Goal: Task Accomplishment & Management: Manage account settings

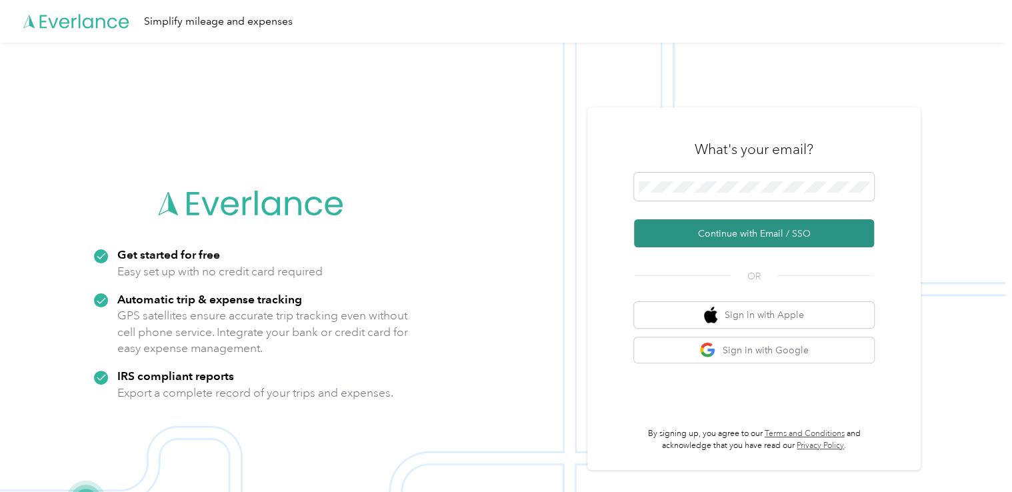
click at [749, 231] on button "Continue with Email / SSO" at bounding box center [754, 233] width 240 height 28
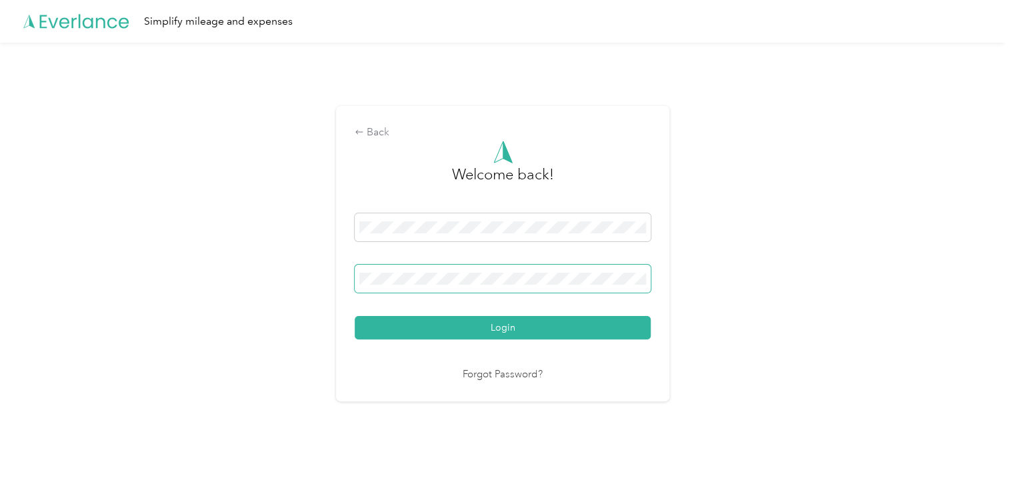
click at [557, 285] on span at bounding box center [503, 279] width 296 height 28
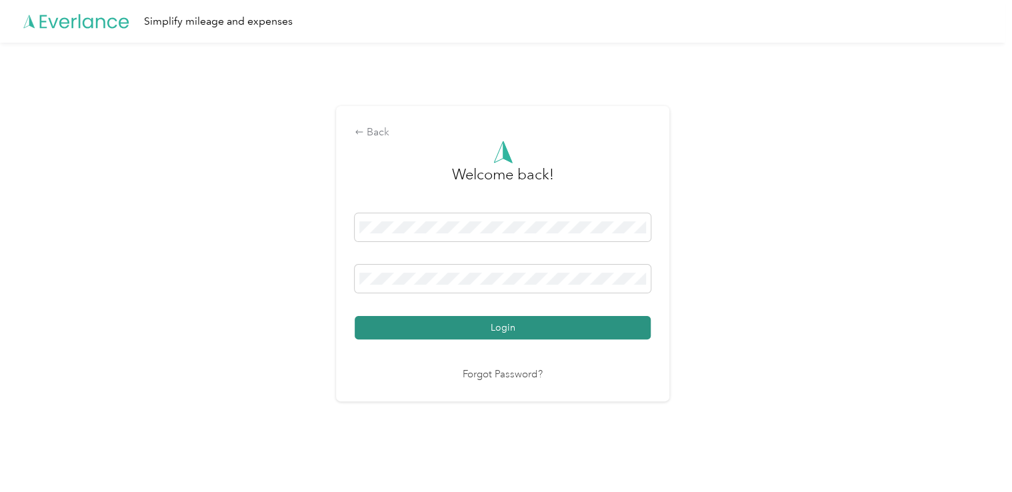
click at [513, 331] on button "Login" at bounding box center [503, 327] width 296 height 23
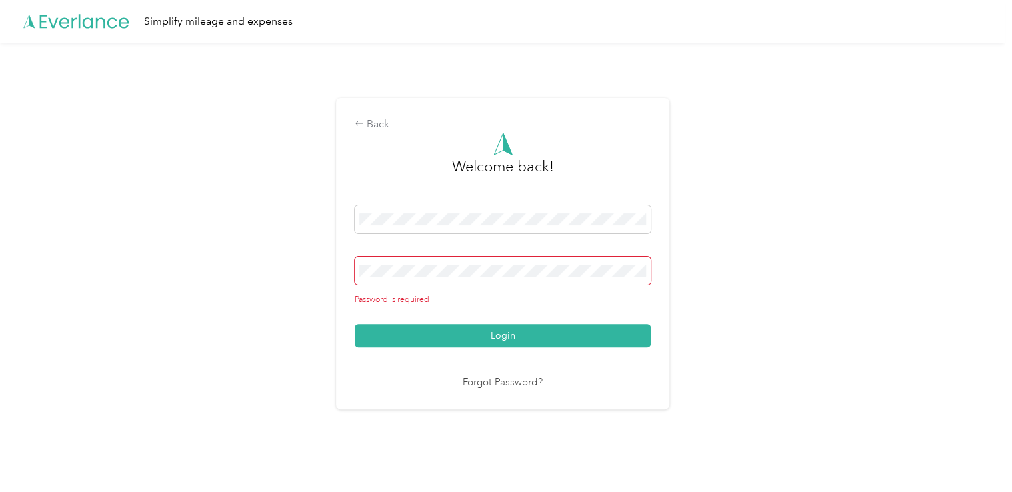
click at [469, 257] on span at bounding box center [503, 271] width 296 height 28
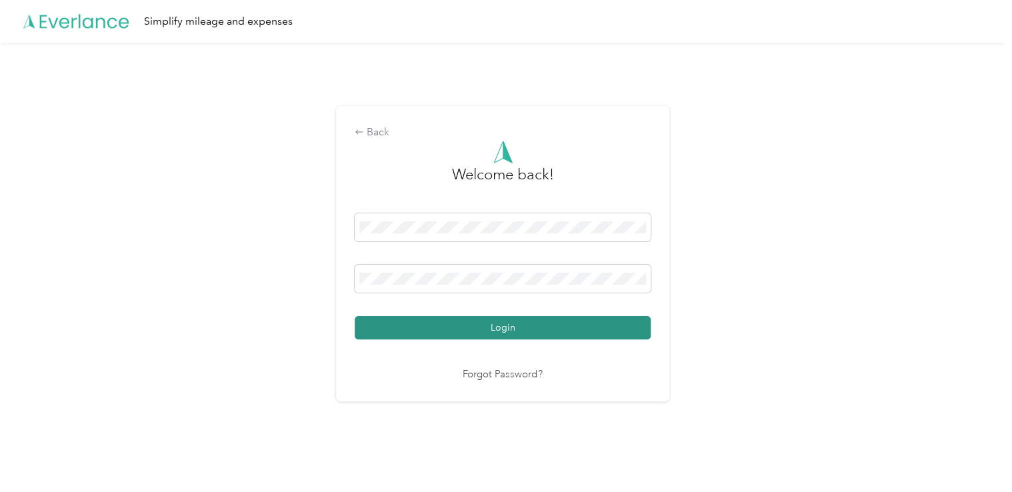
click at [499, 324] on button "Login" at bounding box center [503, 327] width 296 height 23
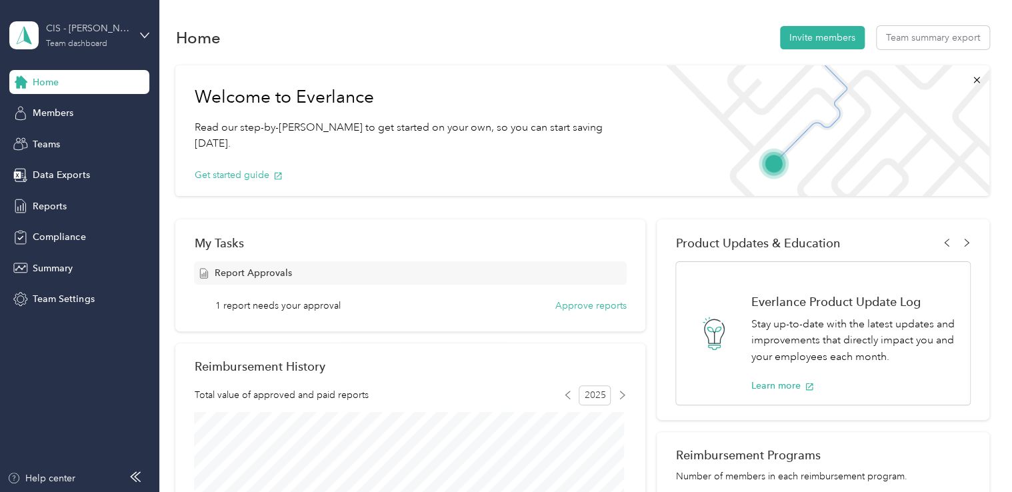
click at [112, 25] on div "CIS - [PERSON_NAME] Team" at bounding box center [87, 28] width 83 height 14
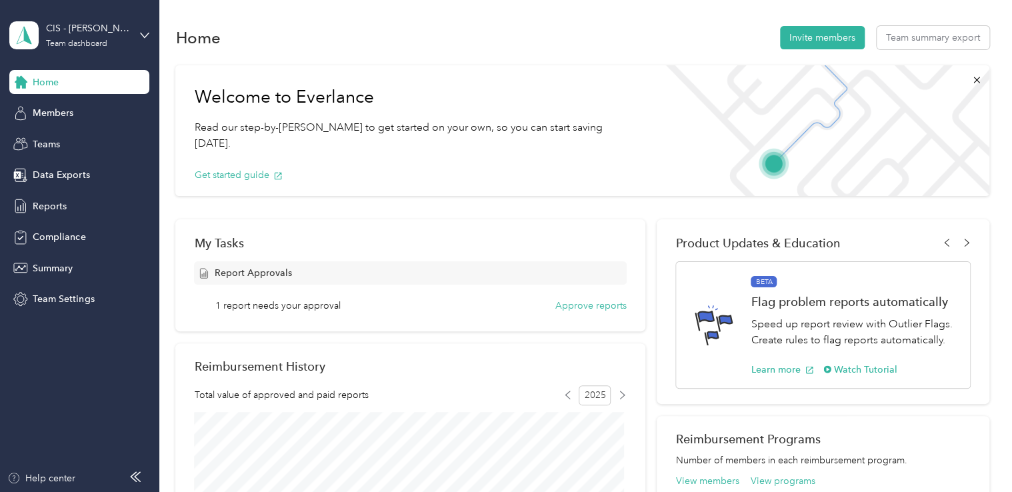
click at [99, 141] on div "Personal dashboard" at bounding box center [150, 138] width 262 height 23
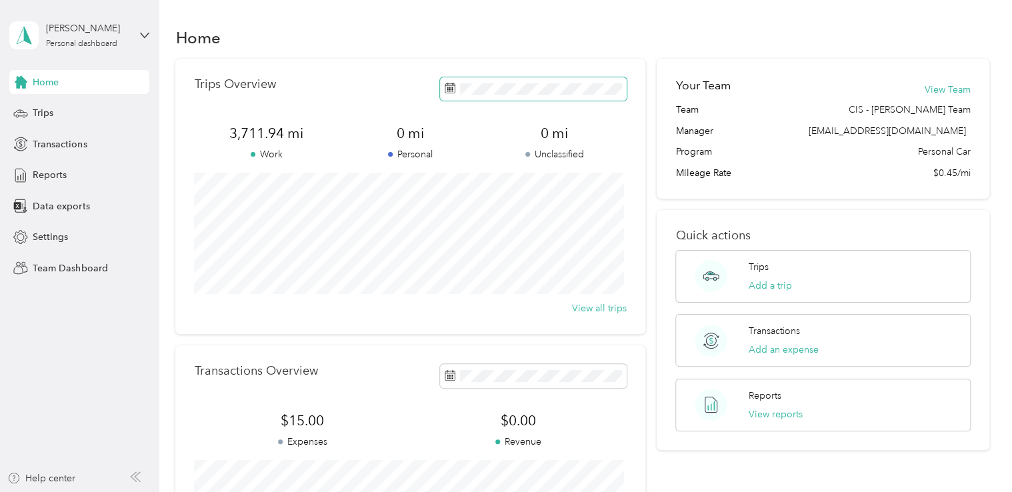
click at [449, 88] on rect at bounding box center [449, 87] width 1 height 1
click at [447, 93] on icon at bounding box center [450, 88] width 10 height 9
click at [44, 114] on span "Trips" at bounding box center [43, 113] width 21 height 14
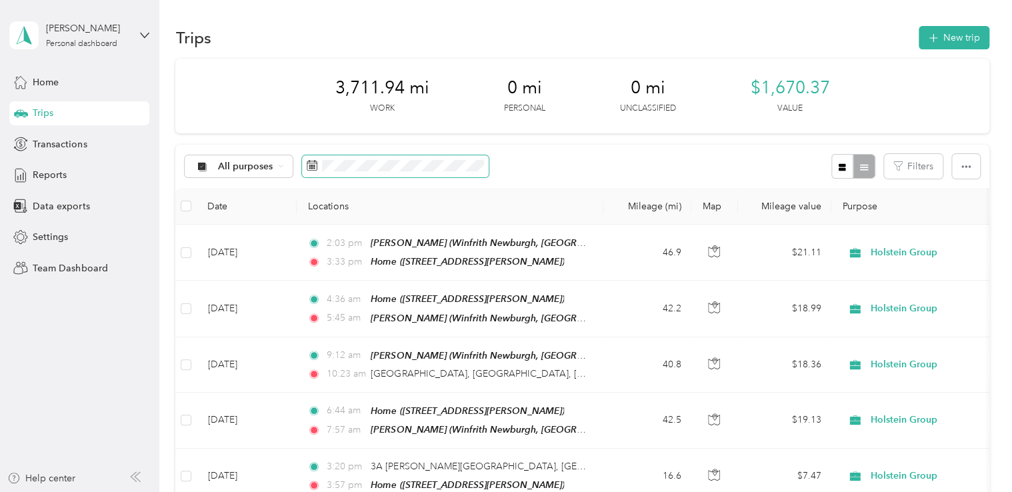
click at [312, 164] on icon at bounding box center [312, 165] width 11 height 11
click at [315, 169] on icon at bounding box center [312, 165] width 11 height 11
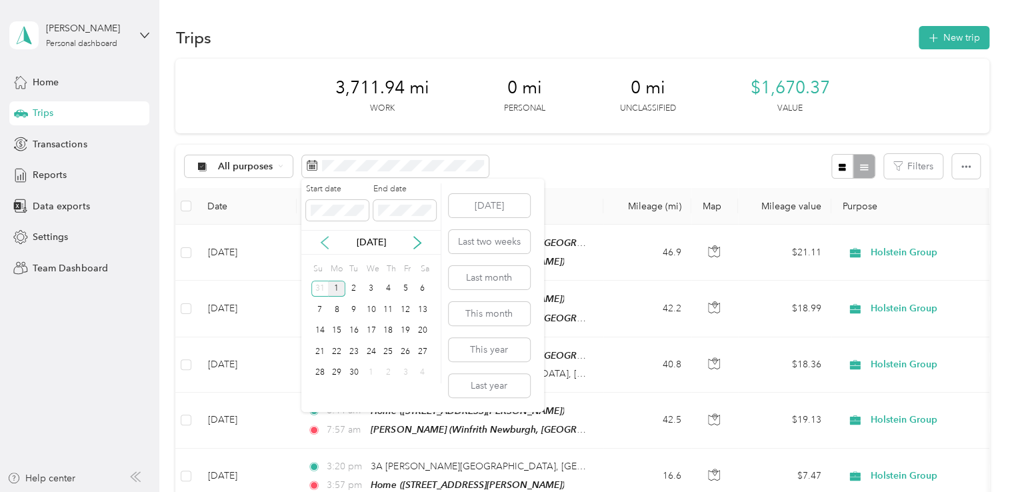
click at [321, 239] on icon at bounding box center [324, 242] width 13 height 13
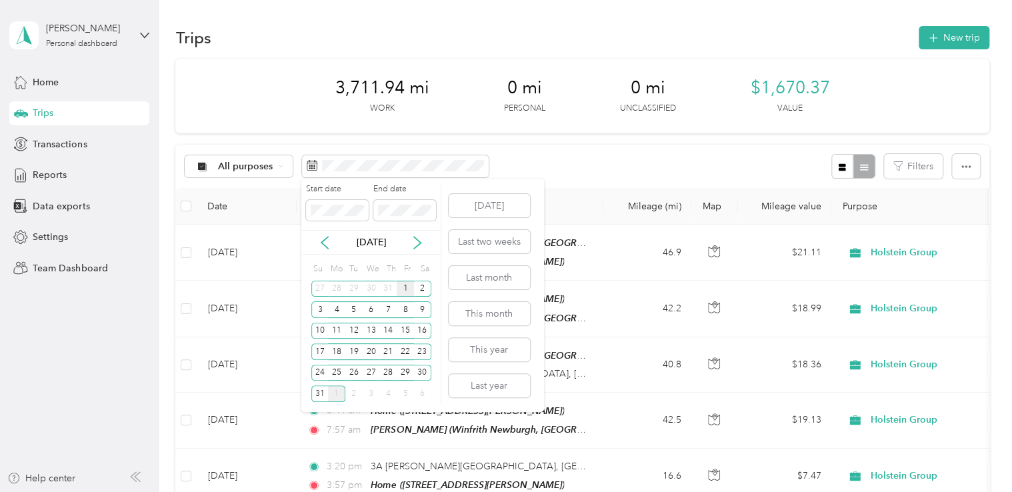
click at [407, 287] on div "1" at bounding box center [405, 289] width 17 height 17
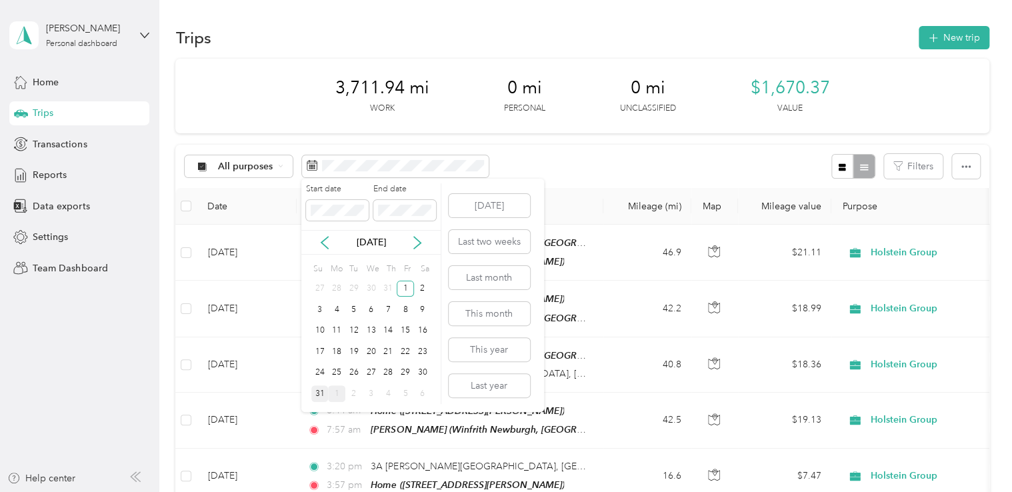
click at [315, 395] on div "31" at bounding box center [319, 393] width 17 height 17
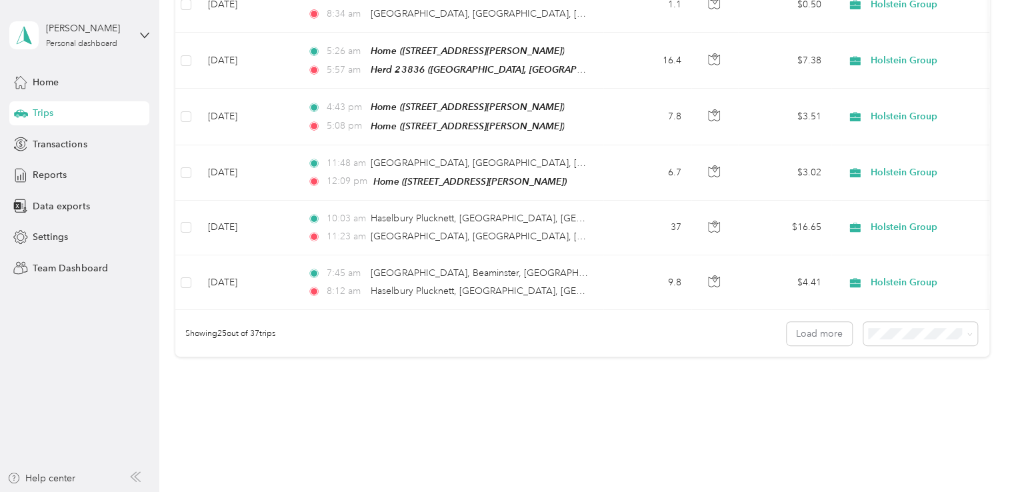
scroll to position [1274, 0]
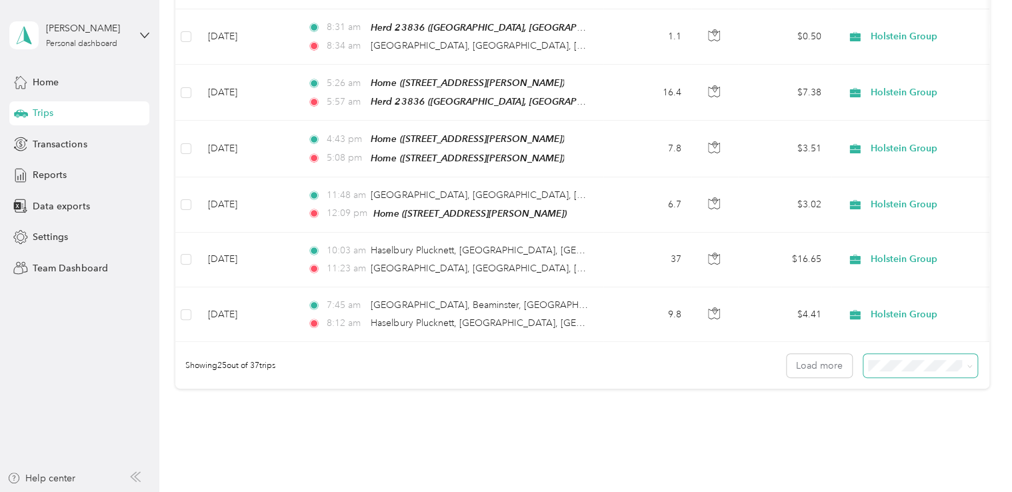
click at [962, 359] on span at bounding box center [967, 366] width 11 height 14
click at [967, 363] on icon at bounding box center [970, 366] width 6 height 6
click at [962, 397] on div "50 per load" at bounding box center [916, 399] width 95 height 14
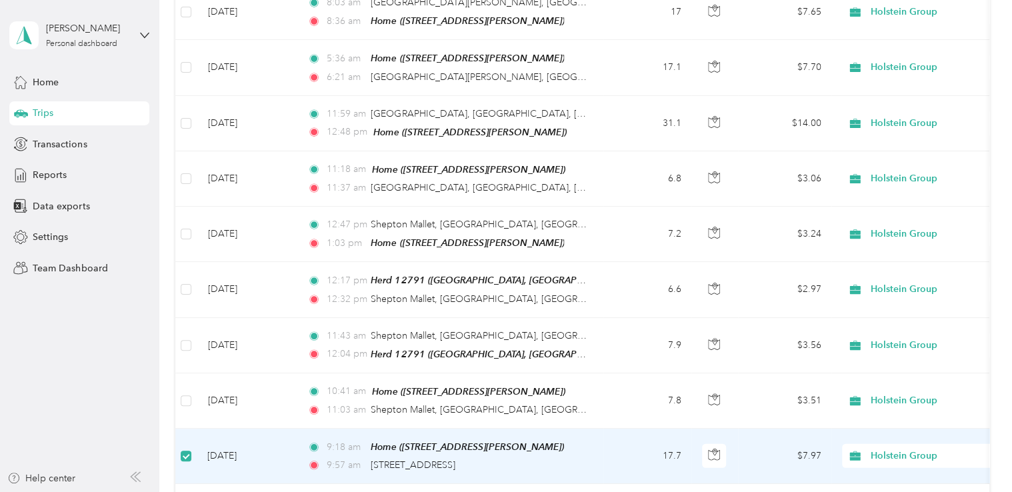
scroll to position [1796, 0]
click at [245, 430] on td "[DATE]" at bounding box center [247, 457] width 100 height 55
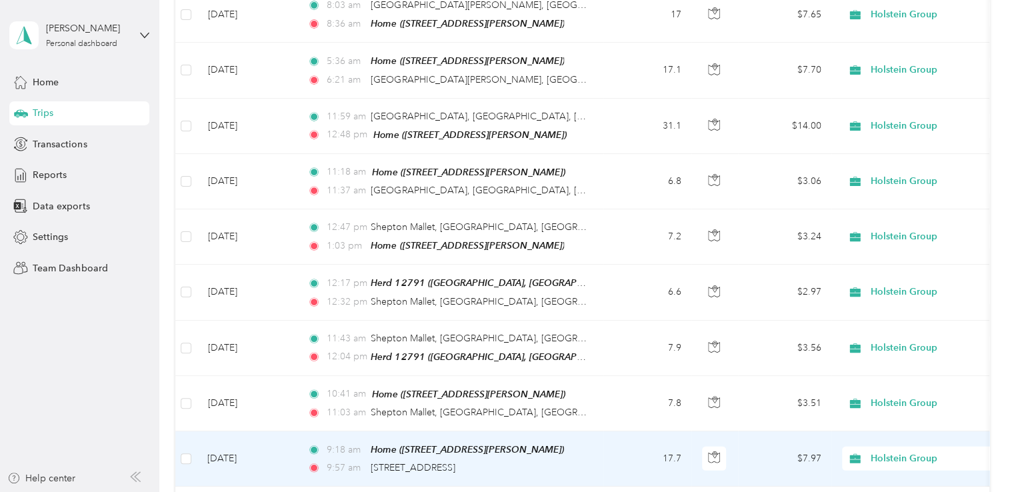
scroll to position [1797, 0]
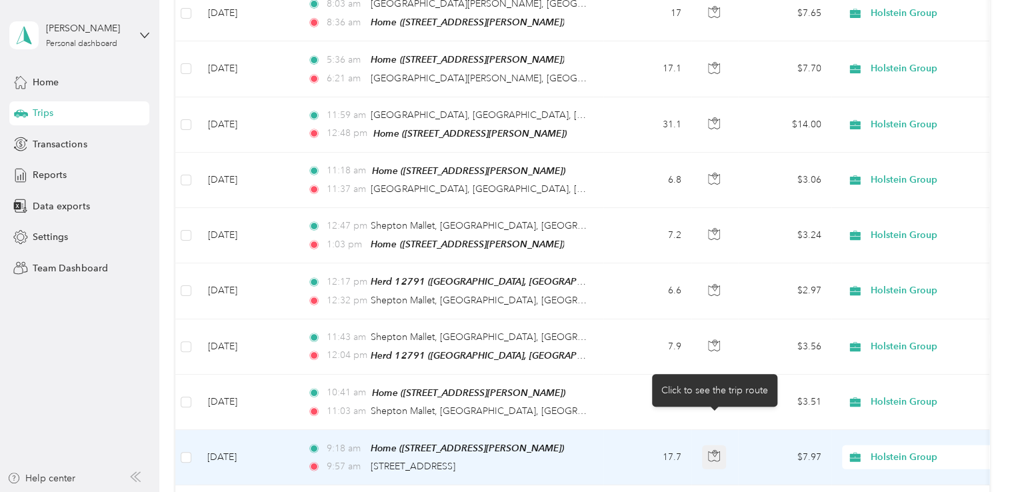
click at [711, 450] on icon "button" at bounding box center [714, 456] width 12 height 12
click at [709, 452] on icon "button" at bounding box center [714, 457] width 11 height 10
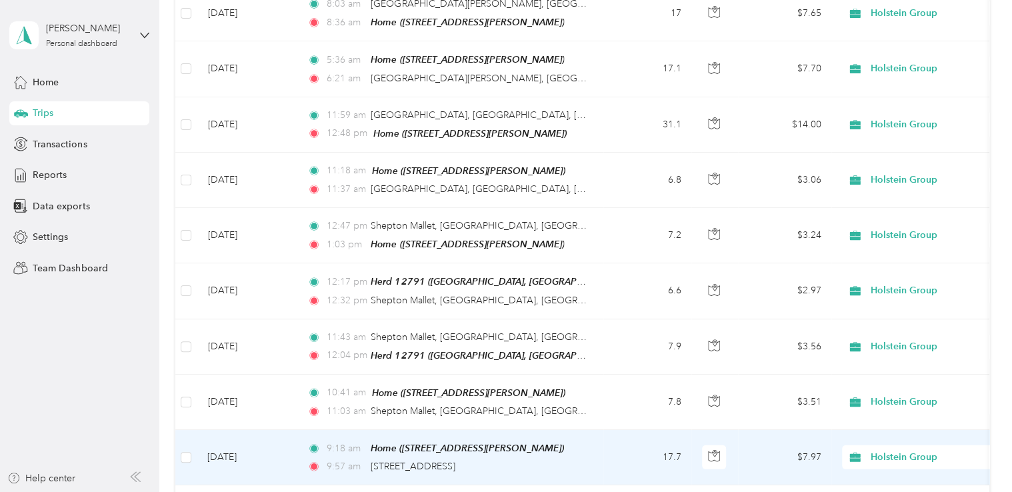
click at [673, 430] on td "17.7" at bounding box center [647, 457] width 88 height 55
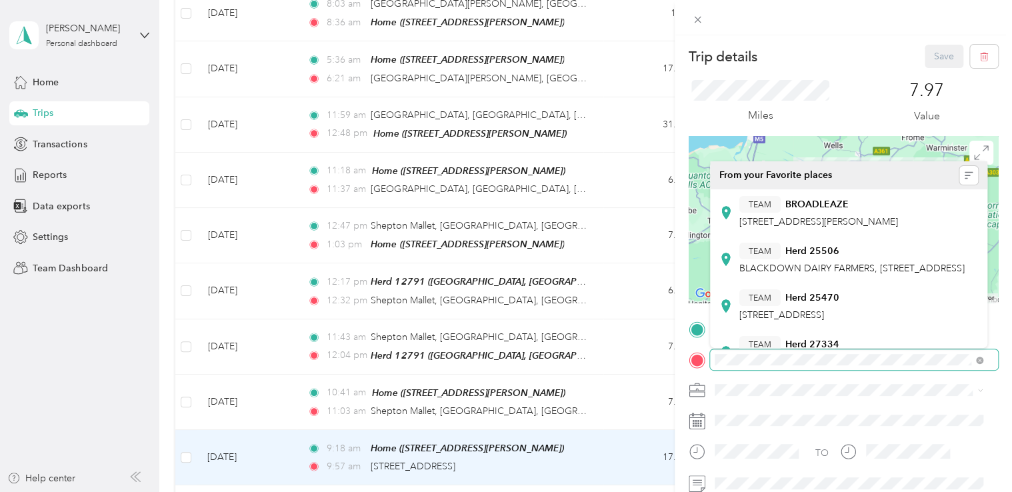
click at [707, 360] on div at bounding box center [843, 359] width 309 height 21
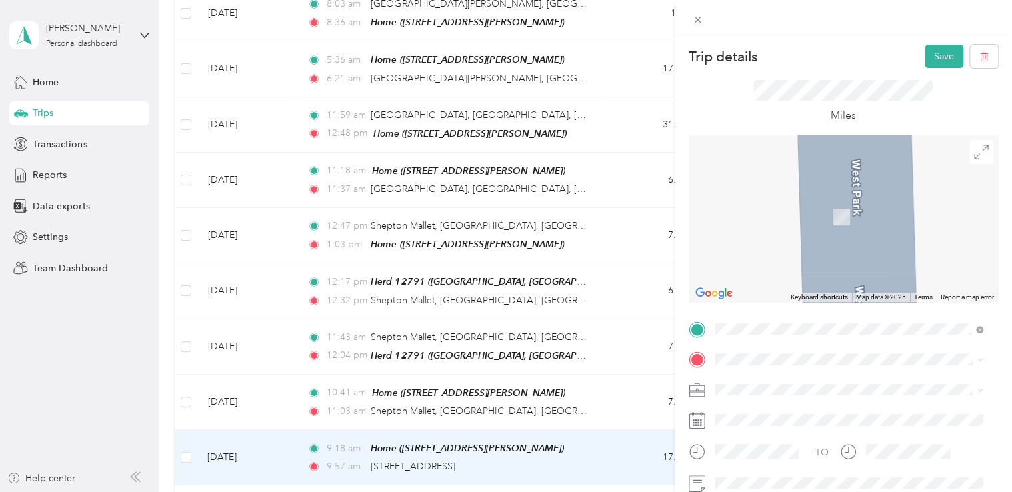
click at [821, 196] on span "[STREET_ADDRESS]" at bounding box center [781, 190] width 85 height 12
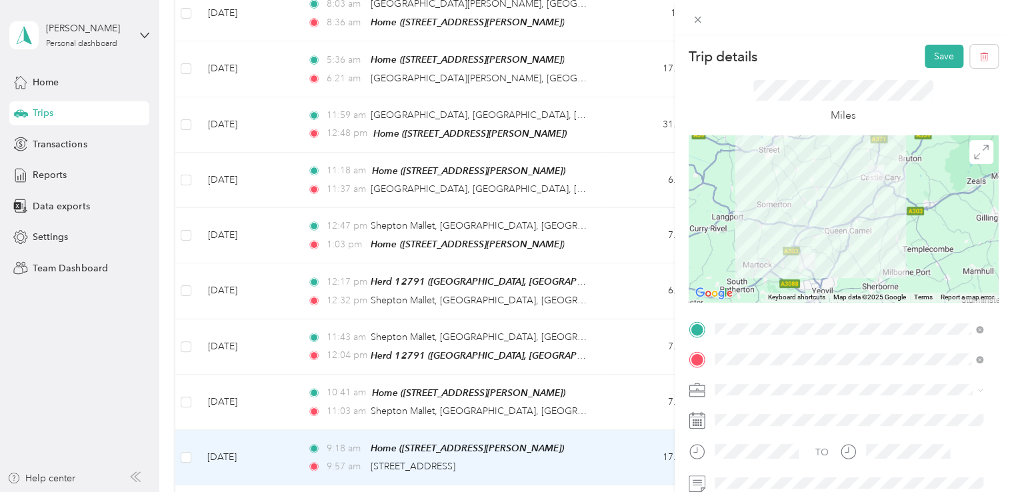
click at [826, 211] on li "[STREET_ADDRESS]" at bounding box center [849, 197] width 278 height 27
click at [929, 53] on button "Save" at bounding box center [944, 56] width 39 height 23
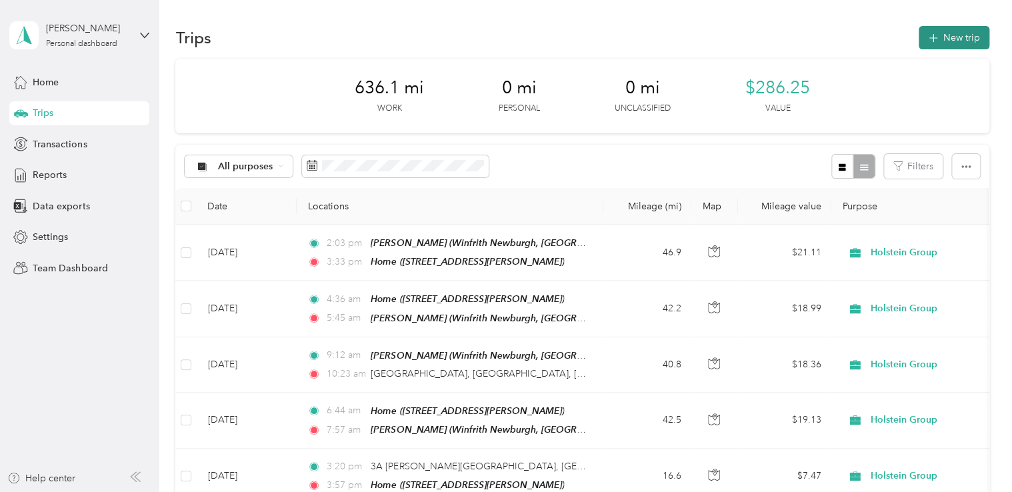
click at [936, 38] on icon "button" at bounding box center [933, 38] width 15 height 15
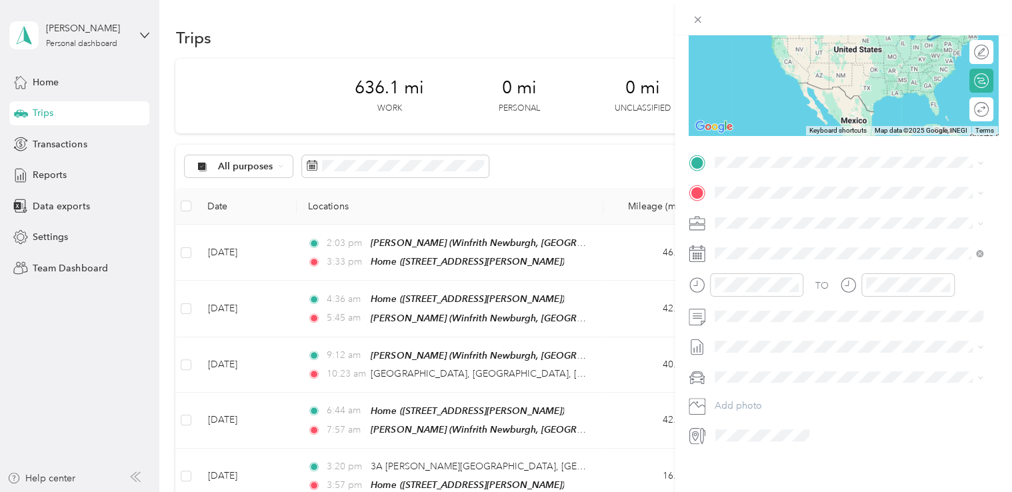
scroll to position [179, 0]
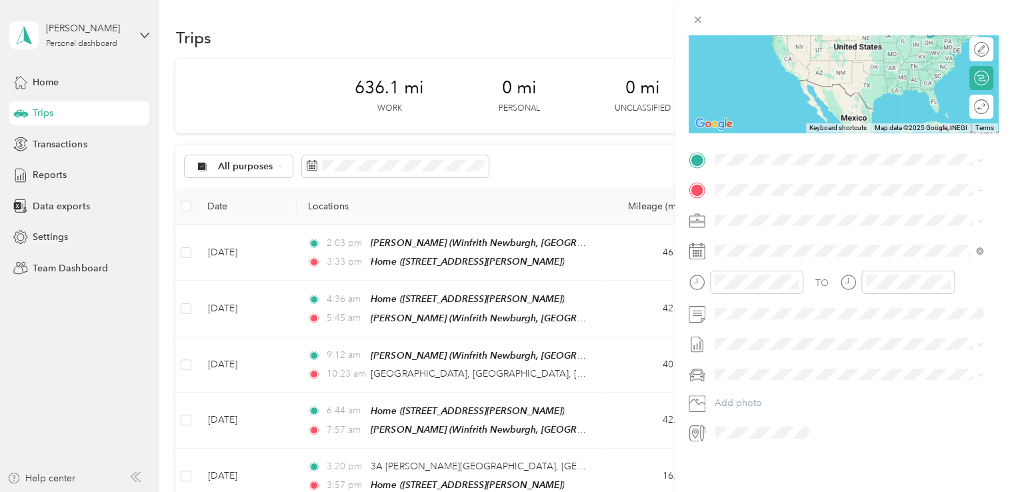
click at [810, 201] on span "[STREET_ADDRESS]" at bounding box center [781, 195] width 85 height 12
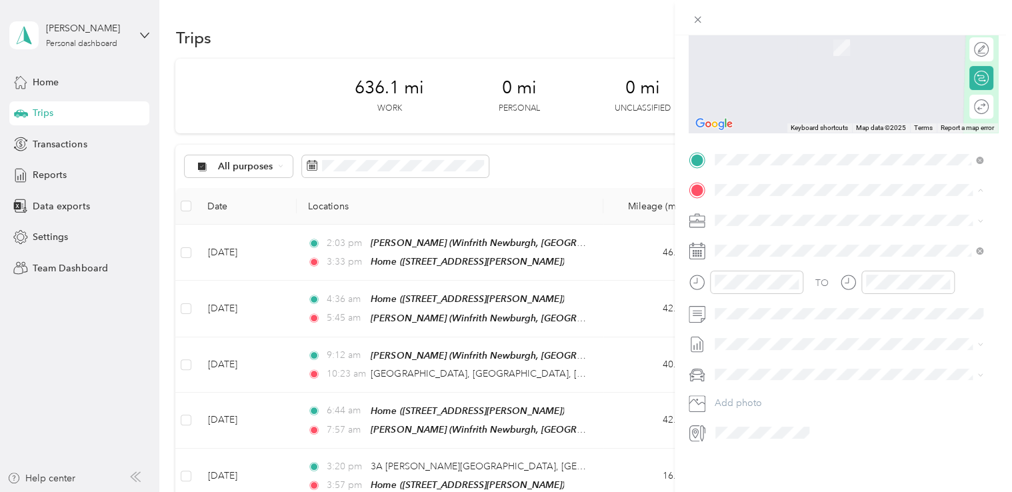
click at [763, 247] on div "Home [STREET_ADDRESS][PERSON_NAME]" at bounding box center [818, 241] width 159 height 28
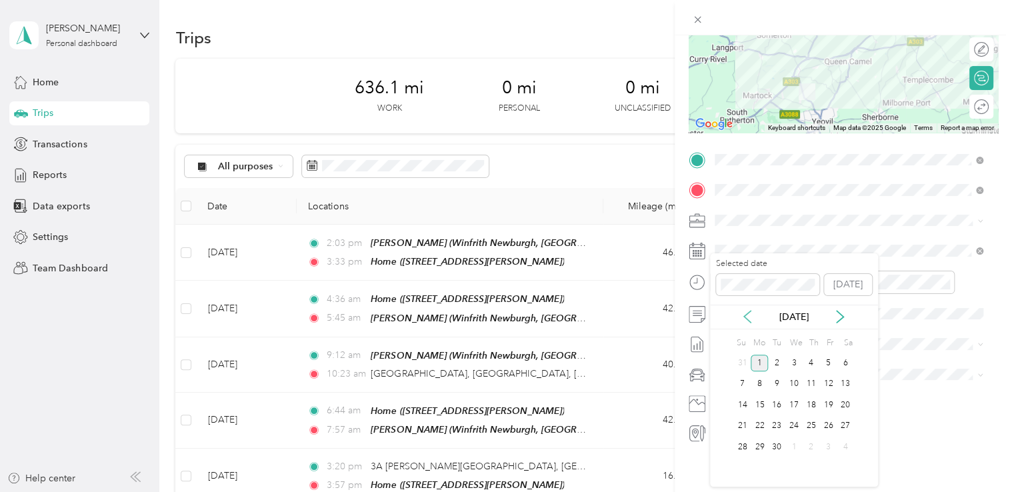
click at [745, 314] on icon at bounding box center [747, 316] width 13 height 13
click at [829, 367] on div "1" at bounding box center [827, 363] width 17 height 17
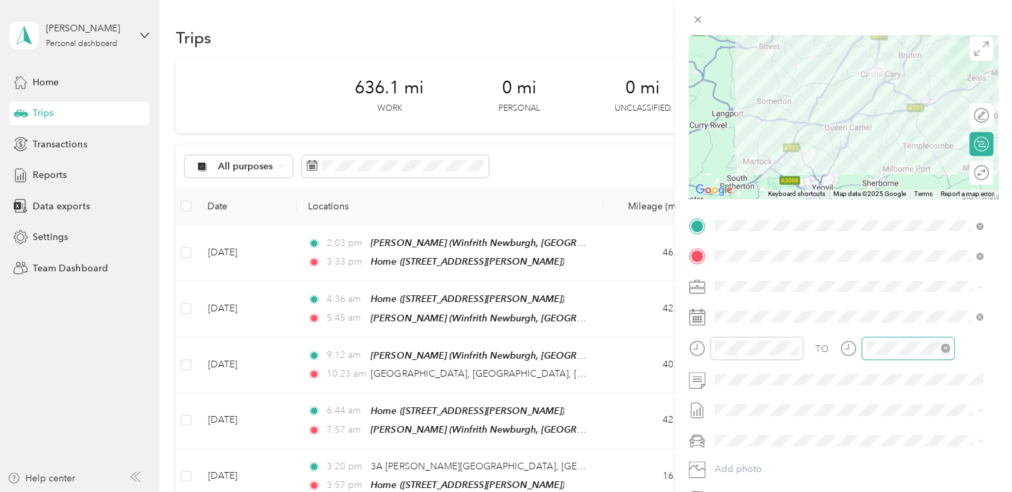
scroll to position [0, 0]
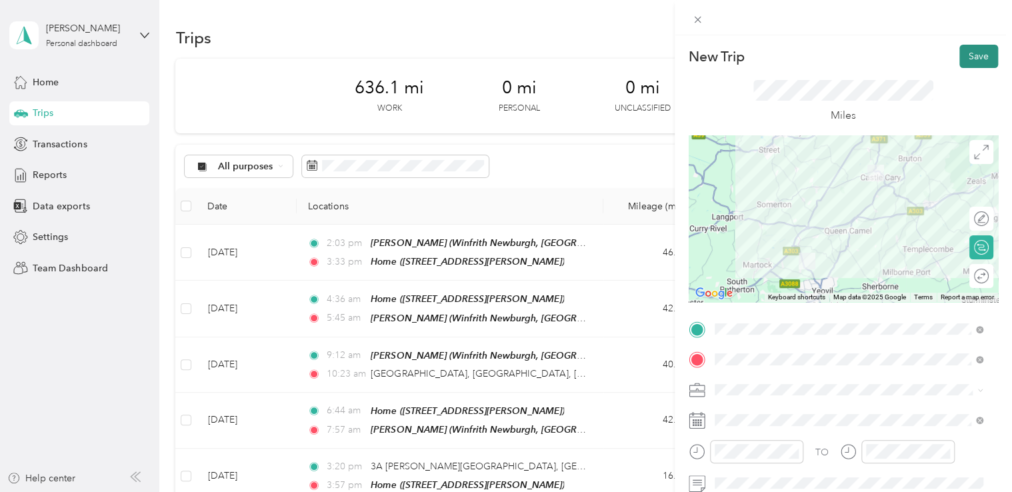
click at [975, 62] on button "Save" at bounding box center [979, 56] width 39 height 23
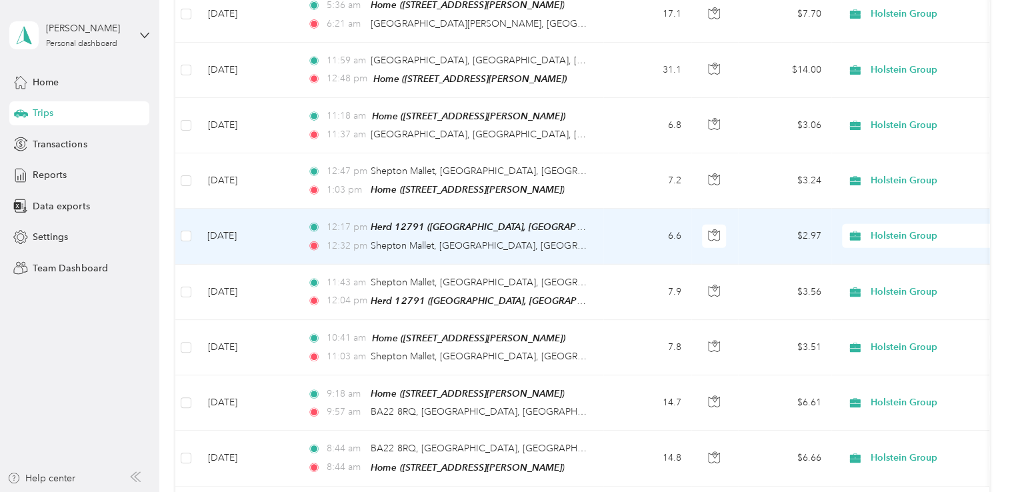
scroll to position [1785, 0]
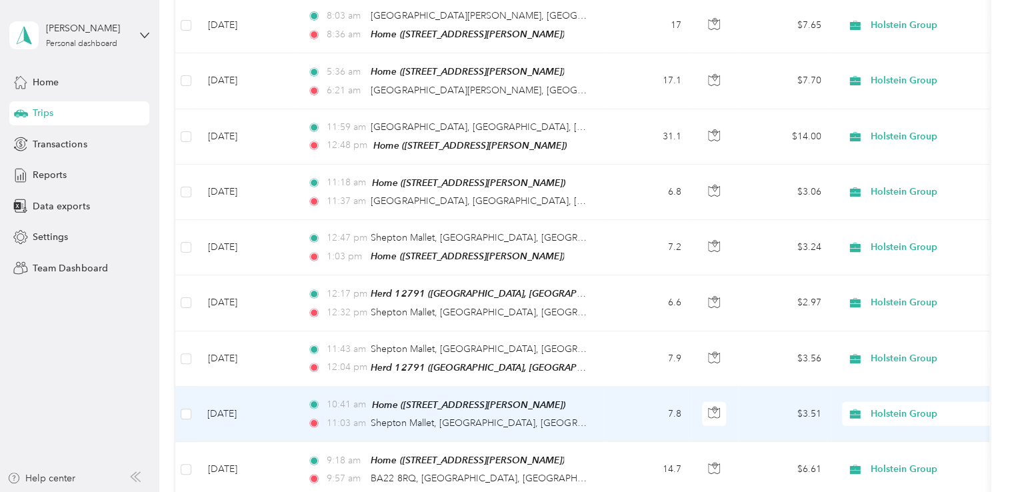
click at [681, 387] on td "7.8" at bounding box center [647, 414] width 88 height 55
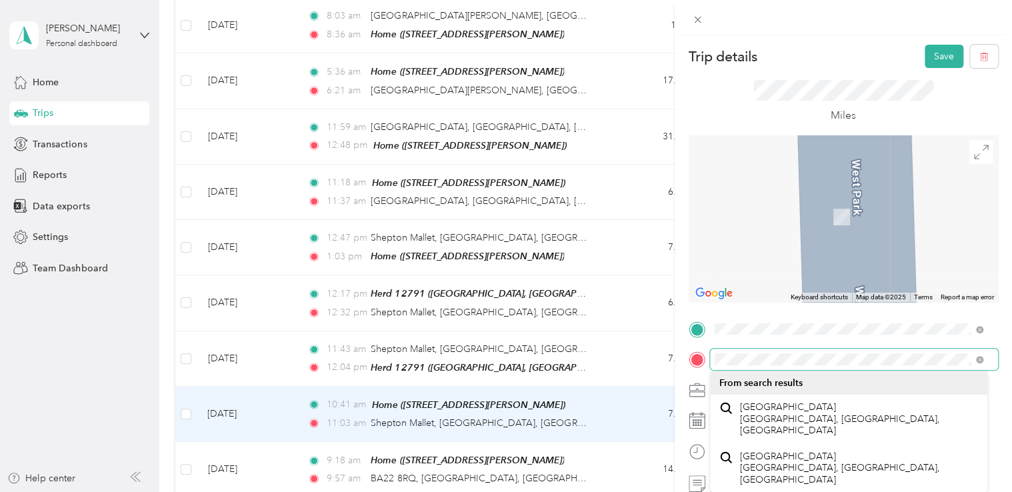
click at [687, 356] on form "Trip details Save This trip cannot be edited because it is either under review,…" at bounding box center [843, 329] width 337 height 568
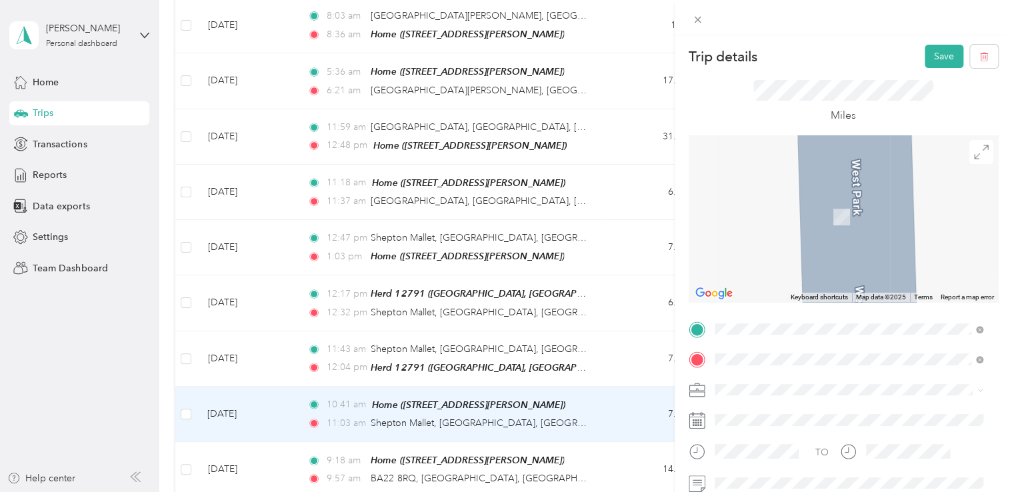
click at [893, 382] on span at bounding box center [854, 389] width 288 height 21
click at [793, 198] on span "[STREET_ADDRESS]" at bounding box center [781, 195] width 85 height 12
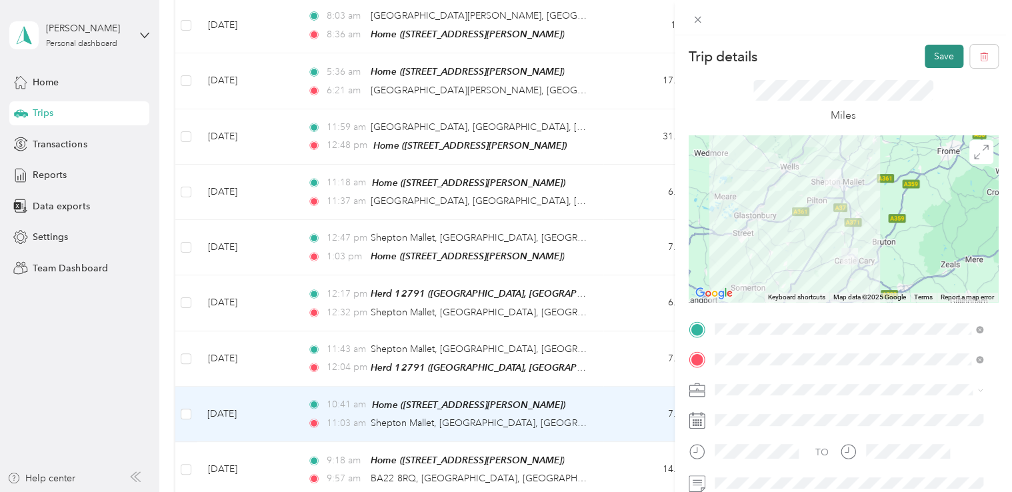
click at [925, 56] on button "Save" at bounding box center [944, 56] width 39 height 23
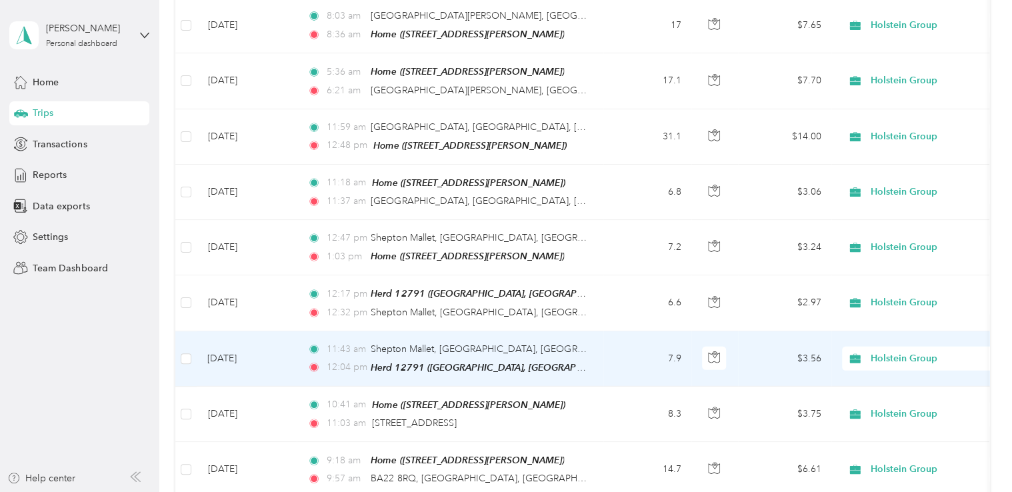
click at [674, 331] on td "7.9" at bounding box center [647, 358] width 88 height 55
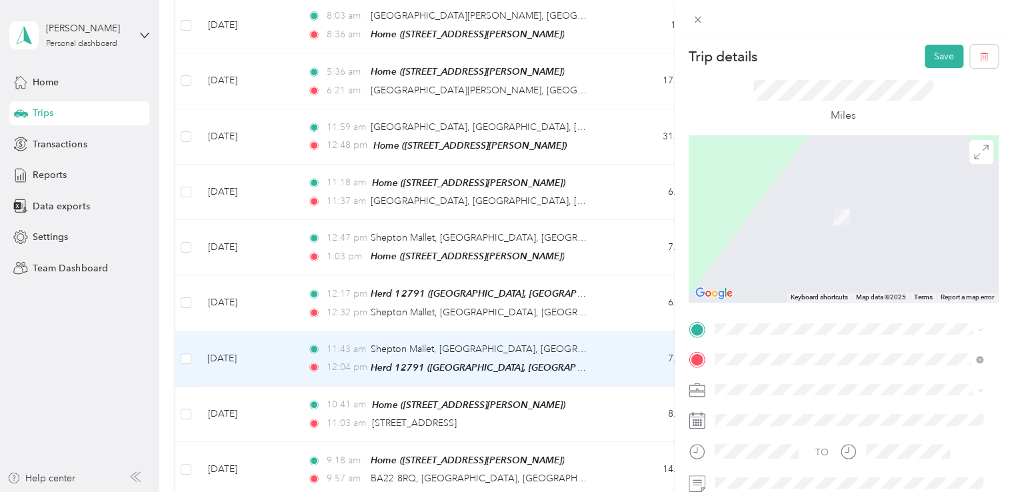
click at [799, 165] on span "[STREET_ADDRESS]" at bounding box center [781, 159] width 85 height 12
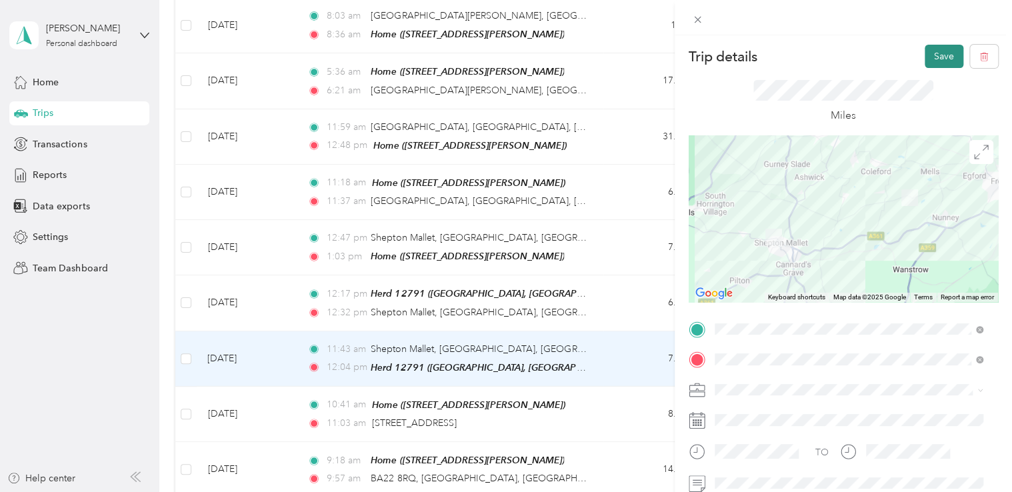
click at [926, 55] on button "Save" at bounding box center [944, 56] width 39 height 23
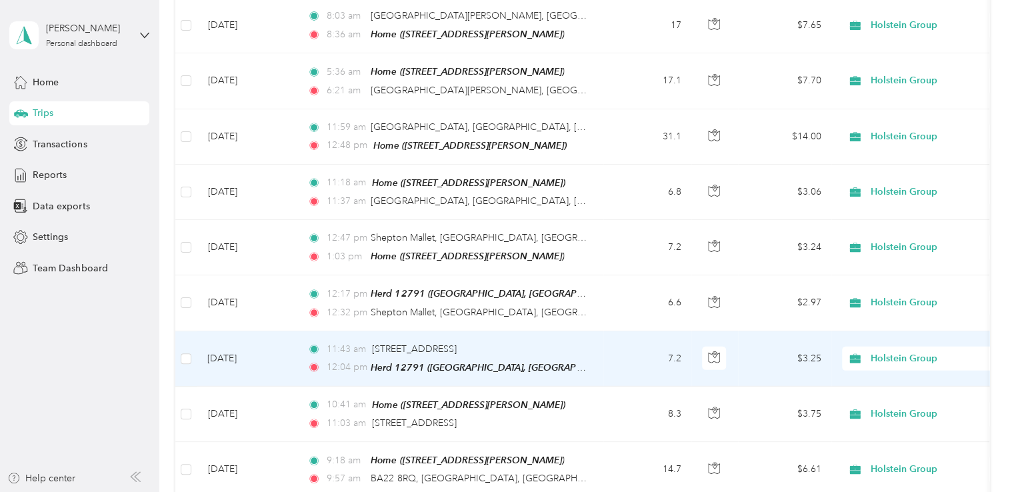
click at [667, 331] on td "7.2" at bounding box center [647, 358] width 88 height 55
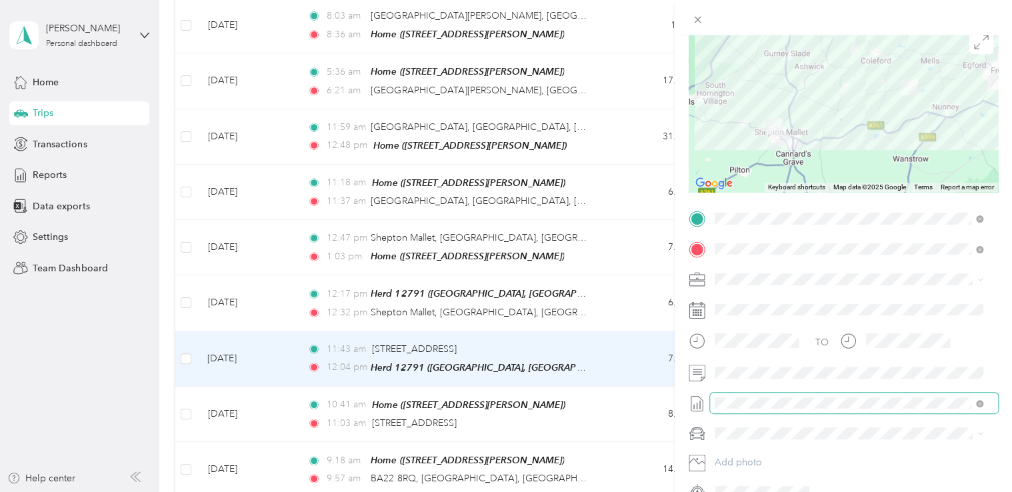
scroll to position [133, 0]
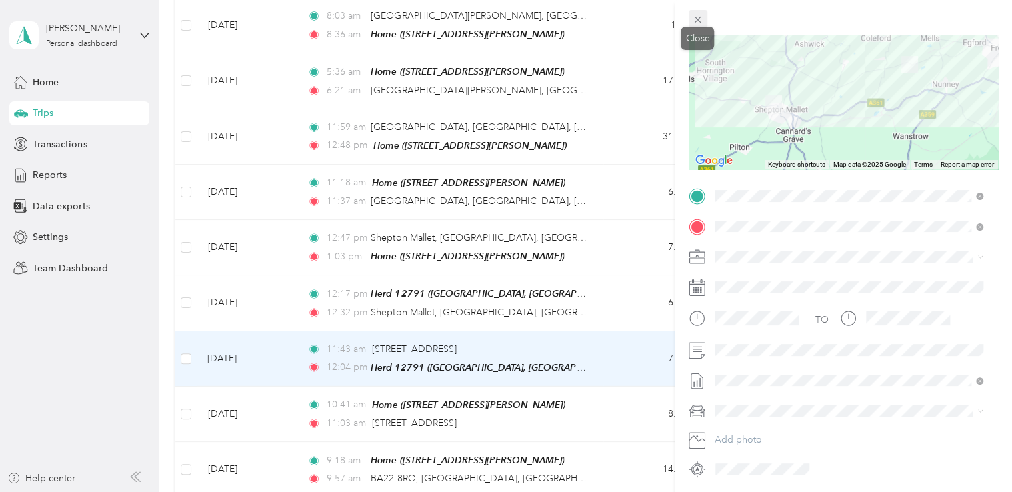
click at [696, 18] on icon at bounding box center [698, 20] width 7 height 7
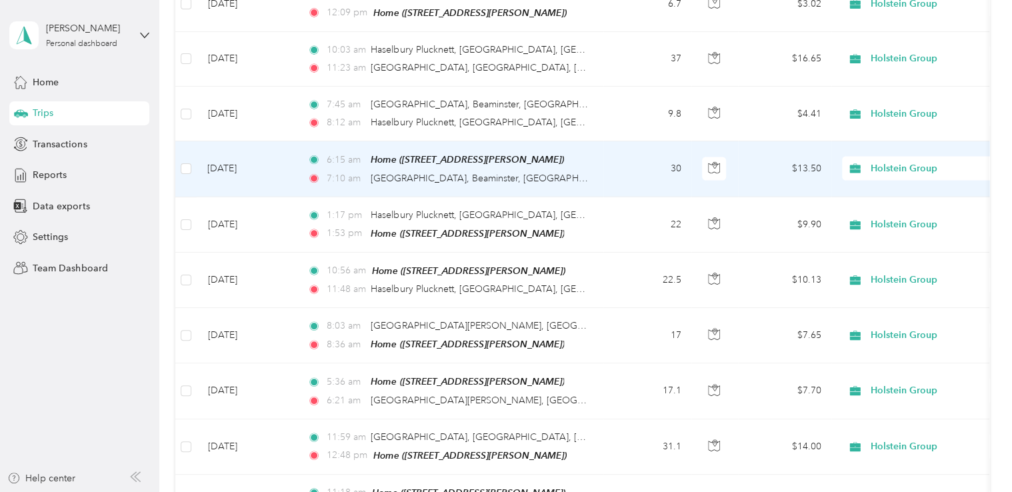
scroll to position [1452, 0]
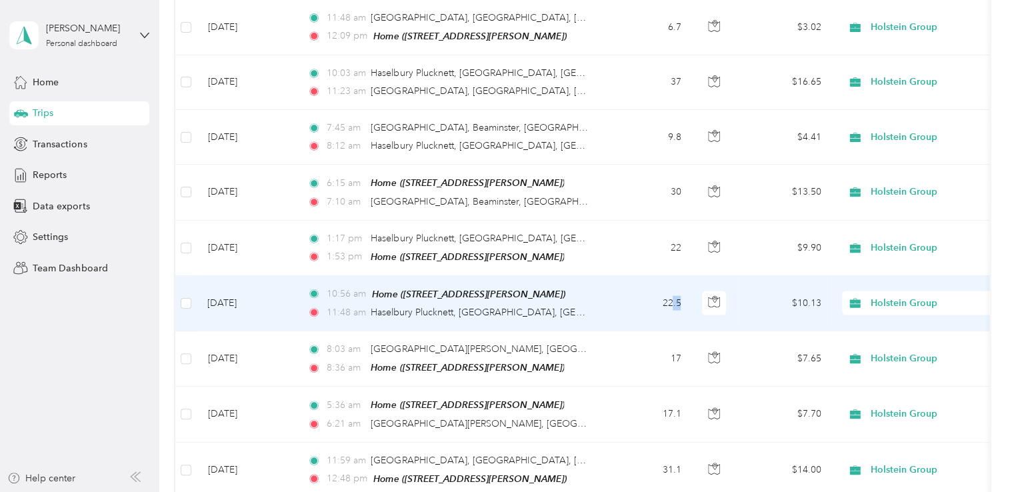
click at [673, 277] on td "22.5" at bounding box center [647, 303] width 88 height 55
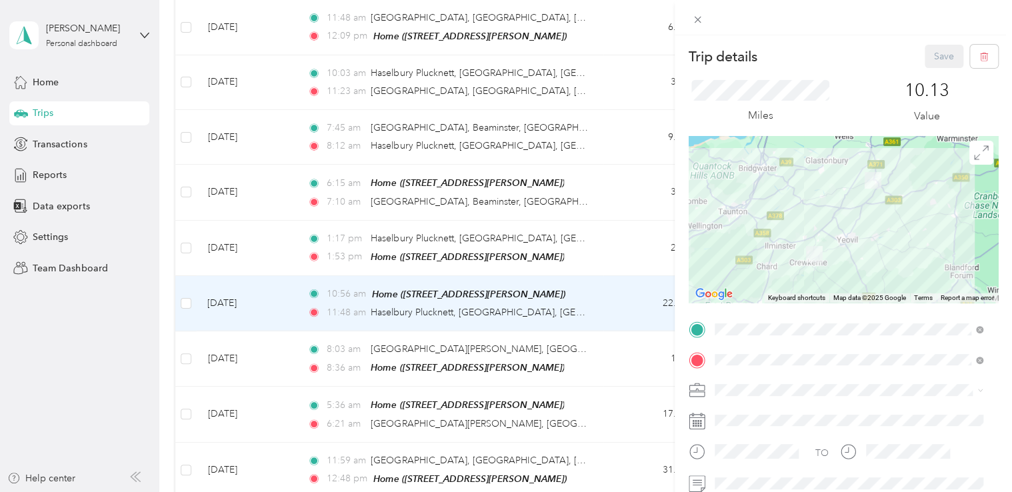
click at [825, 288] on div "TEAM Herd [STREET_ADDRESS]" at bounding box center [858, 301] width 239 height 61
click at [939, 61] on button "Save" at bounding box center [944, 56] width 39 height 23
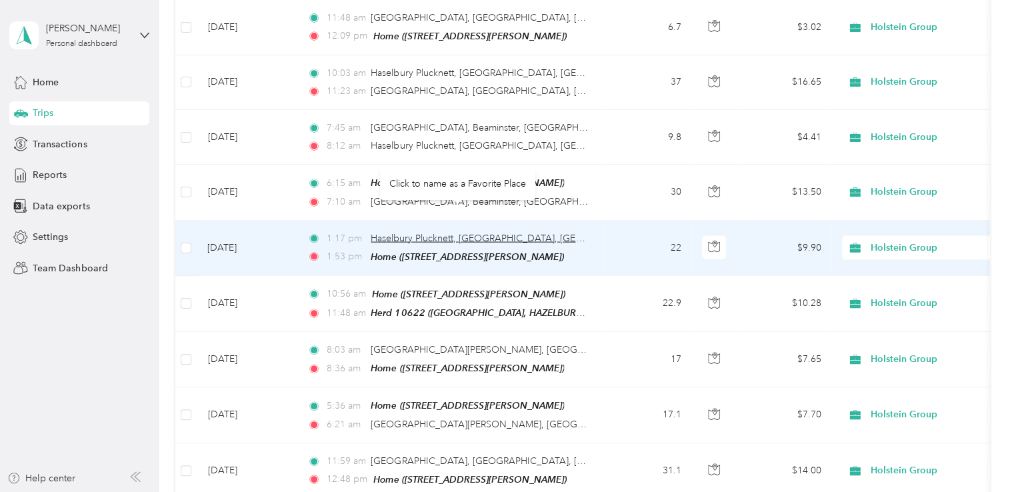
click at [539, 233] on span "Haselbury Plucknett, [GEOGRAPHIC_DATA], [GEOGRAPHIC_DATA]" at bounding box center [513, 238] width 285 height 11
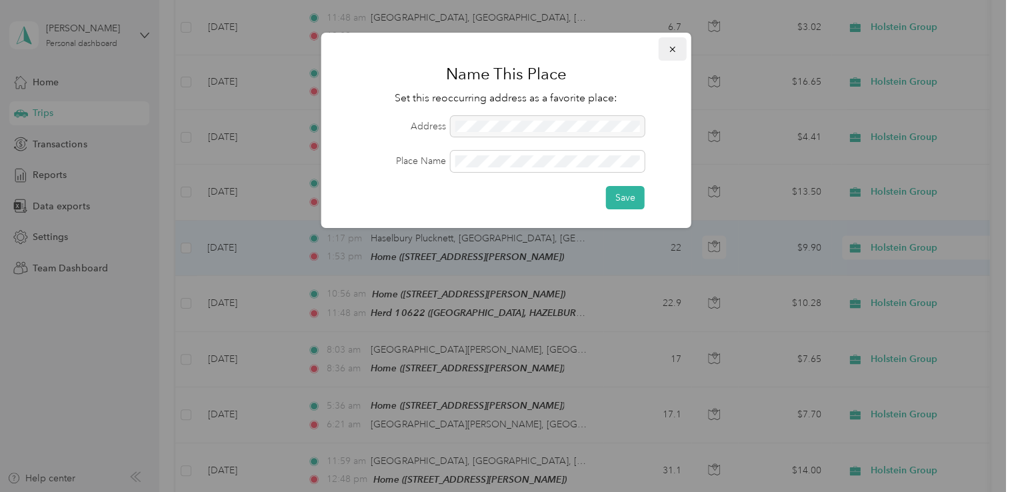
click at [673, 50] on icon "button" at bounding box center [671, 49] width 5 height 5
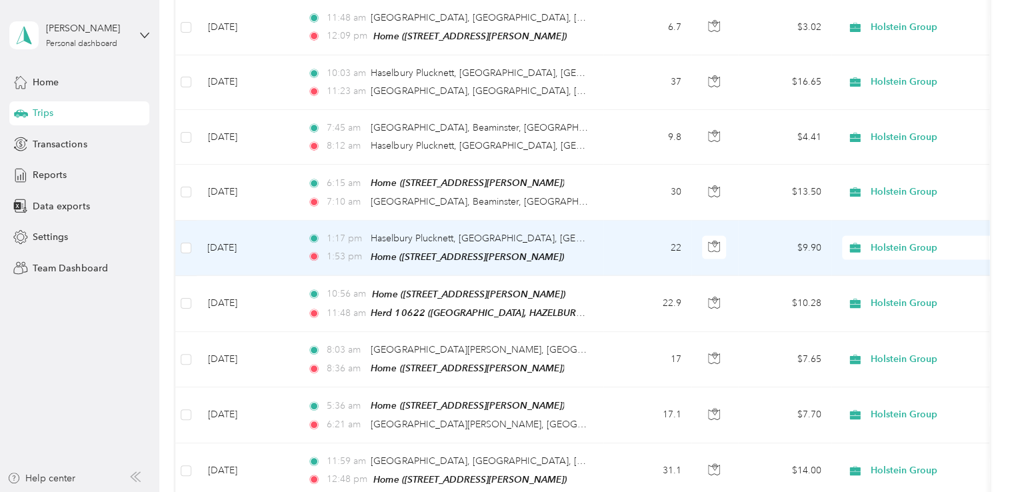
click at [679, 223] on td "22" at bounding box center [647, 248] width 88 height 55
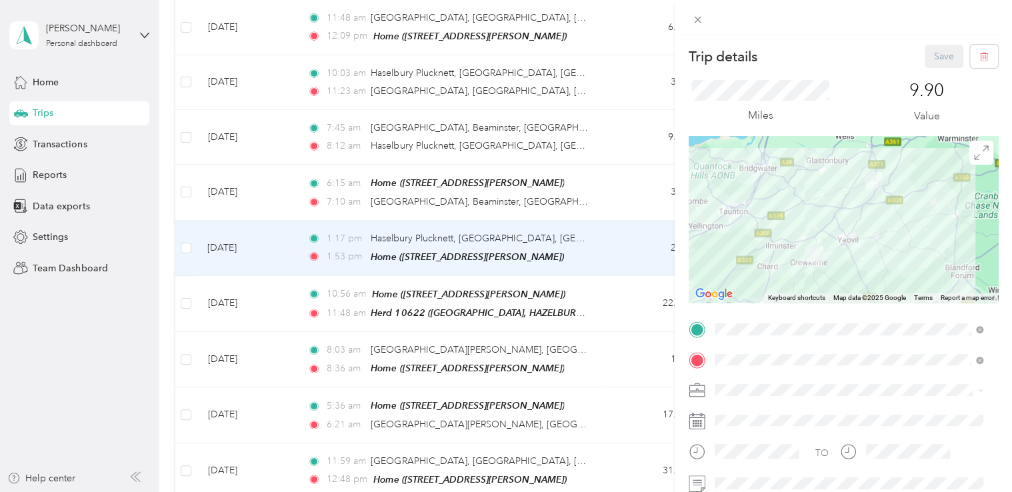
click at [820, 241] on div "TEAM Herd [STREET_ADDRESS]" at bounding box center [858, 268] width 239 height 61
click at [931, 59] on button "Save" at bounding box center [944, 56] width 39 height 23
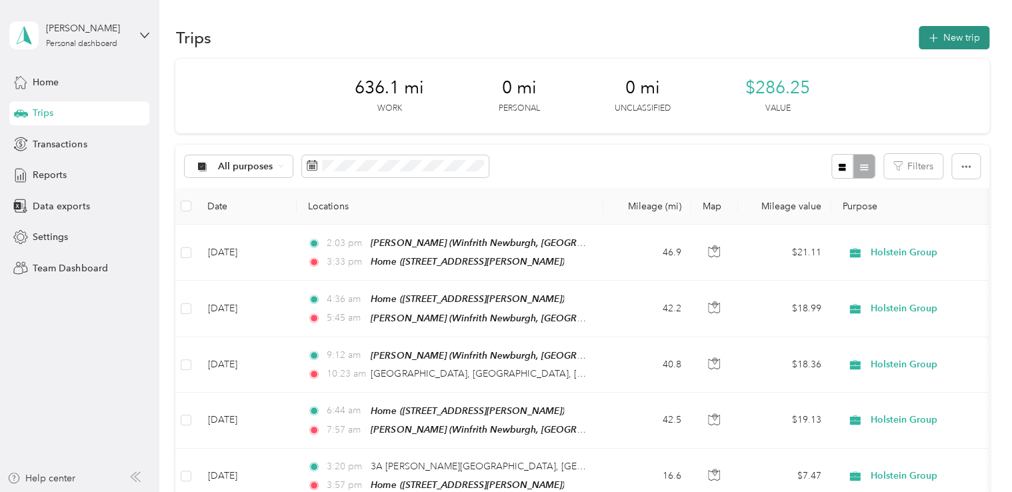
click at [964, 44] on button "New trip" at bounding box center [954, 37] width 71 height 23
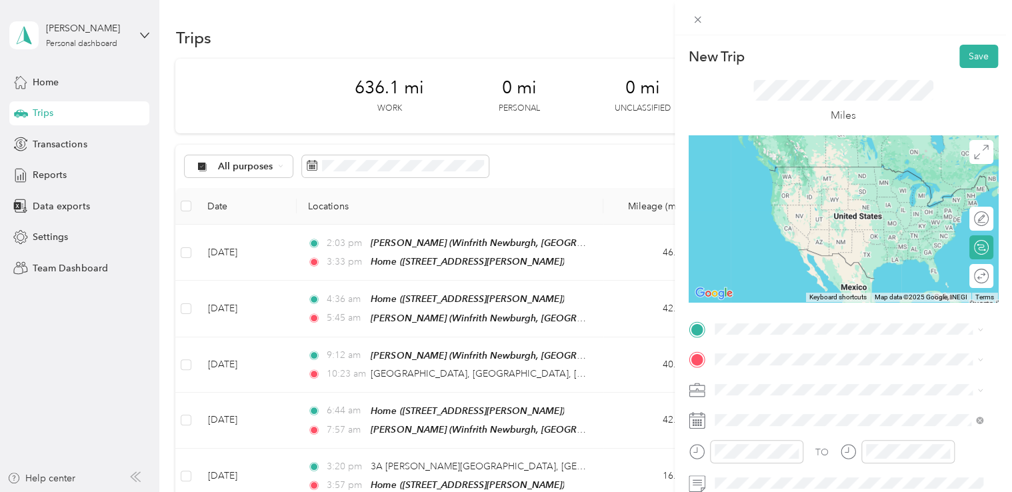
click at [824, 192] on span "[STREET_ADDRESS]" at bounding box center [781, 186] width 85 height 11
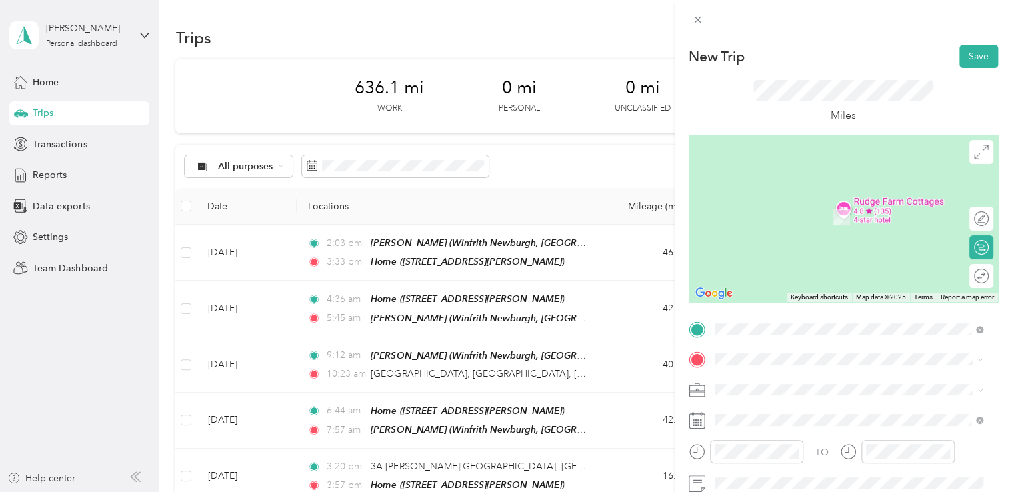
click at [785, 221] on div "Home [STREET_ADDRESS][PERSON_NAME]" at bounding box center [818, 210] width 159 height 28
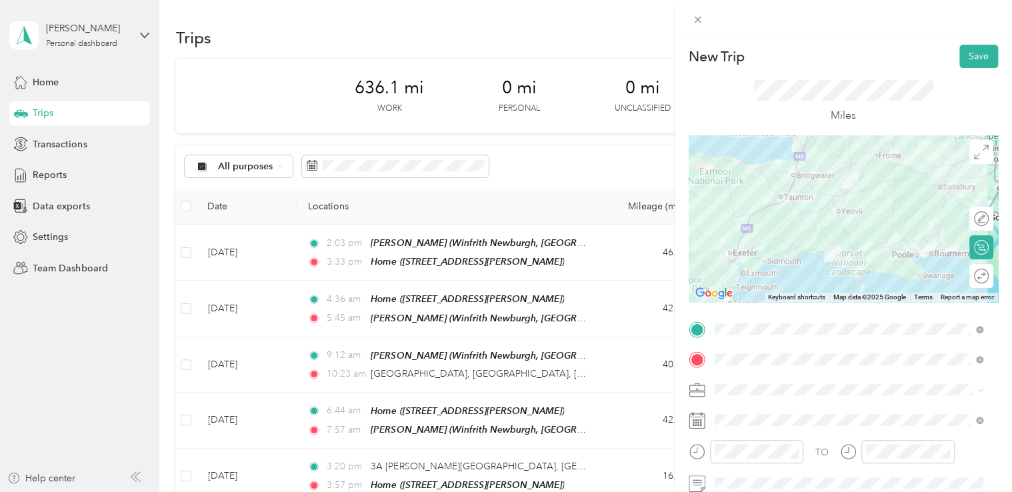
click at [696, 422] on icon at bounding box center [697, 420] width 17 height 17
click at [699, 425] on rect at bounding box center [698, 426] width 2 height 2
click at [696, 419] on icon at bounding box center [697, 420] width 17 height 17
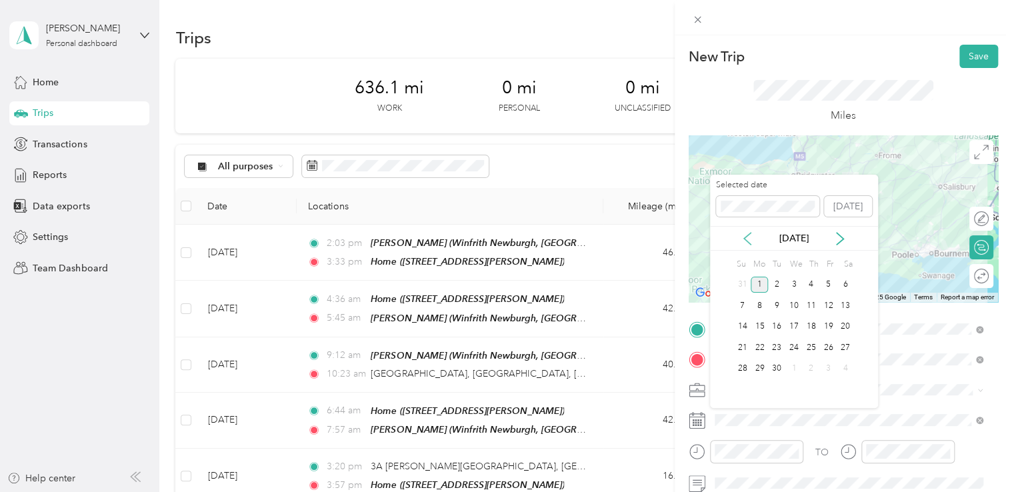
click at [748, 242] on icon at bounding box center [747, 239] width 7 height 12
click at [811, 303] on div "7" at bounding box center [811, 305] width 17 height 17
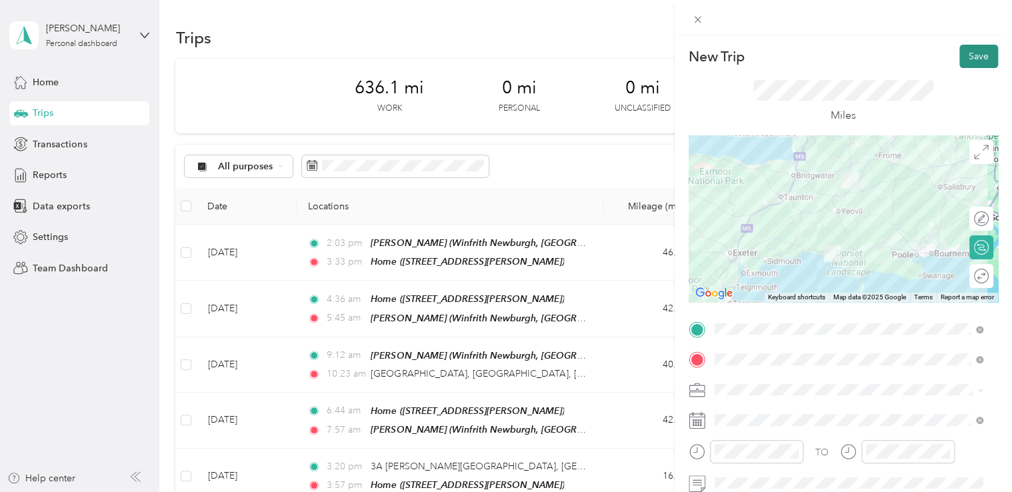
click at [967, 55] on button "Save" at bounding box center [979, 56] width 39 height 23
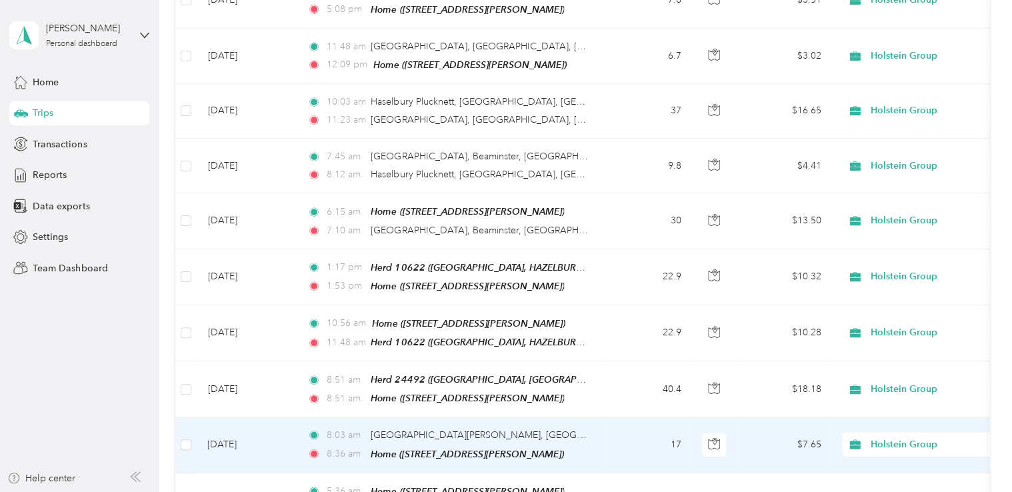
scroll to position [1400, 0]
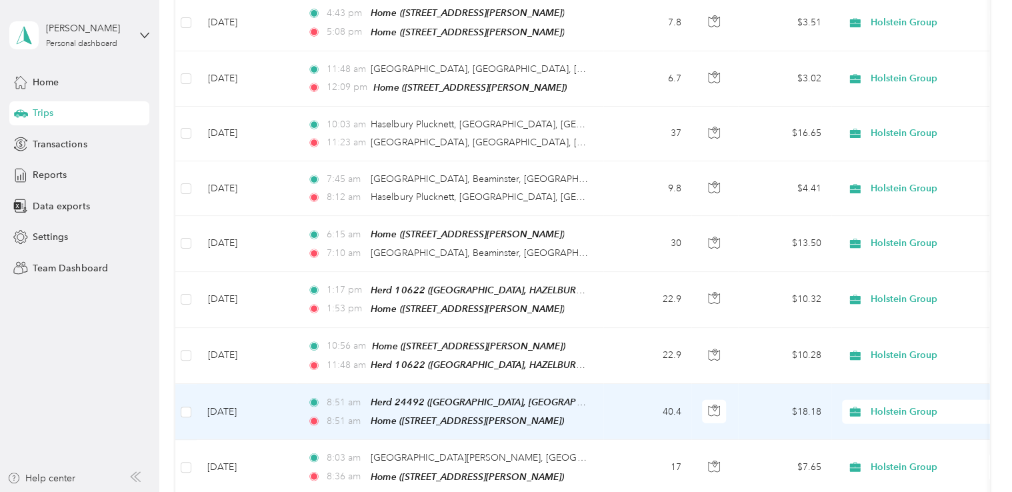
click at [671, 384] on td "40.4" at bounding box center [647, 412] width 88 height 56
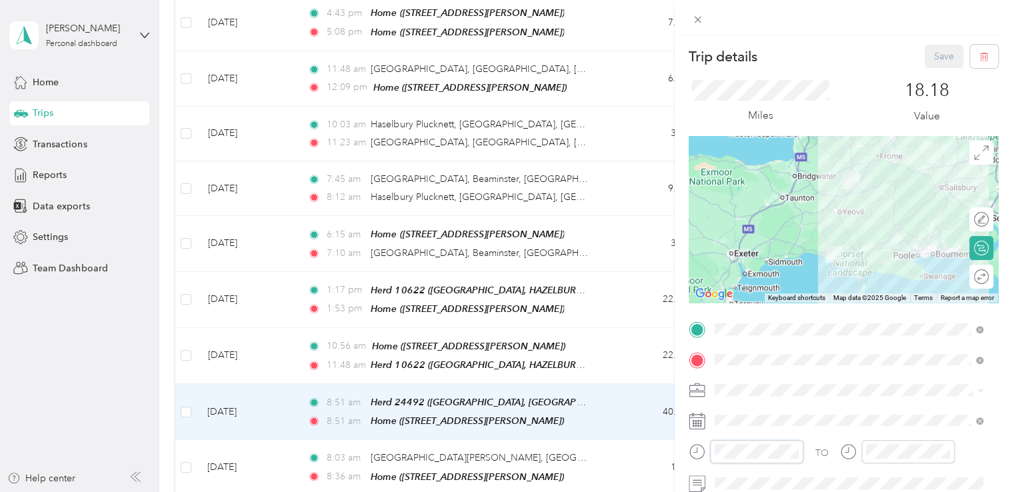
click at [706, 451] on div at bounding box center [746, 451] width 115 height 23
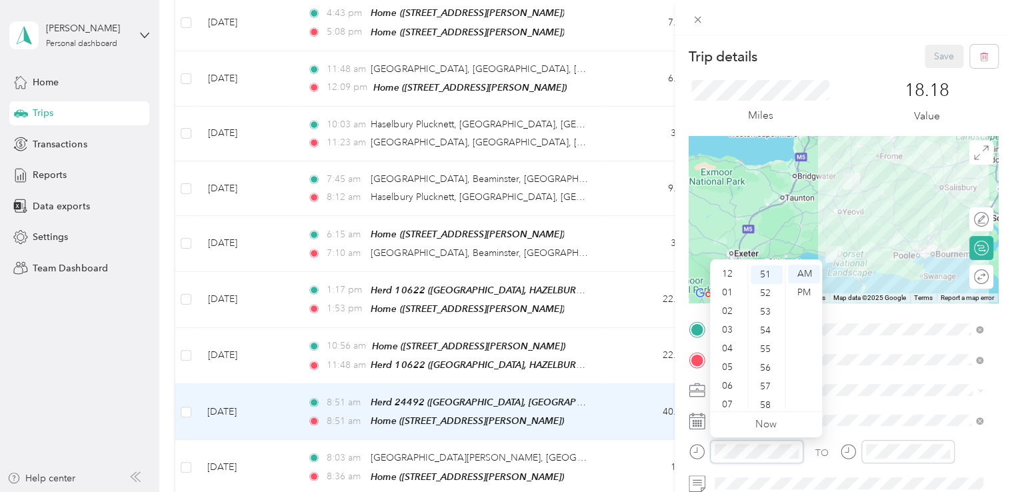
scroll to position [80, 0]
click at [809, 290] on div "PM" at bounding box center [804, 292] width 32 height 19
click at [731, 327] on div "03" at bounding box center [729, 330] width 32 height 19
click at [762, 274] on div "00" at bounding box center [767, 274] width 32 height 19
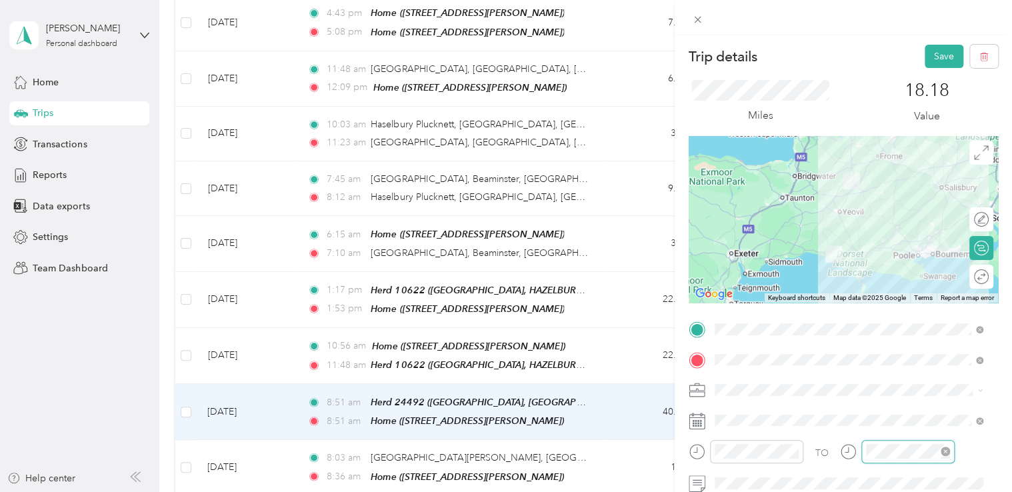
click at [861, 449] on div at bounding box center [907, 451] width 93 height 23
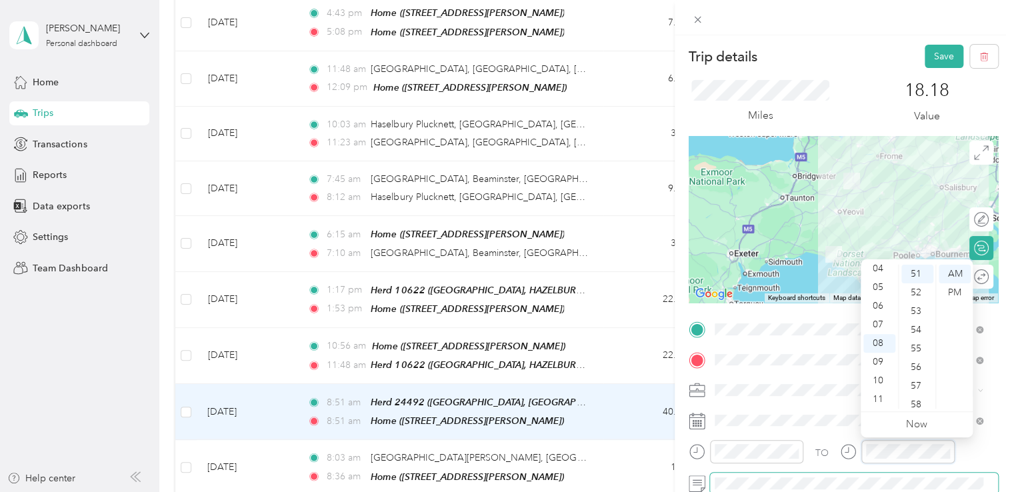
scroll to position [952, 0]
click at [961, 295] on div "PM" at bounding box center [955, 292] width 32 height 19
click at [875, 262] on div "12 01 02 03 04 05 06 07 08 09 10 11 00 01 02 03 04 05 06 07 08 09 10 11 12 13 1…" at bounding box center [917, 336] width 112 height 149
click at [880, 283] on div "05" at bounding box center [879, 287] width 32 height 19
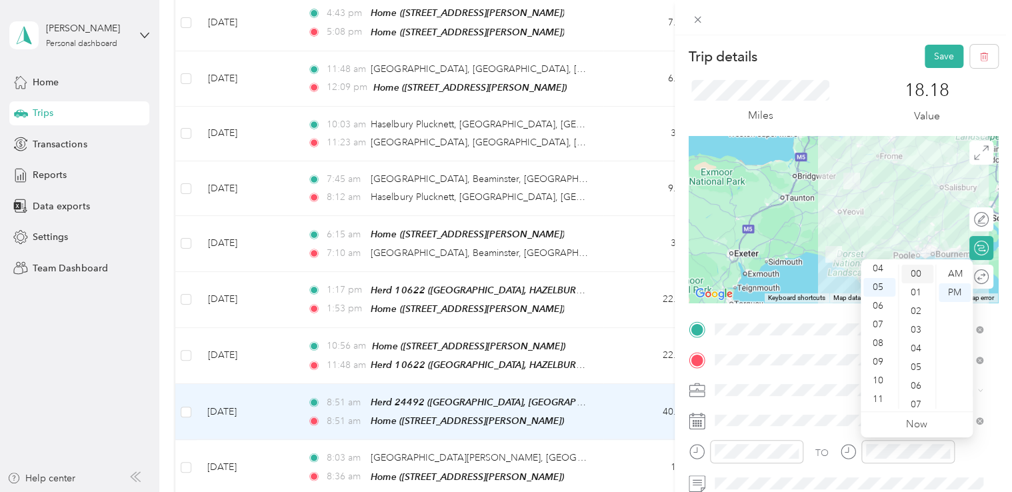
click at [919, 273] on div "00" at bounding box center [917, 274] width 32 height 19
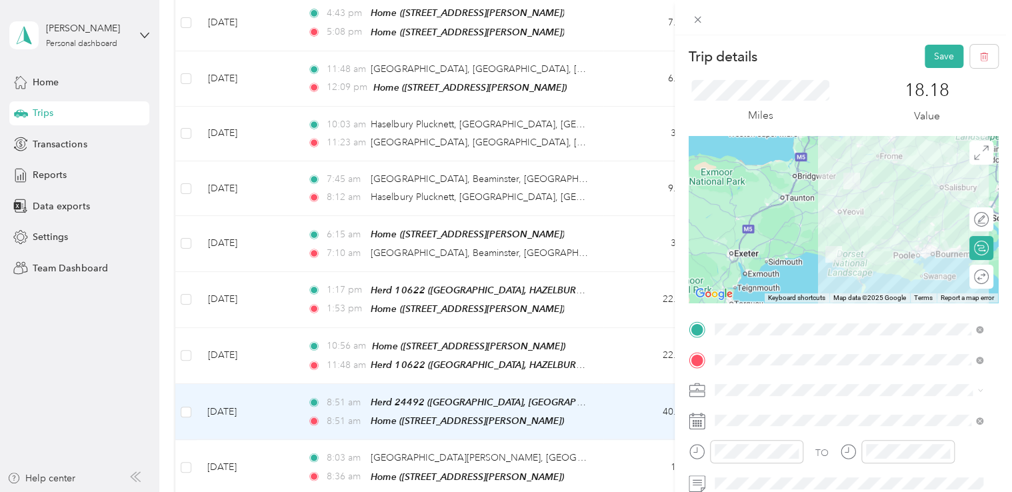
click at [655, 405] on div "Trip details Save This trip cannot be edited because it is either under review,…" at bounding box center [506, 246] width 1012 height 492
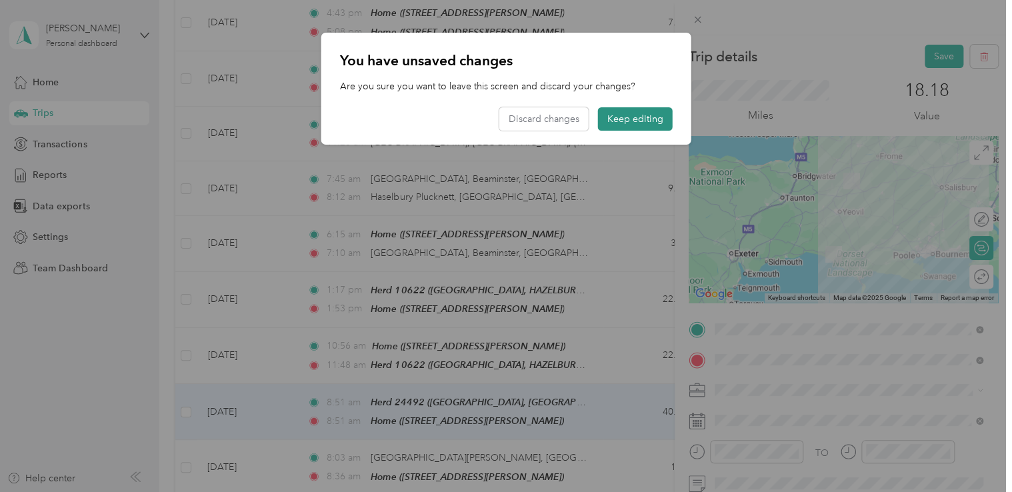
click at [631, 113] on button "Keep editing" at bounding box center [635, 118] width 75 height 23
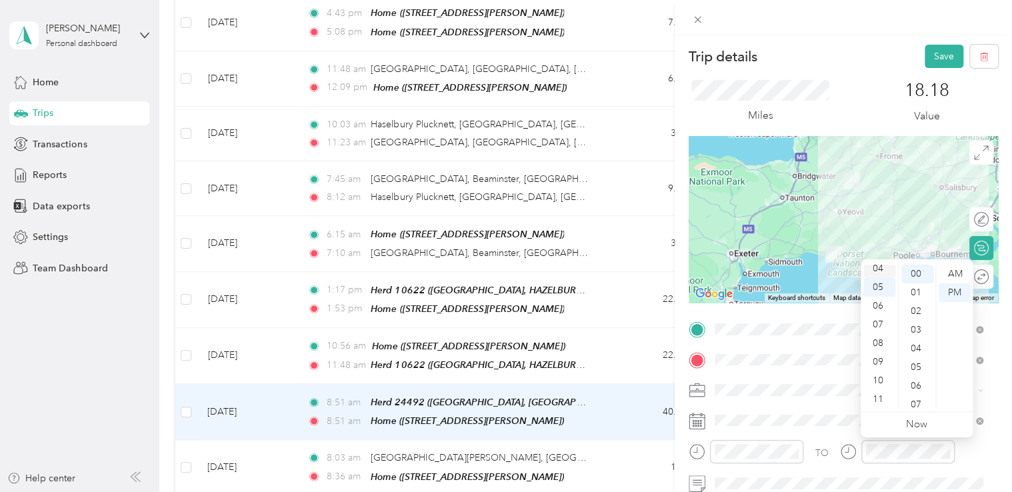
click at [877, 269] on div "04" at bounding box center [879, 268] width 32 height 19
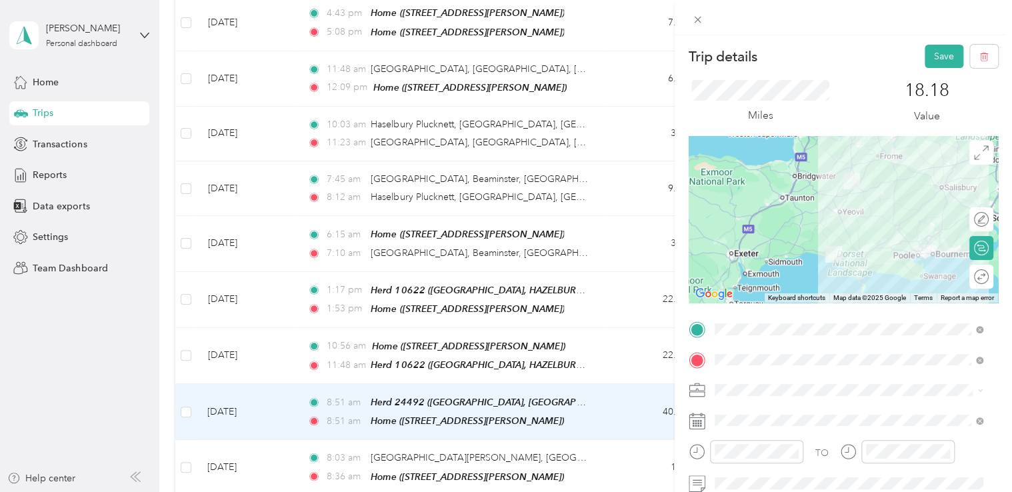
click at [926, 383] on span at bounding box center [854, 389] width 288 height 21
click at [936, 49] on button "Save" at bounding box center [944, 56] width 39 height 23
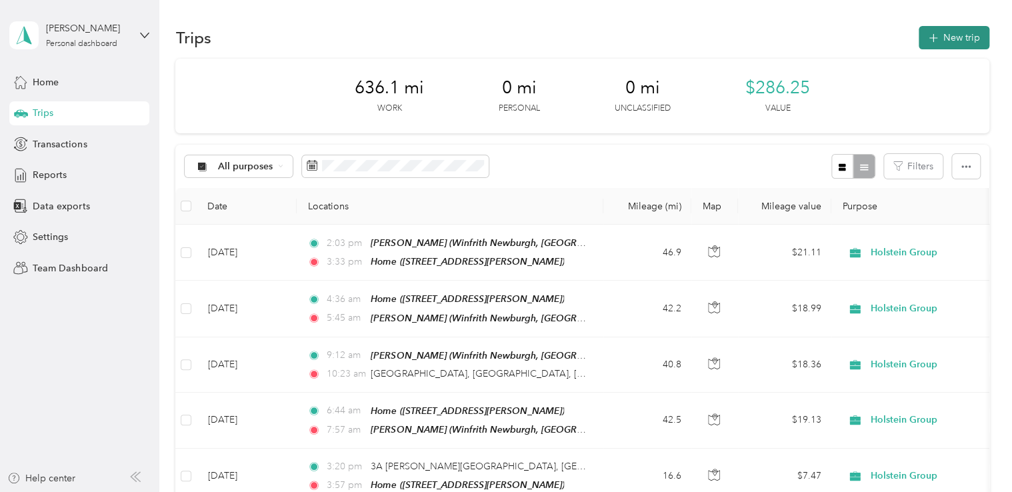
click at [965, 31] on button "New trip" at bounding box center [954, 37] width 71 height 23
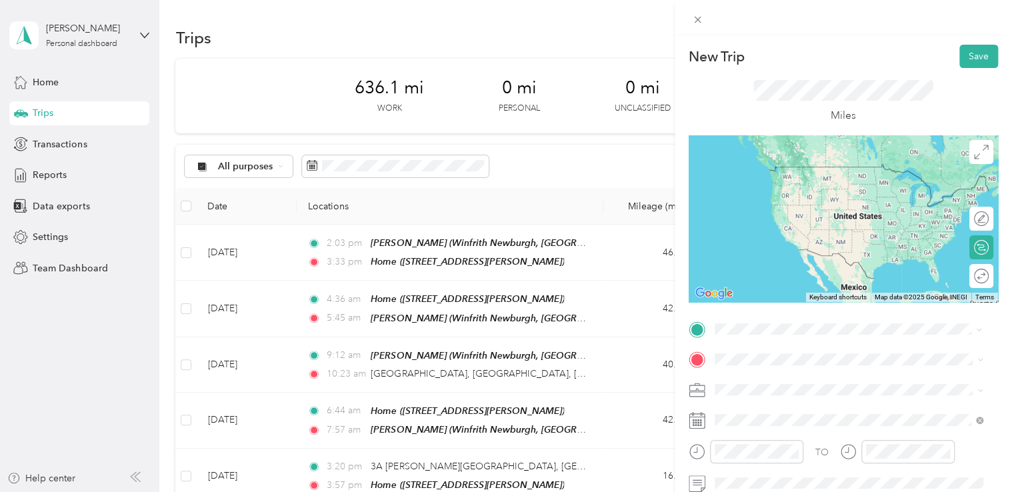
click at [809, 196] on span "[STREET_ADDRESS]" at bounding box center [781, 190] width 85 height 11
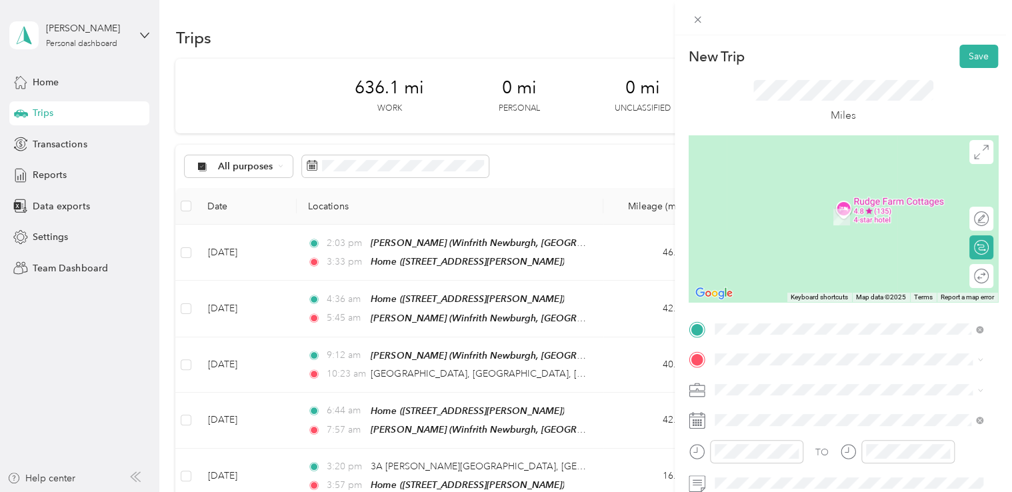
click at [813, 214] on span "[STREET_ADDRESS][PERSON_NAME]" at bounding box center [818, 211] width 159 height 11
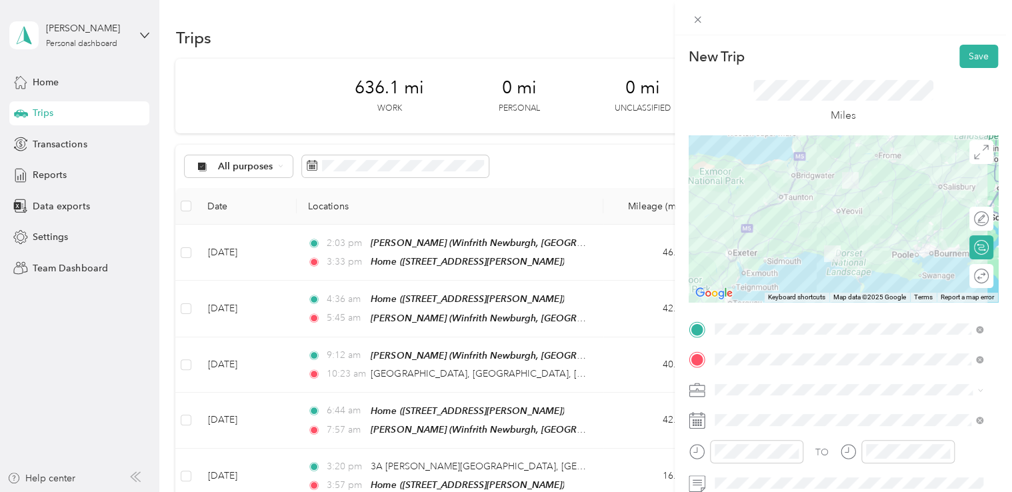
click at [693, 419] on icon at bounding box center [697, 420] width 17 height 17
click at [729, 426] on span at bounding box center [854, 419] width 288 height 21
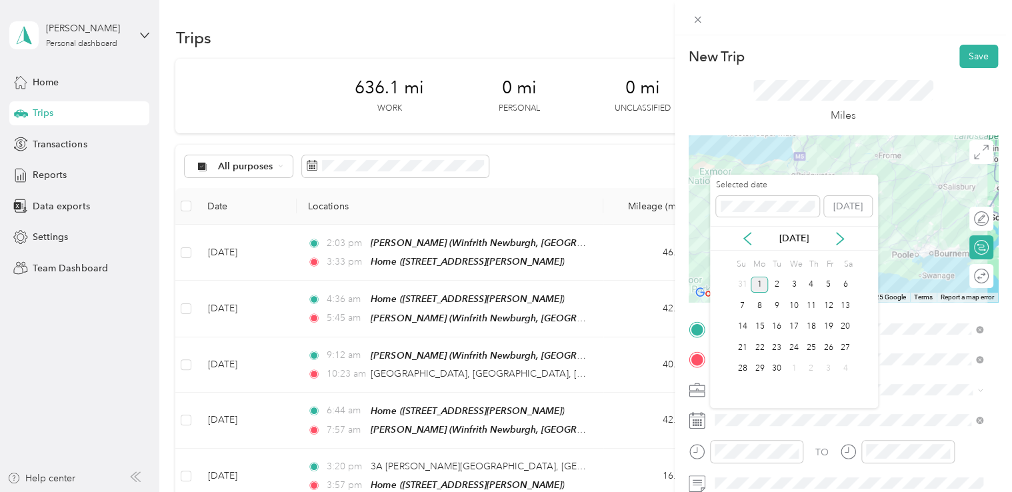
click at [739, 239] on div "[DATE]" at bounding box center [794, 238] width 168 height 14
click at [743, 236] on icon at bounding box center [747, 238] width 13 height 13
click at [831, 281] on div "1" at bounding box center [827, 285] width 17 height 17
click at [815, 302] on div "7" at bounding box center [811, 305] width 17 height 17
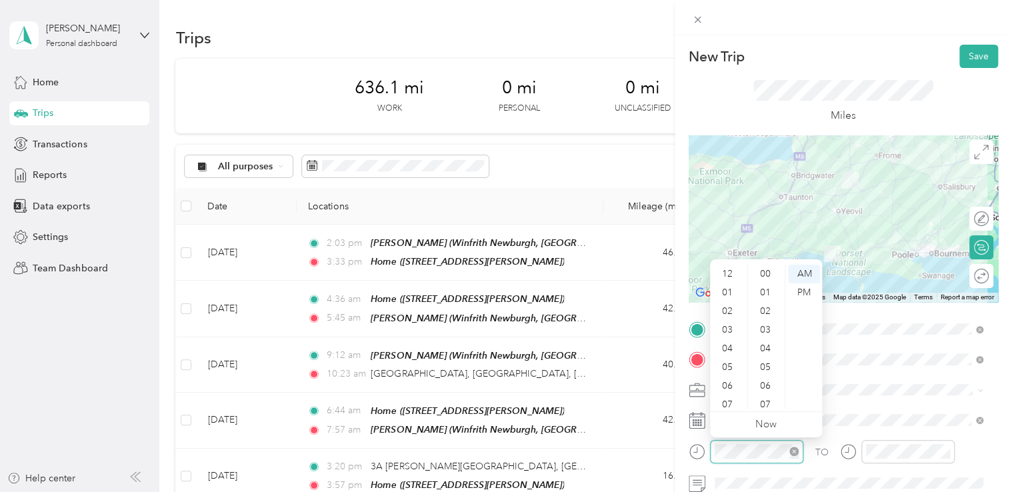
scroll to position [80, 0]
click at [728, 267] on div "04" at bounding box center [729, 268] width 32 height 19
click at [809, 297] on div "PM" at bounding box center [804, 292] width 32 height 19
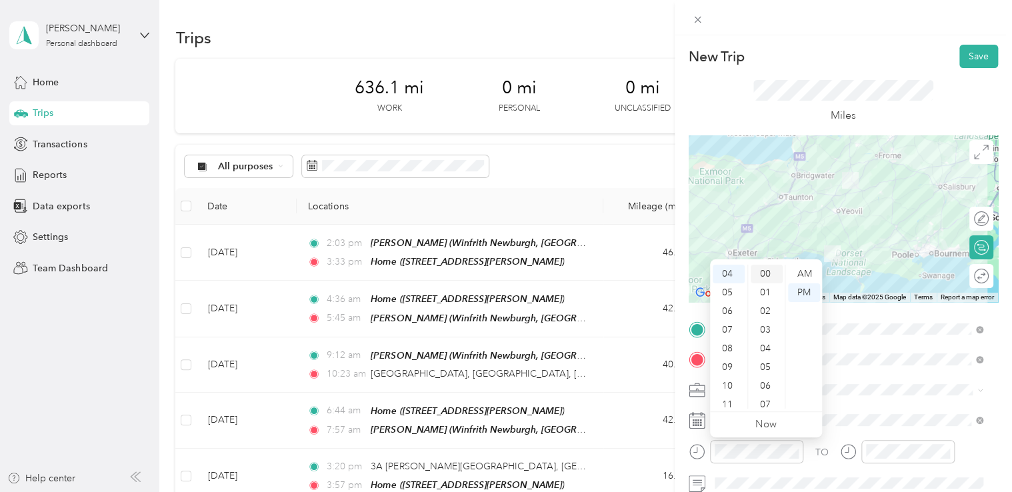
click at [769, 271] on div "00" at bounding box center [767, 274] width 32 height 19
click at [763, 276] on div "00" at bounding box center [767, 274] width 32 height 19
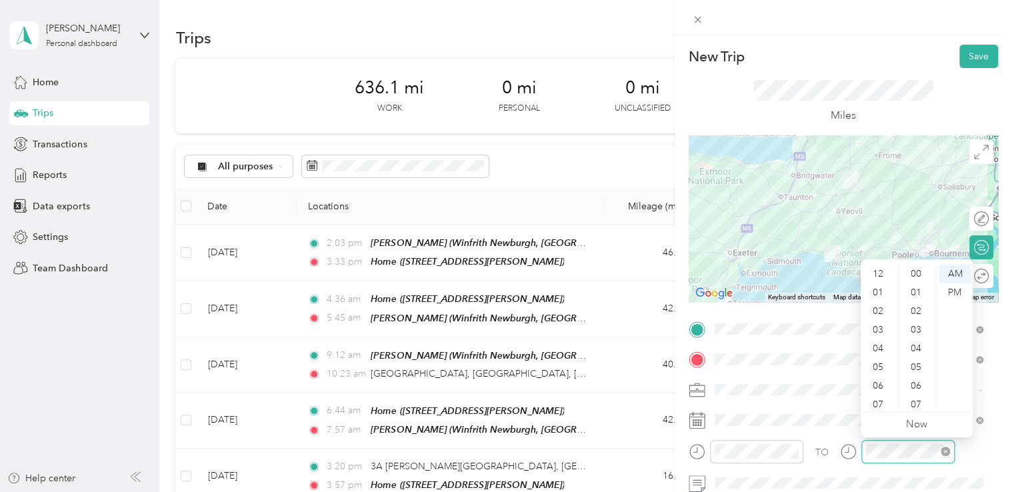
scroll to position [80, 0]
click at [872, 290] on div "05" at bounding box center [879, 287] width 32 height 19
click at [954, 293] on div "PM" at bounding box center [955, 292] width 32 height 19
click at [912, 272] on div "00" at bounding box center [917, 274] width 32 height 19
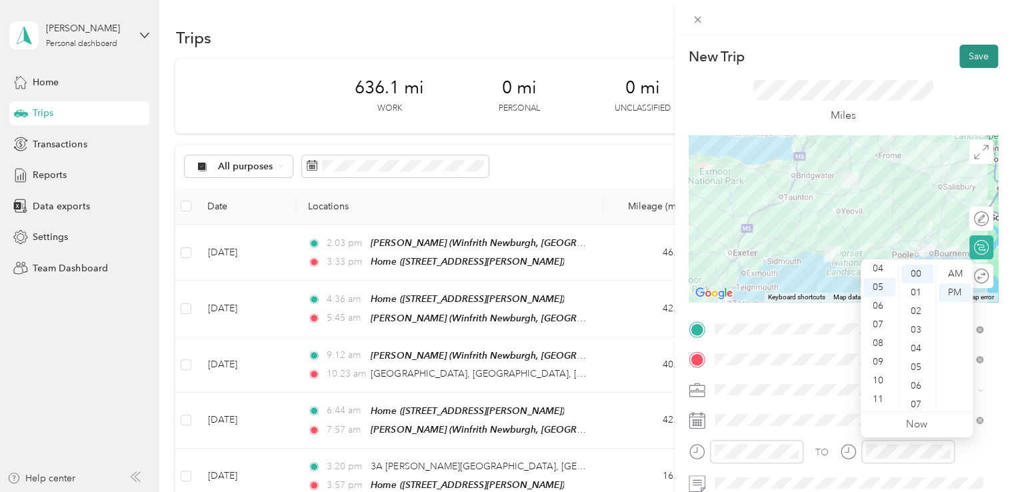
click at [966, 53] on button "Save" at bounding box center [979, 56] width 39 height 23
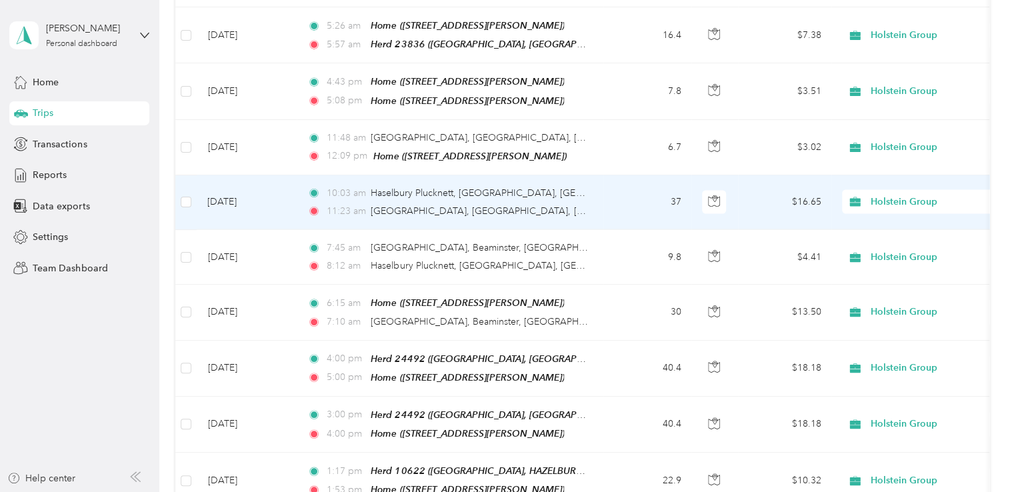
scroll to position [1334, 0]
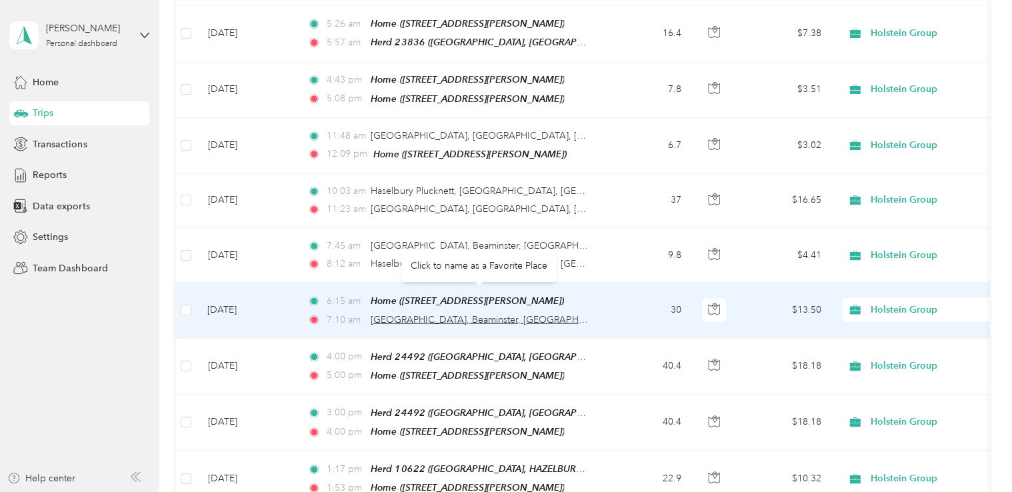
click at [576, 314] on span "[GEOGRAPHIC_DATA], Beaminster, [GEOGRAPHIC_DATA], [GEOGRAPHIC_DATA]" at bounding box center [546, 319] width 350 height 11
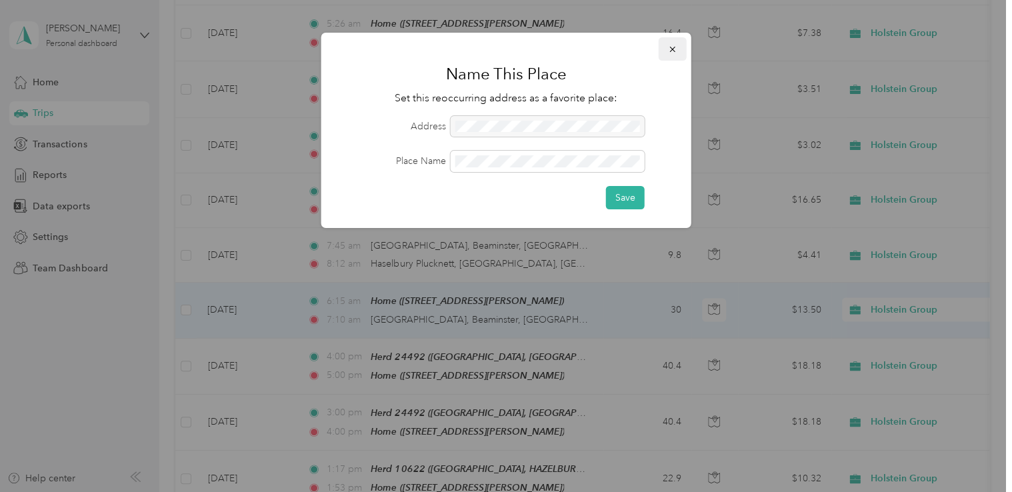
click at [671, 47] on icon "button" at bounding box center [672, 49] width 9 height 9
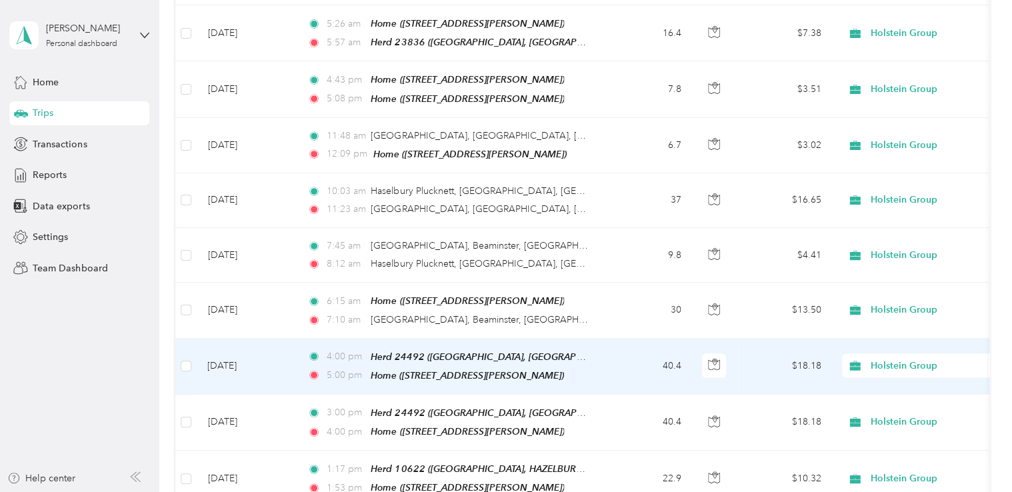
click at [681, 339] on td "40.4" at bounding box center [647, 367] width 88 height 56
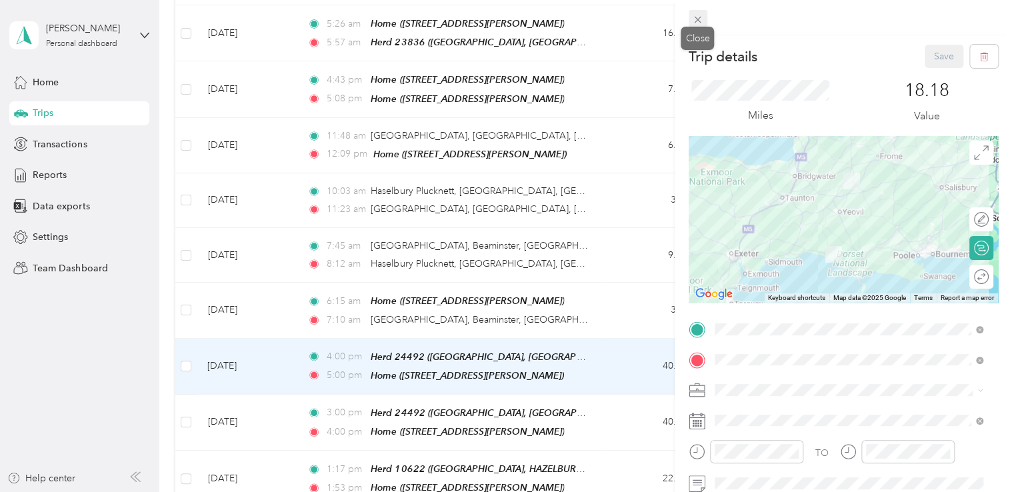
click at [704, 19] on span at bounding box center [698, 19] width 19 height 19
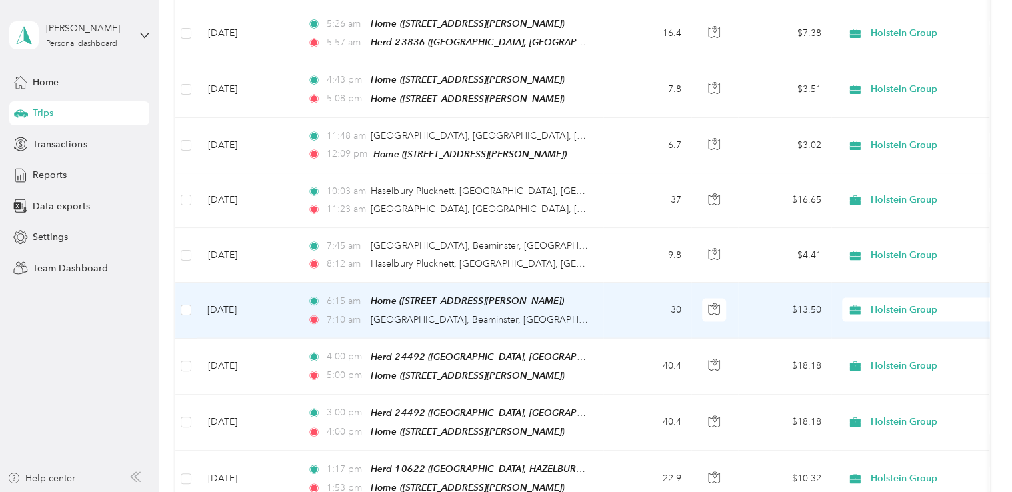
click at [533, 293] on div "6:15 am Home ([STREET_ADDRESS][PERSON_NAME]) 7:[GEOGRAPHIC_DATA], Beaminster, […" at bounding box center [447, 309] width 280 height 33
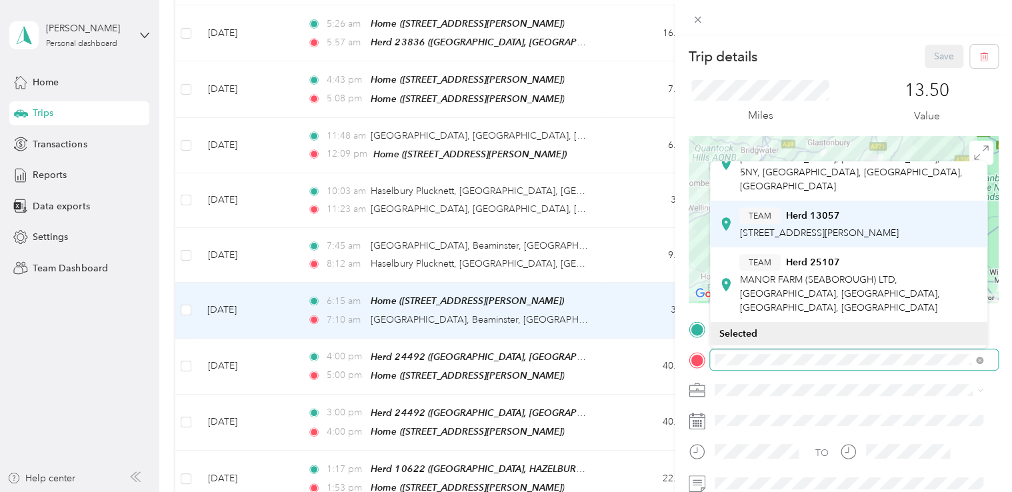
scroll to position [456, 0]
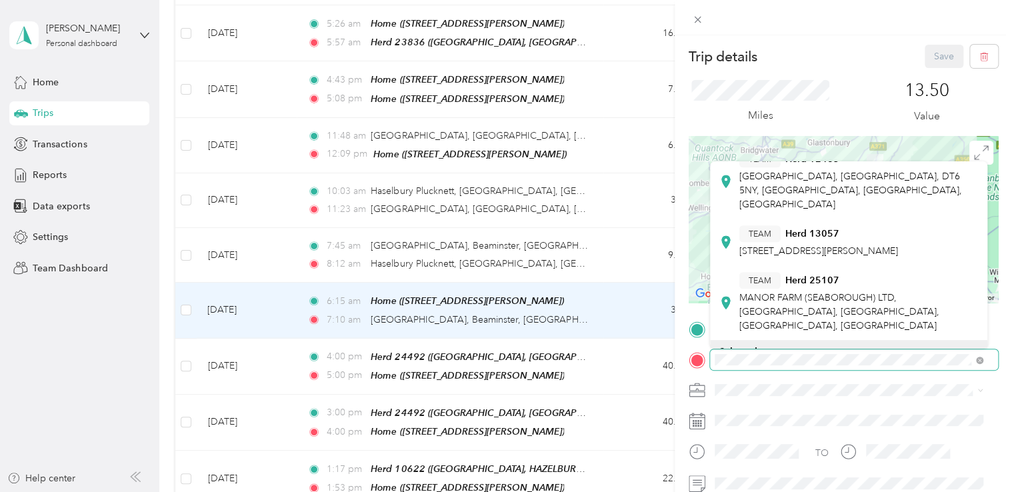
click at [685, 355] on form "Trip details Save This trip cannot be edited because it is either under review,…" at bounding box center [843, 329] width 337 height 568
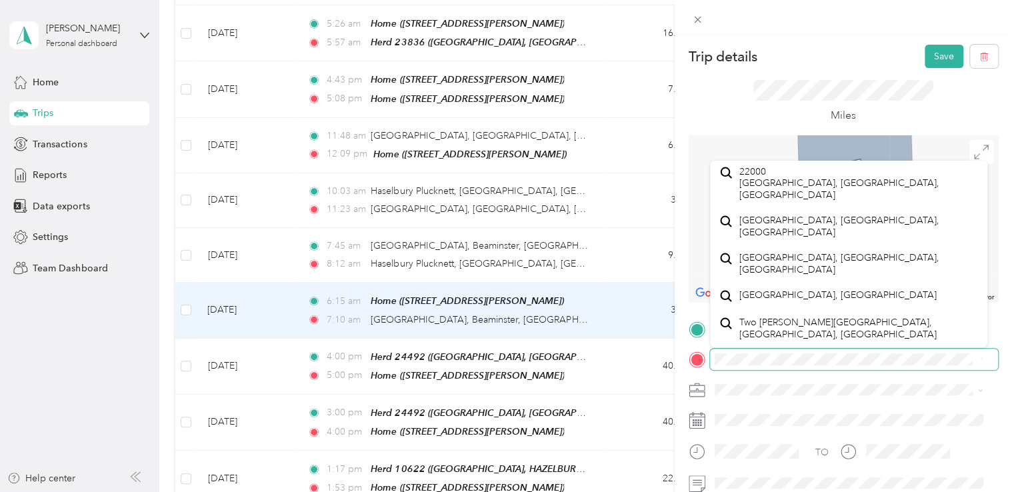
scroll to position [0, 0]
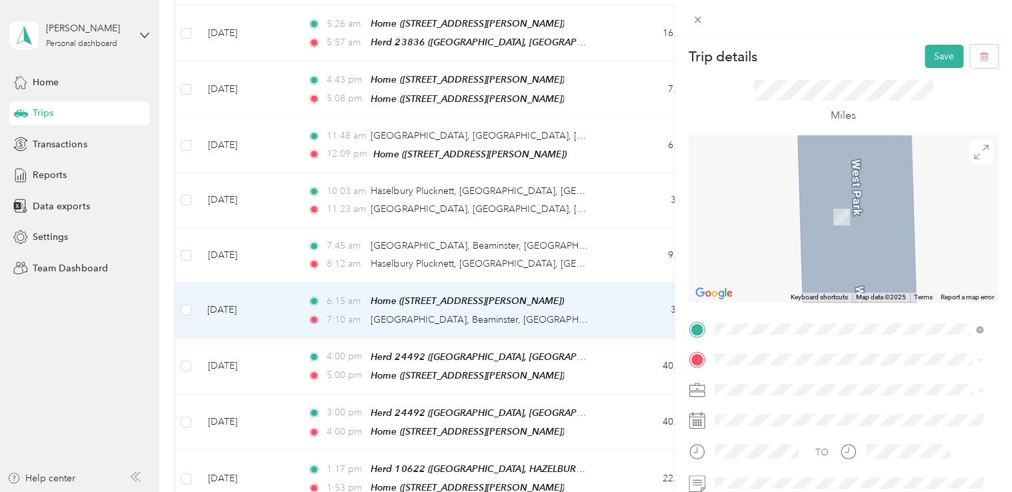
click at [774, 217] on span "[STREET_ADDRESS]" at bounding box center [781, 214] width 85 height 11
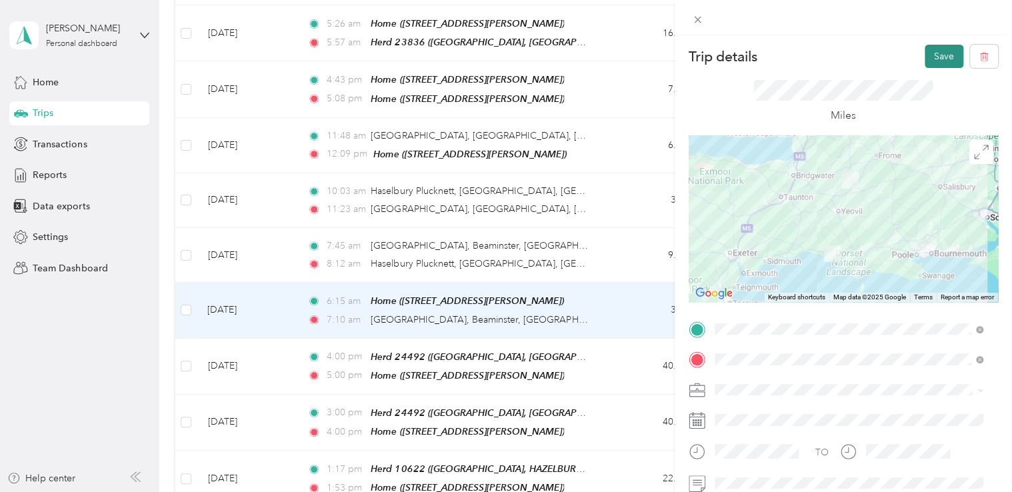
click at [925, 66] on button "Save" at bounding box center [944, 56] width 39 height 23
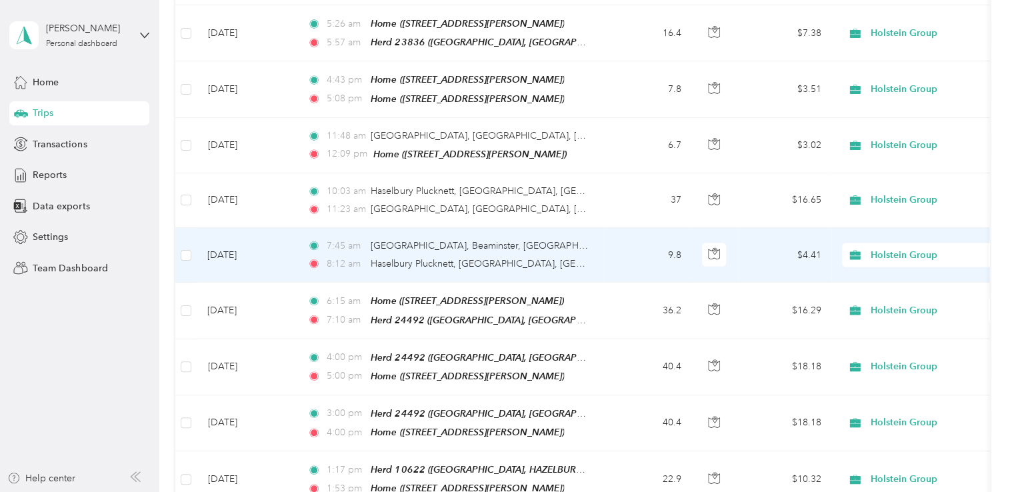
click at [677, 228] on td "9.8" at bounding box center [647, 255] width 88 height 55
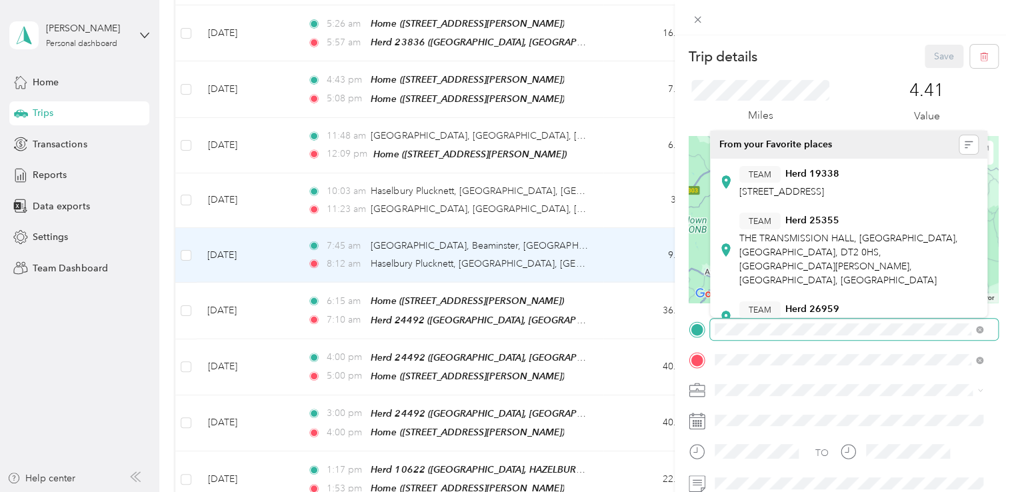
click at [696, 315] on div "Trip details Save This trip cannot be edited because it is either under review,…" at bounding box center [843, 329] width 309 height 568
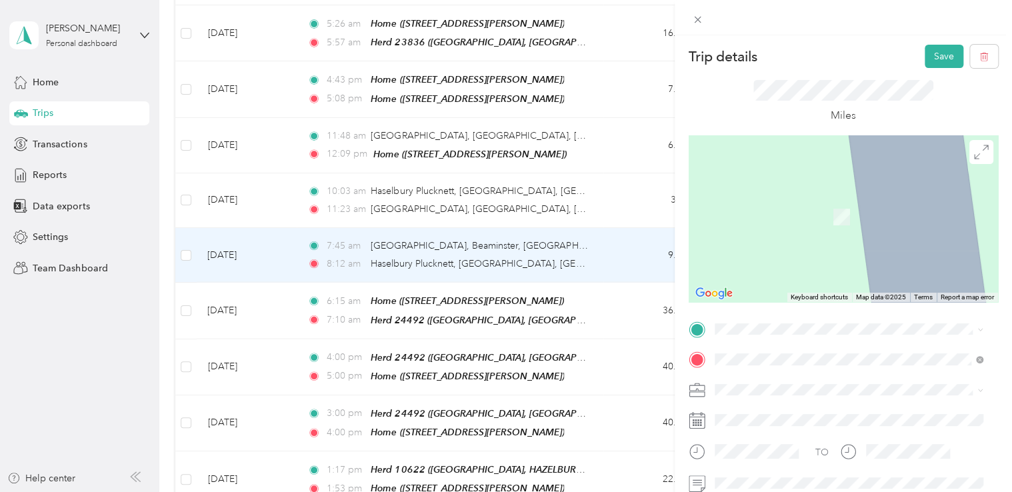
click at [776, 189] on span "[STREET_ADDRESS]" at bounding box center [781, 183] width 85 height 11
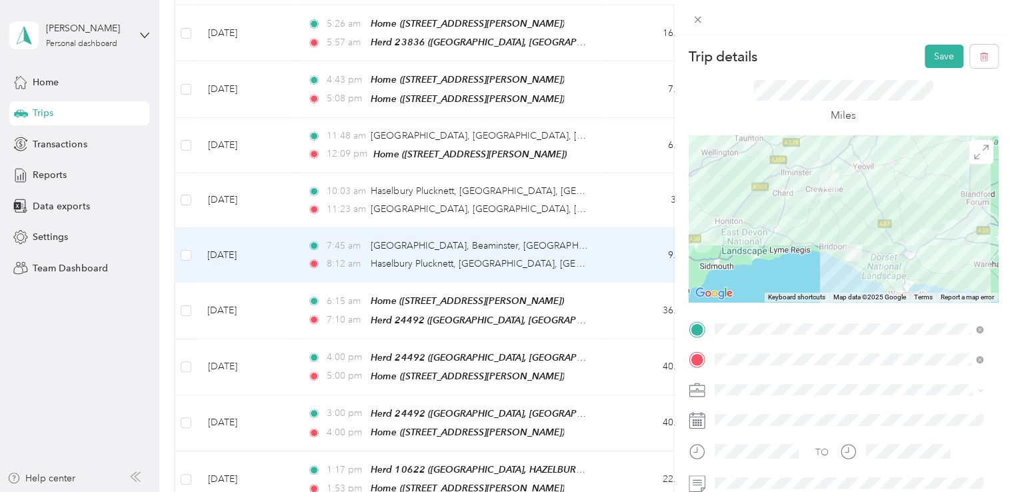
click at [875, 281] on div "TEAM Herd [STREET_ADDRESS]" at bounding box center [858, 300] width 239 height 61
click at [931, 52] on button "Save" at bounding box center [944, 56] width 39 height 23
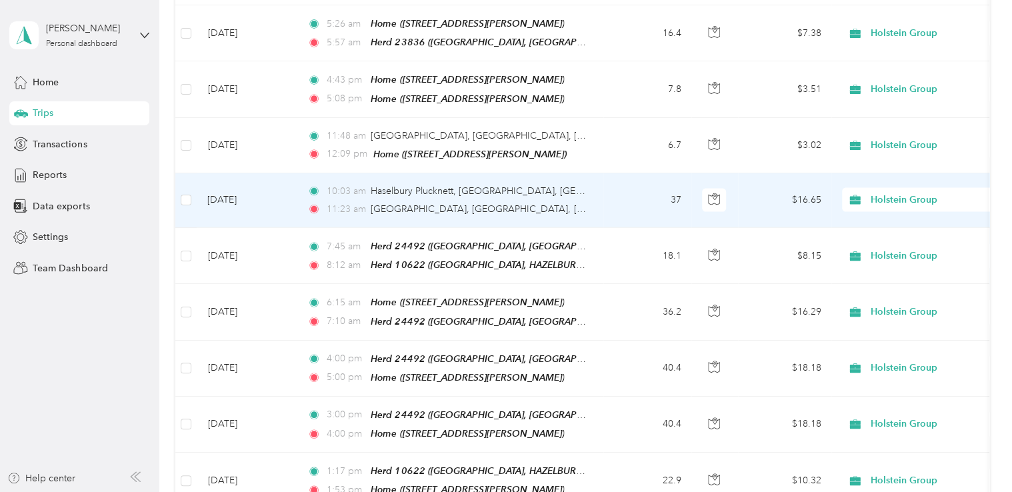
click at [577, 184] on div "10:03 am Haselbury Plucknett, [GEOGRAPHIC_DATA], [GEOGRAPHIC_DATA] 11:[GEOGRAPH…" at bounding box center [447, 200] width 280 height 33
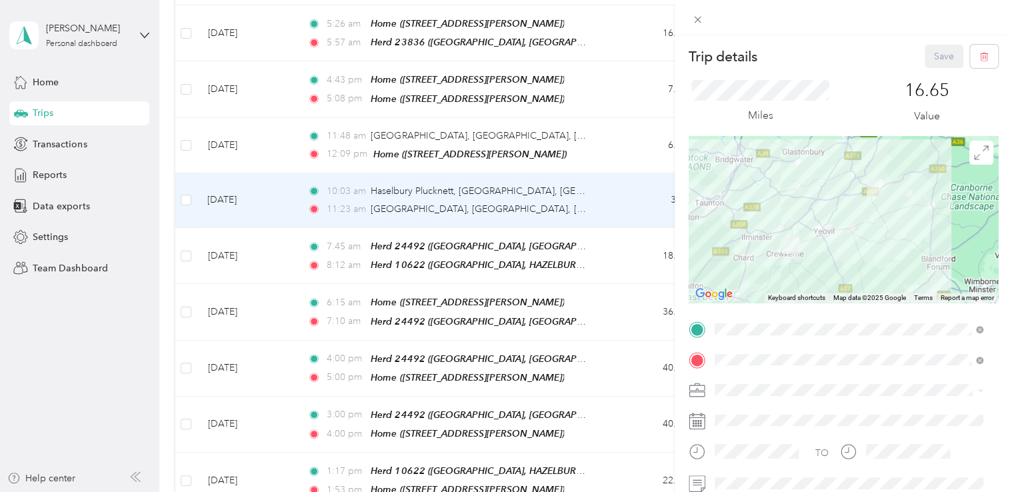
click at [823, 249] on div "TEAM Herd [STREET_ADDRESS]" at bounding box center [858, 267] width 239 height 61
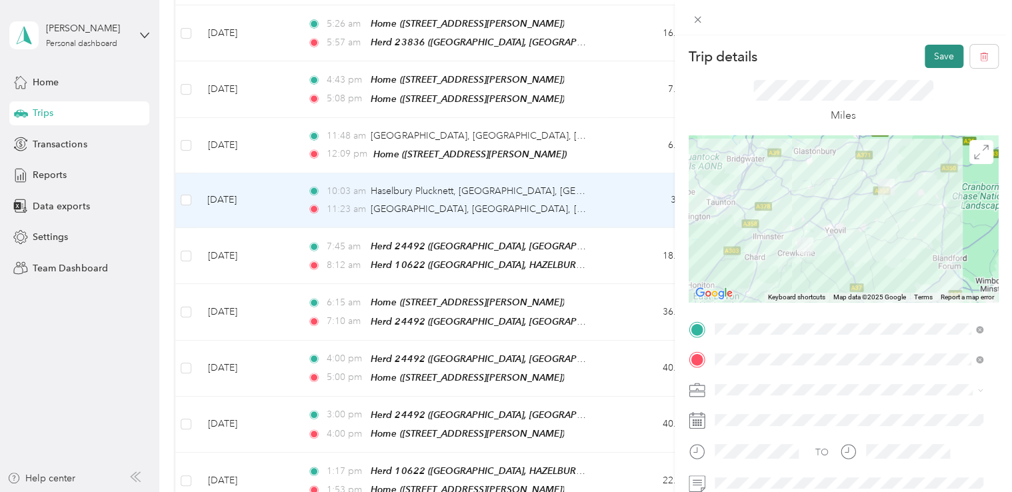
click at [928, 61] on button "Save" at bounding box center [944, 56] width 39 height 23
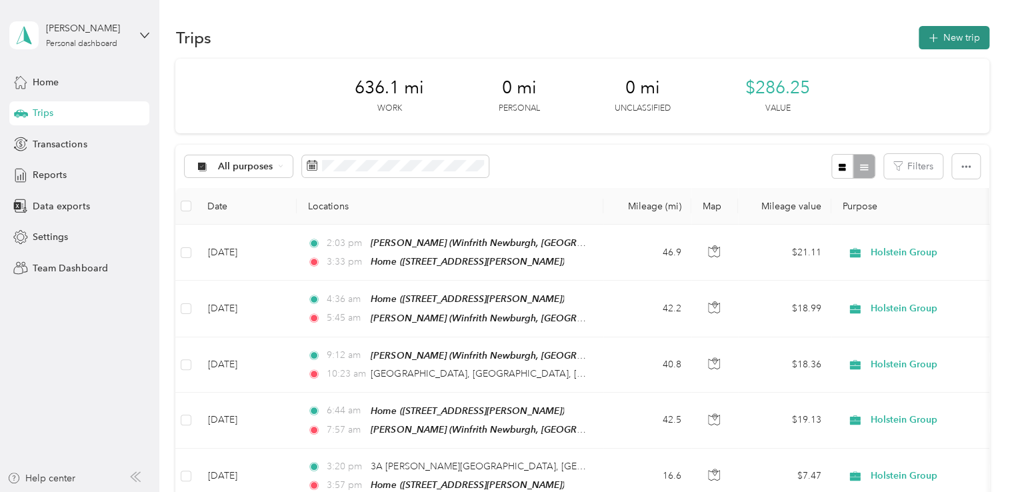
click at [958, 39] on button "New trip" at bounding box center [954, 37] width 71 height 23
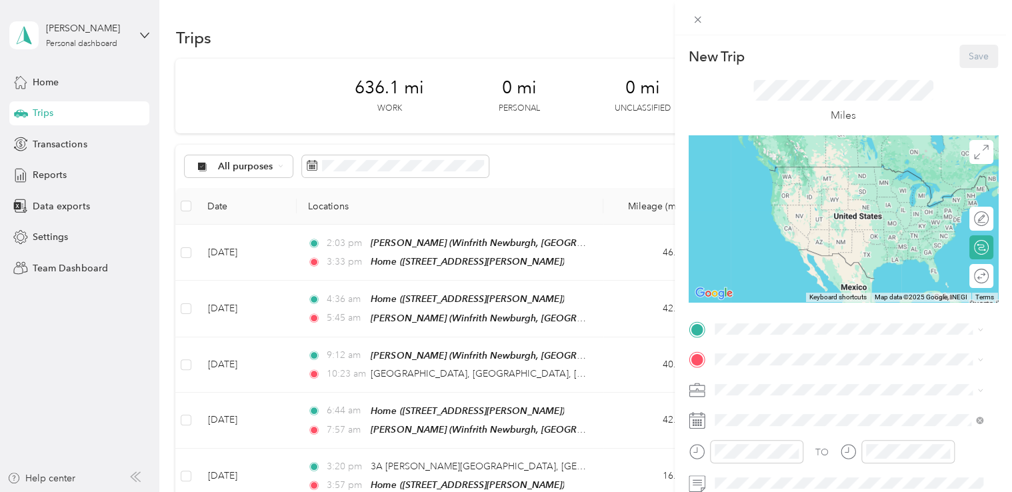
click at [783, 191] on div "Home [STREET_ADDRESS][PERSON_NAME]" at bounding box center [818, 178] width 159 height 28
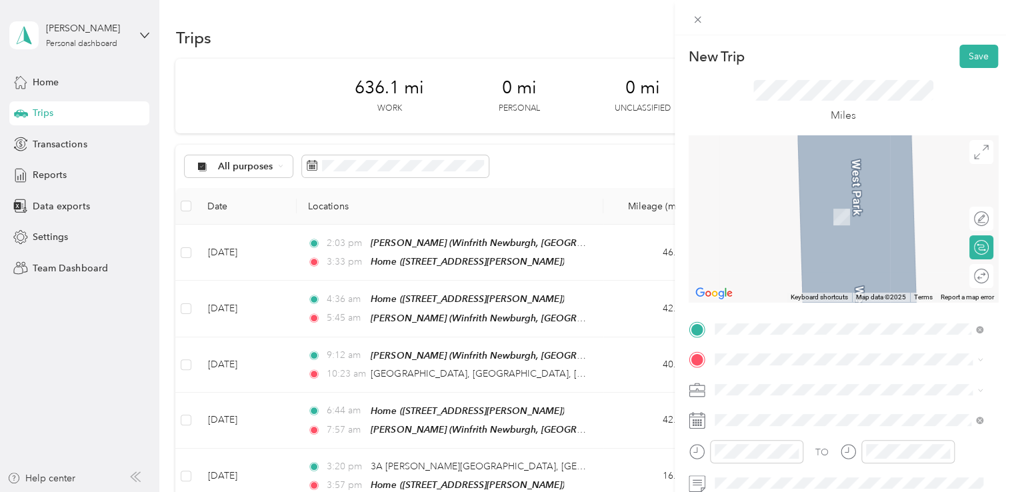
click at [795, 225] on span "[PERSON_NAME][STREET_ADDRESS]" at bounding box center [818, 220] width 159 height 11
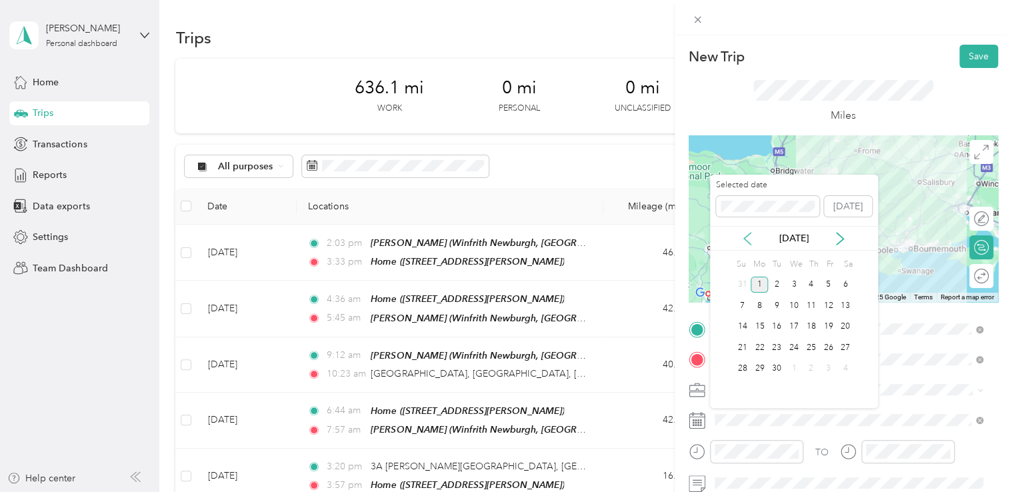
click at [744, 238] on icon at bounding box center [747, 239] width 7 height 12
click at [813, 326] on div "14" at bounding box center [811, 327] width 17 height 17
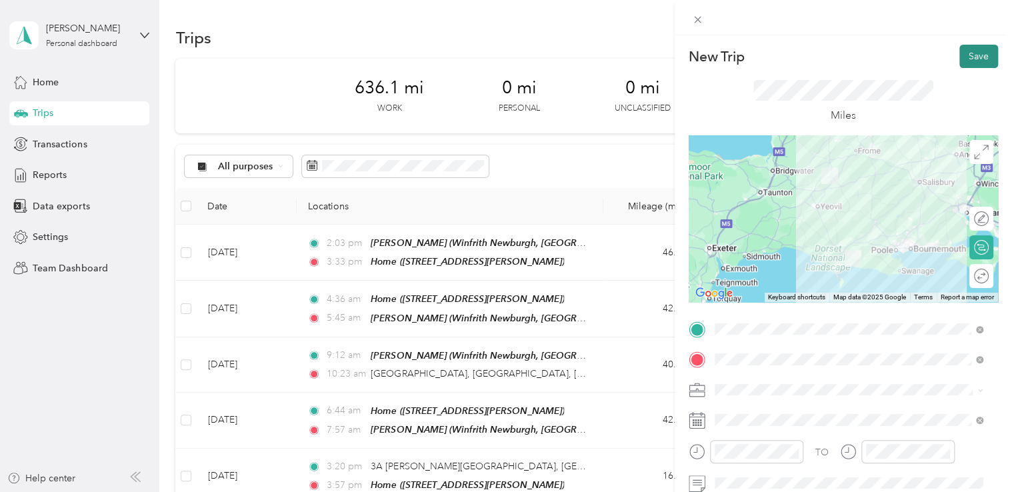
click at [970, 57] on button "Save" at bounding box center [979, 56] width 39 height 23
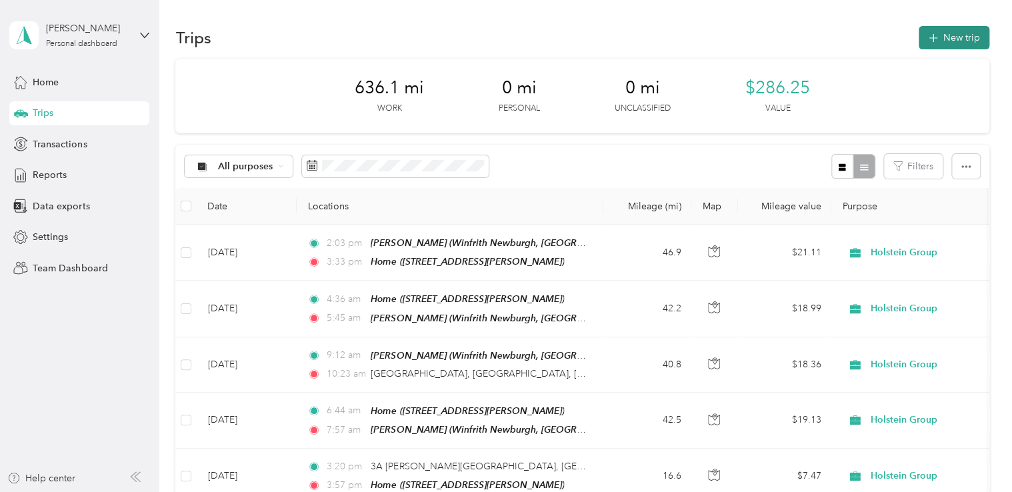
click at [944, 36] on button "New trip" at bounding box center [954, 37] width 71 height 23
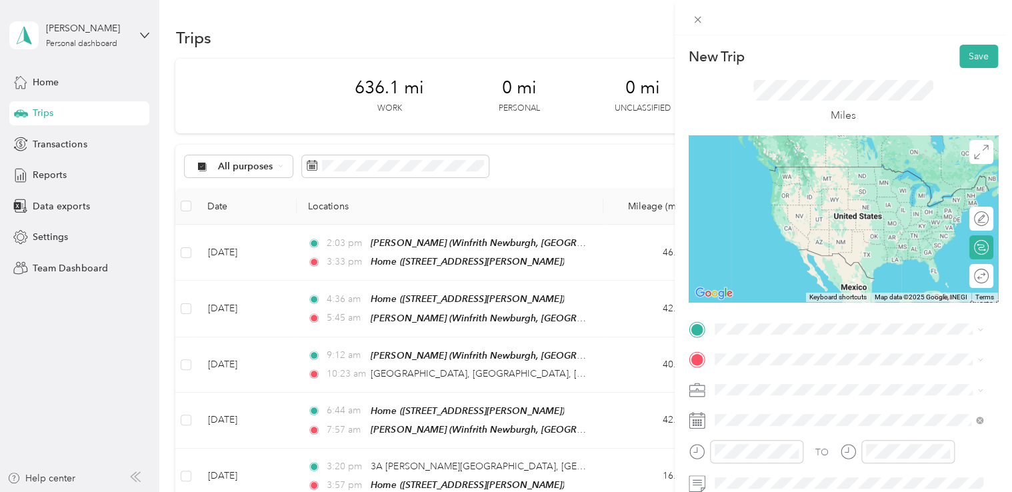
click at [774, 194] on div "TEAM Herd [STREET_ADDRESS][PERSON_NAME]" at bounding box center [848, 175] width 259 height 37
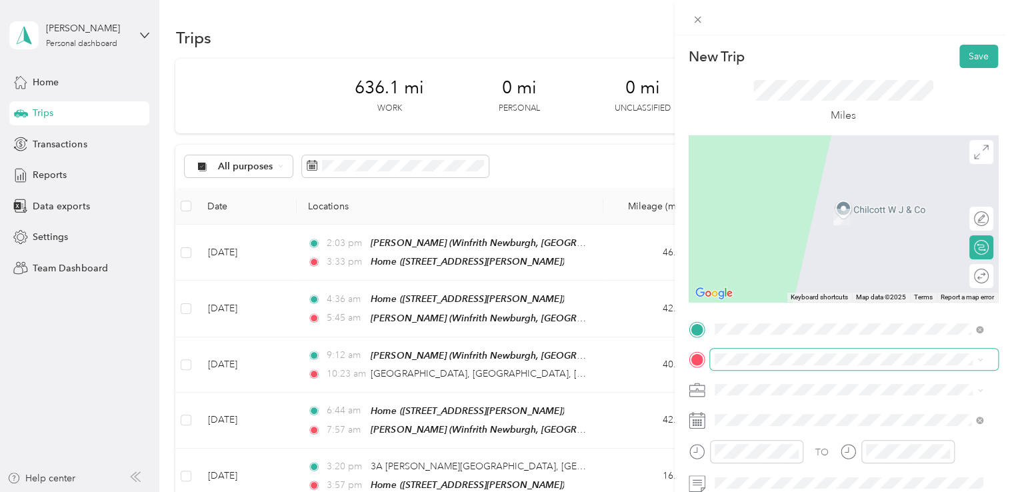
click at [749, 353] on span at bounding box center [854, 359] width 288 height 21
click at [773, 209] on div "Home [STREET_ADDRESS][PERSON_NAME]" at bounding box center [818, 210] width 159 height 28
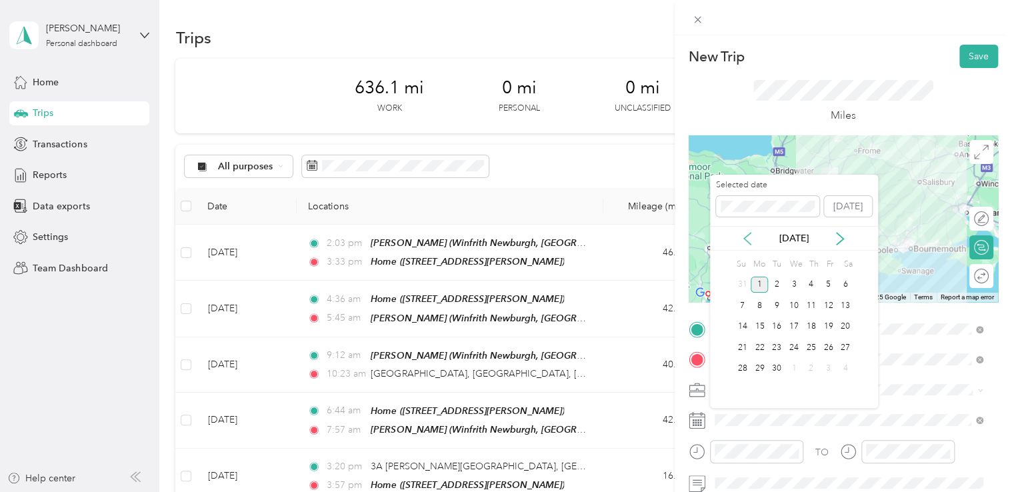
click at [749, 238] on icon at bounding box center [747, 238] width 13 height 13
click at [817, 333] on div "14" at bounding box center [811, 327] width 17 height 17
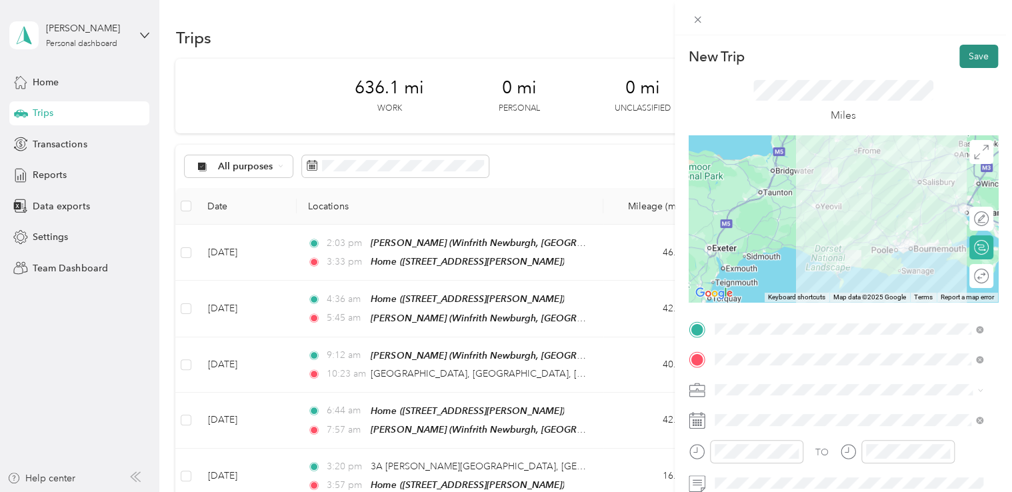
click at [961, 57] on button "Save" at bounding box center [979, 56] width 39 height 23
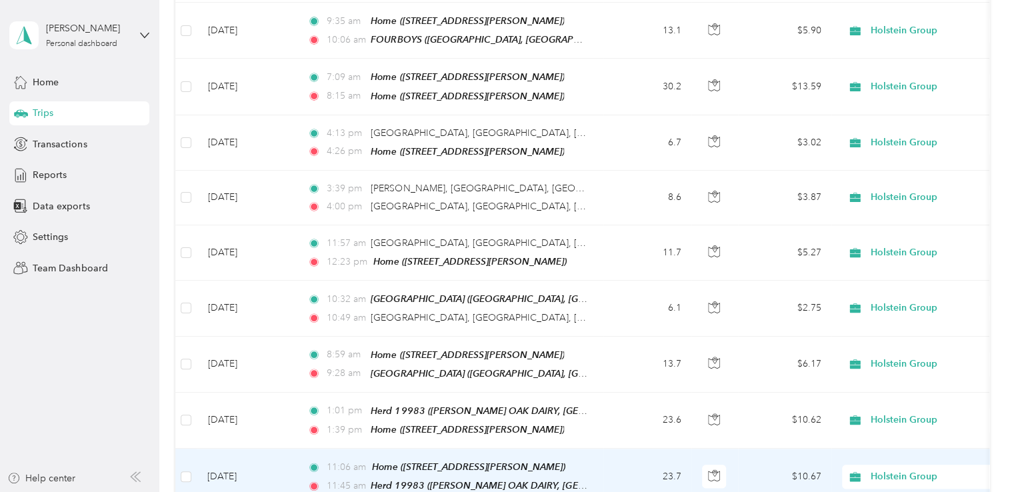
scroll to position [667, 0]
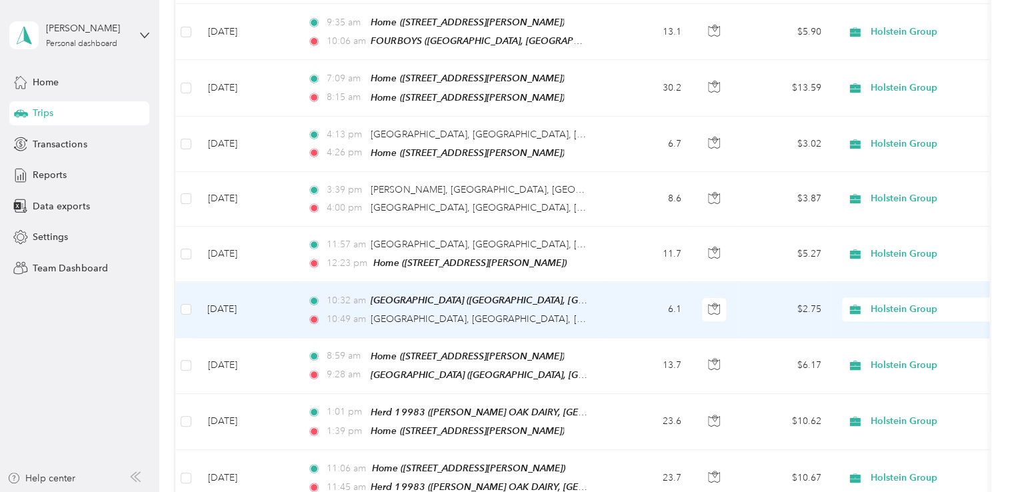
click at [674, 297] on td "6.1" at bounding box center [647, 309] width 88 height 55
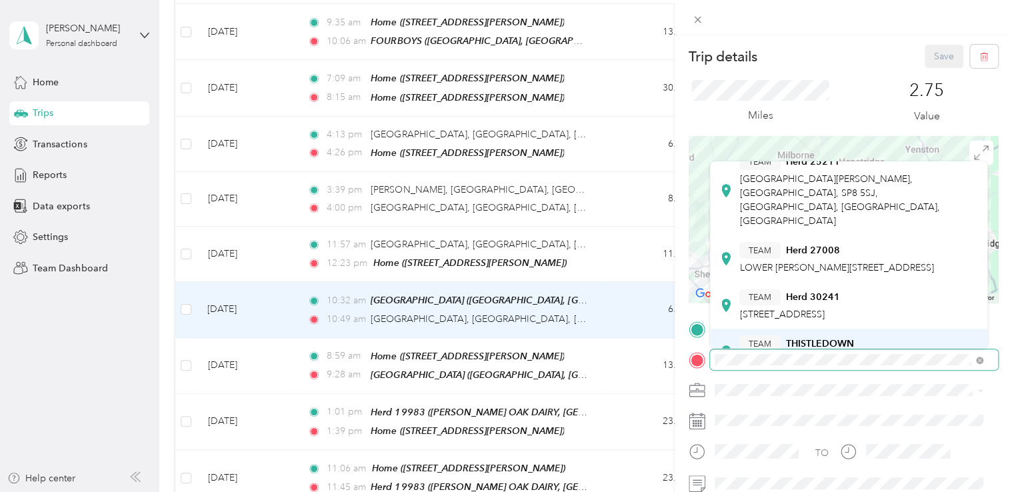
scroll to position [133, 0]
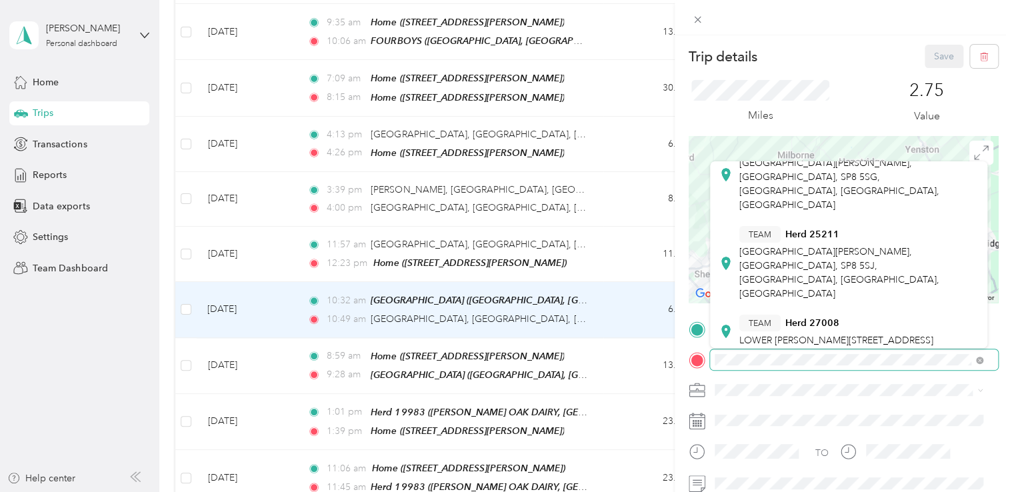
click at [713, 366] on span at bounding box center [854, 359] width 288 height 21
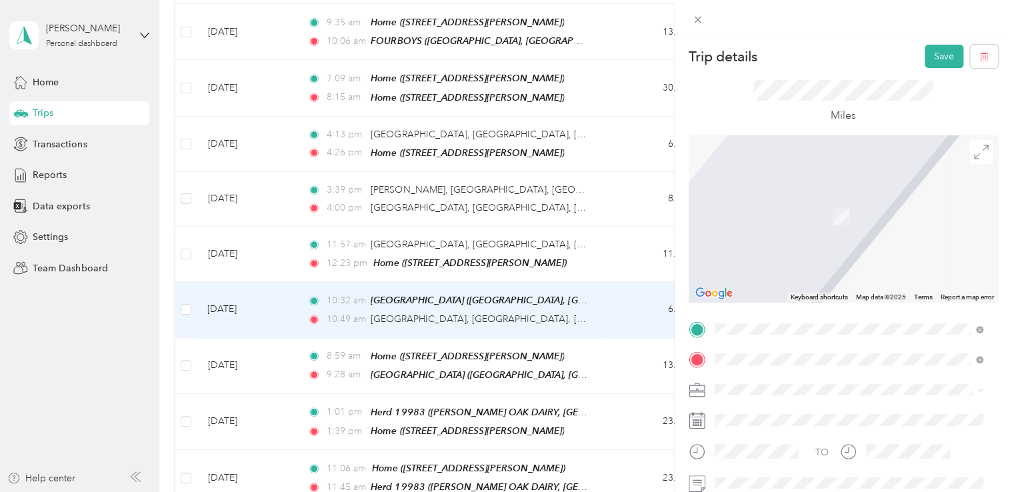
click at [833, 225] on span "[STREET_ADDRESS][PERSON_NAME]" at bounding box center [818, 221] width 159 height 11
click at [813, 227] on span "[STREET_ADDRESS]" at bounding box center [781, 221] width 85 height 11
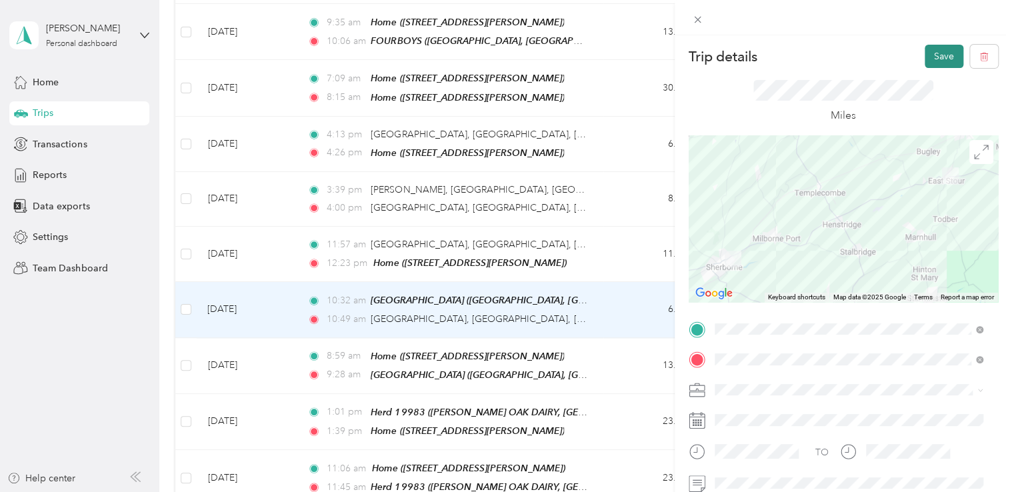
click at [925, 55] on button "Save" at bounding box center [944, 56] width 39 height 23
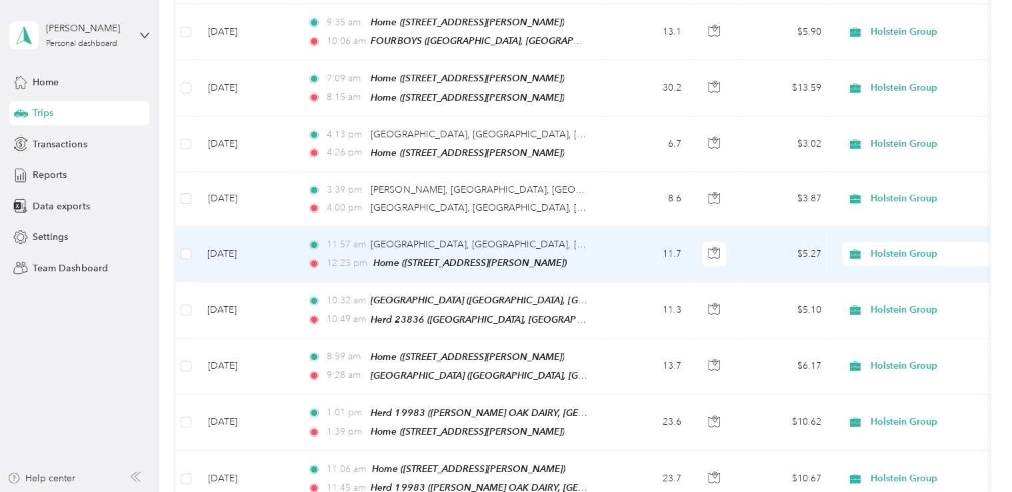
click at [675, 238] on td "11.7" at bounding box center [647, 254] width 88 height 55
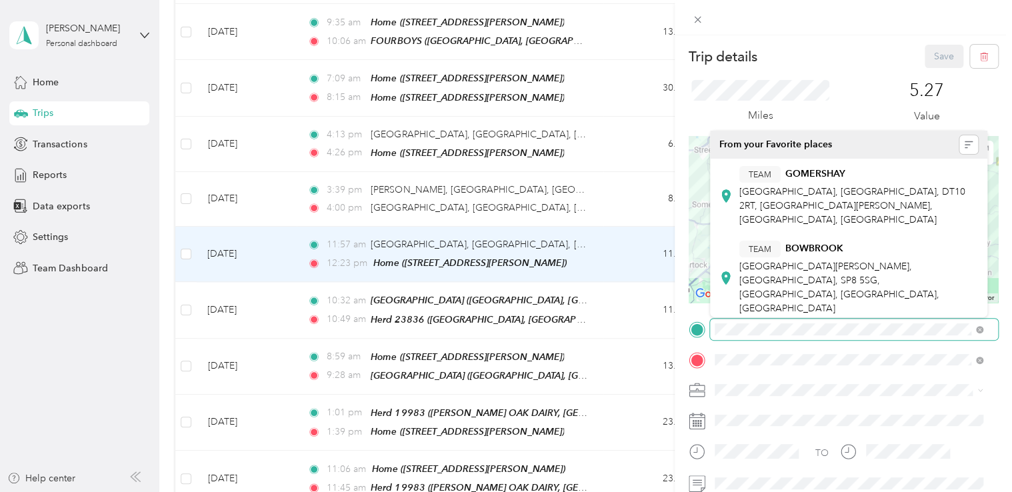
click at [710, 339] on div at bounding box center [854, 329] width 288 height 21
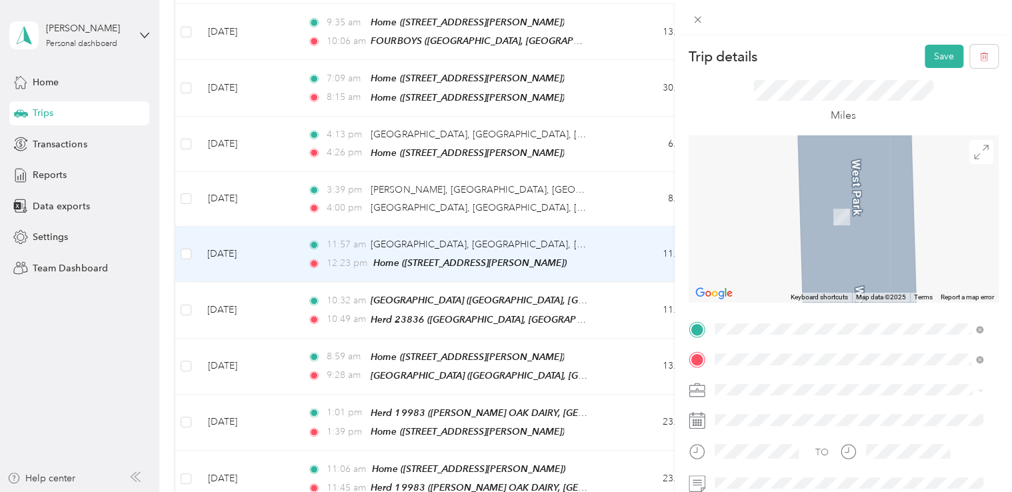
click at [820, 198] on div "TEAM Herd [STREET_ADDRESS]" at bounding box center [789, 181] width 100 height 33
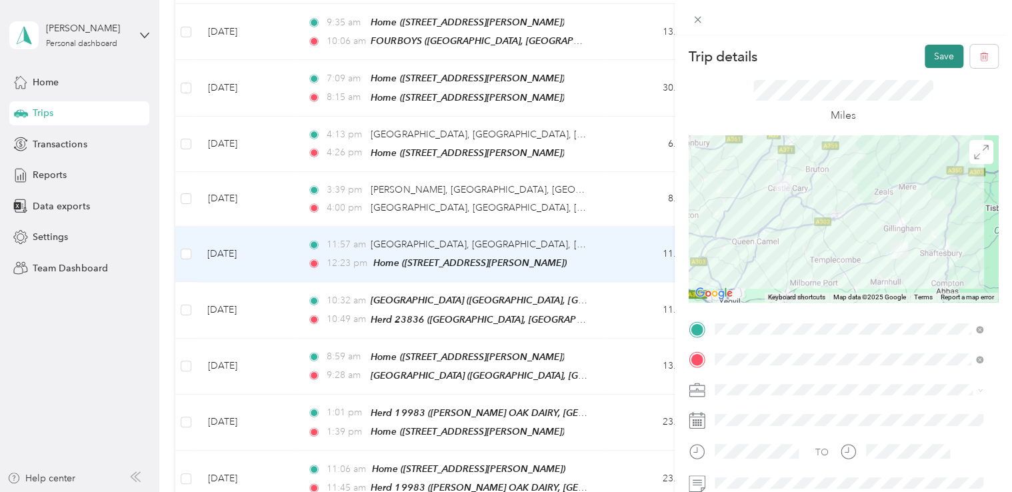
click at [930, 53] on button "Save" at bounding box center [944, 56] width 39 height 23
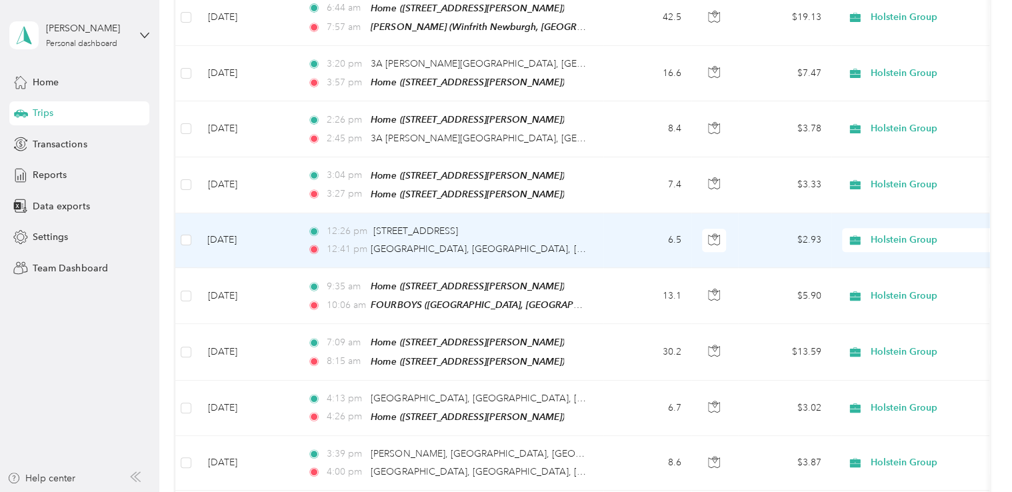
scroll to position [400, 0]
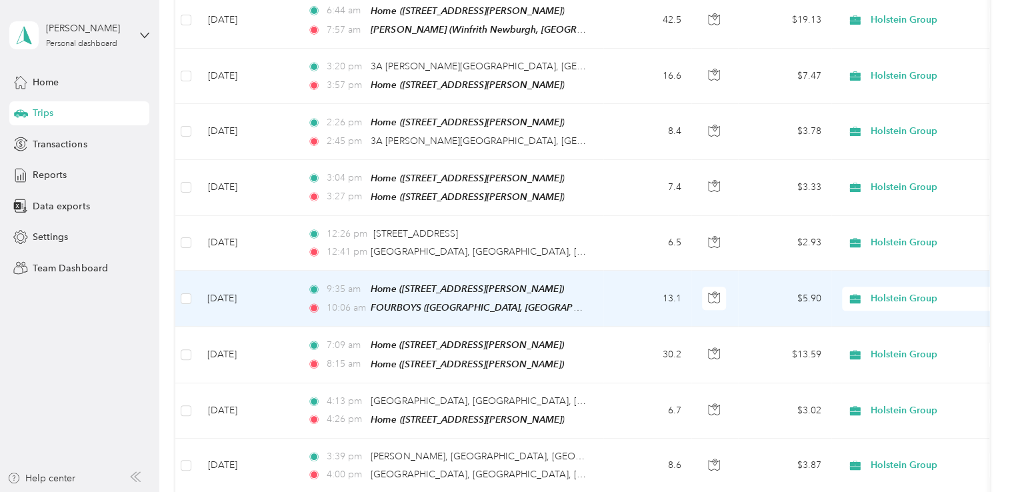
click at [667, 285] on td "13.1" at bounding box center [647, 299] width 88 height 56
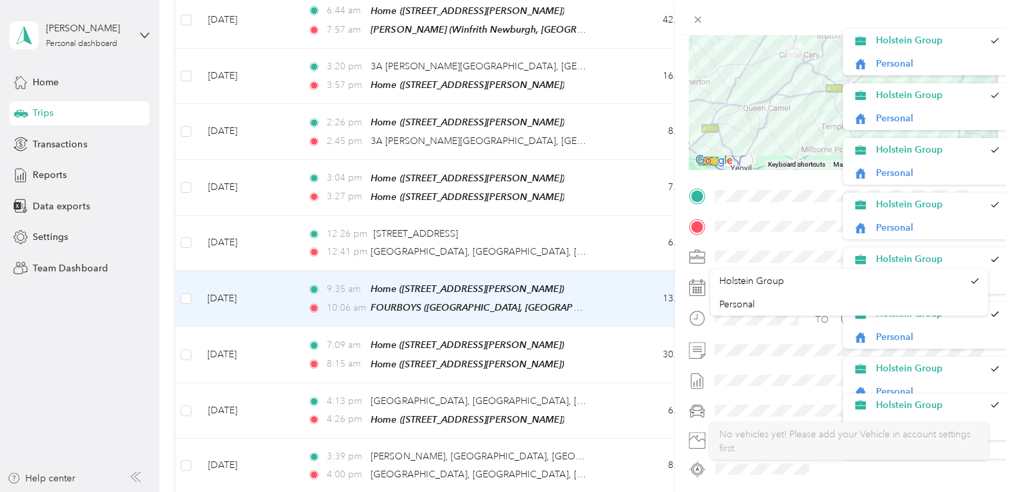
scroll to position [100, 0]
drag, startPoint x: 982, startPoint y: 287, endPoint x: 990, endPoint y: 313, distance: 27.8
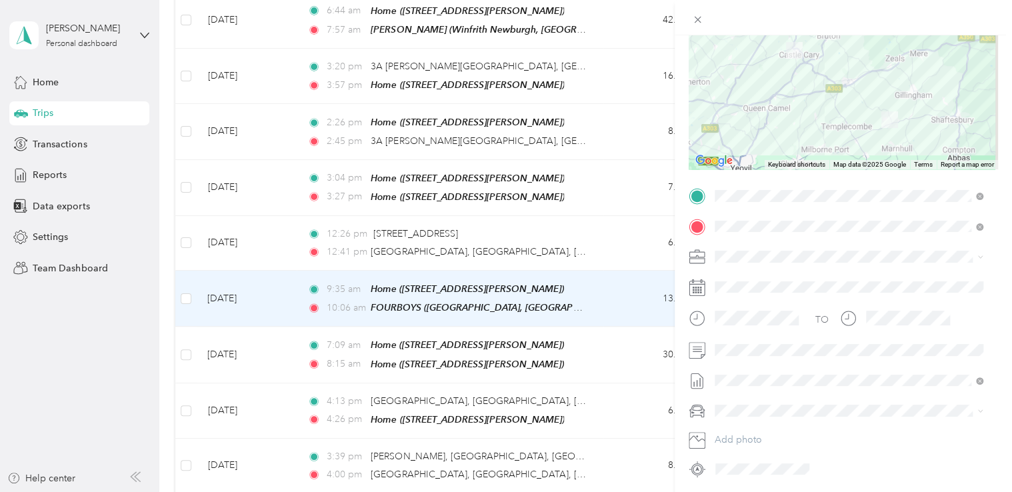
click at [861, 473] on div at bounding box center [854, 469] width 287 height 21
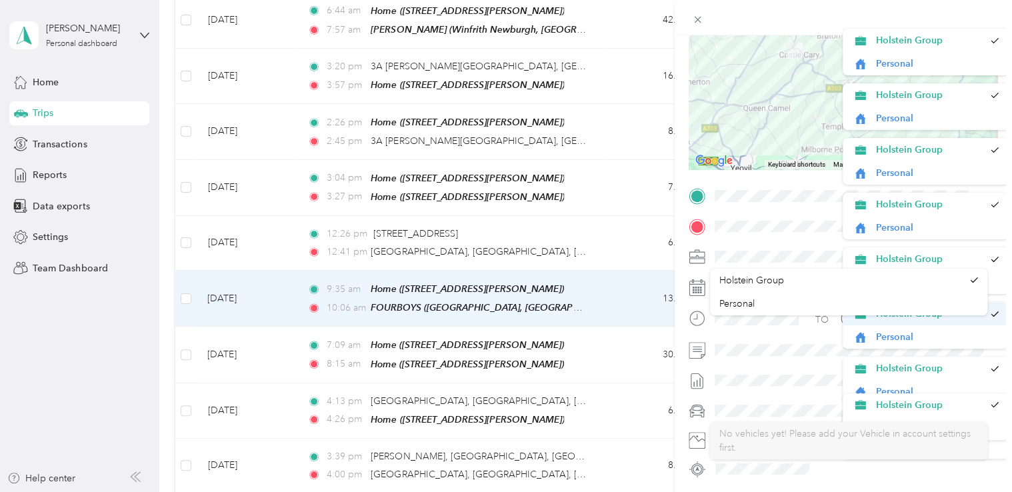
drag, startPoint x: 984, startPoint y: 290, endPoint x: 990, endPoint y: 324, distance: 34.5
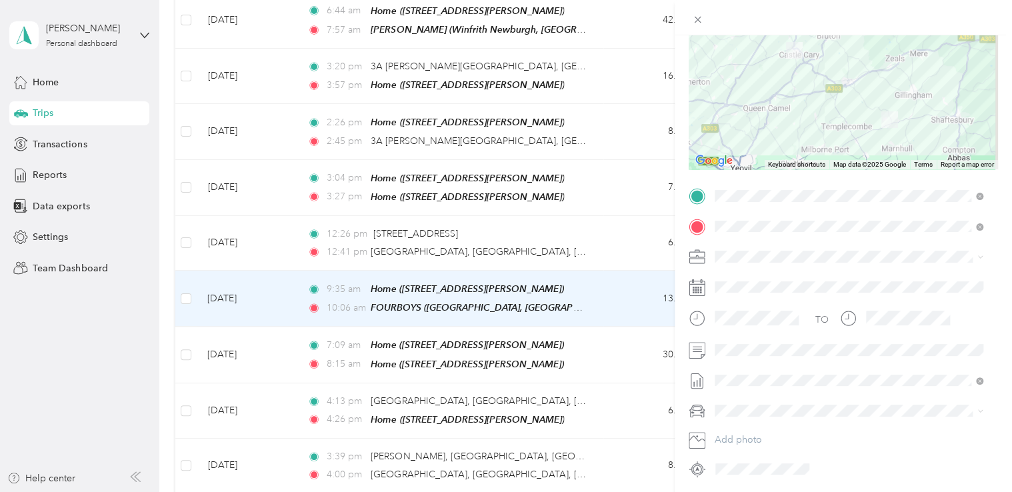
click at [826, 473] on div at bounding box center [854, 469] width 287 height 21
click at [590, 228] on div "Trip details Save This trip cannot be edited because it is either under review,…" at bounding box center [506, 246] width 1012 height 492
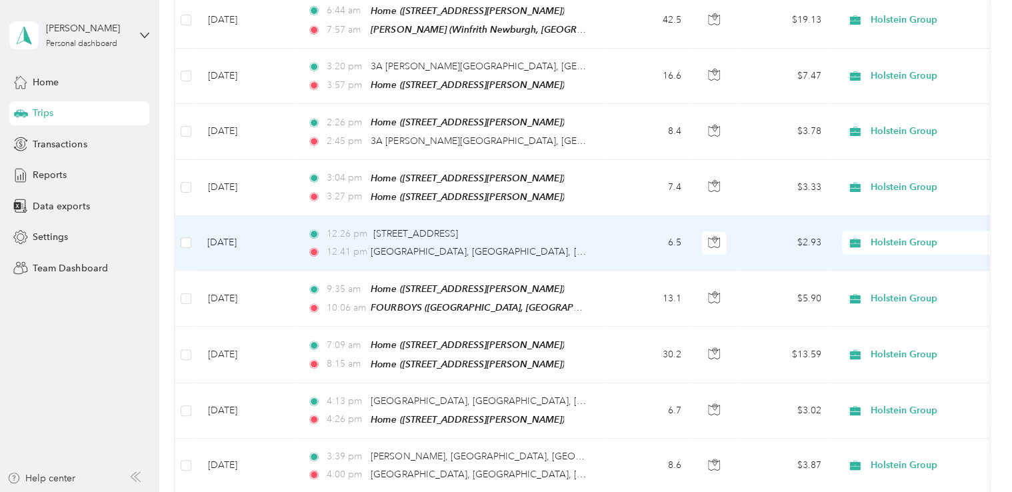
click at [677, 237] on td "6.5" at bounding box center [647, 243] width 88 height 55
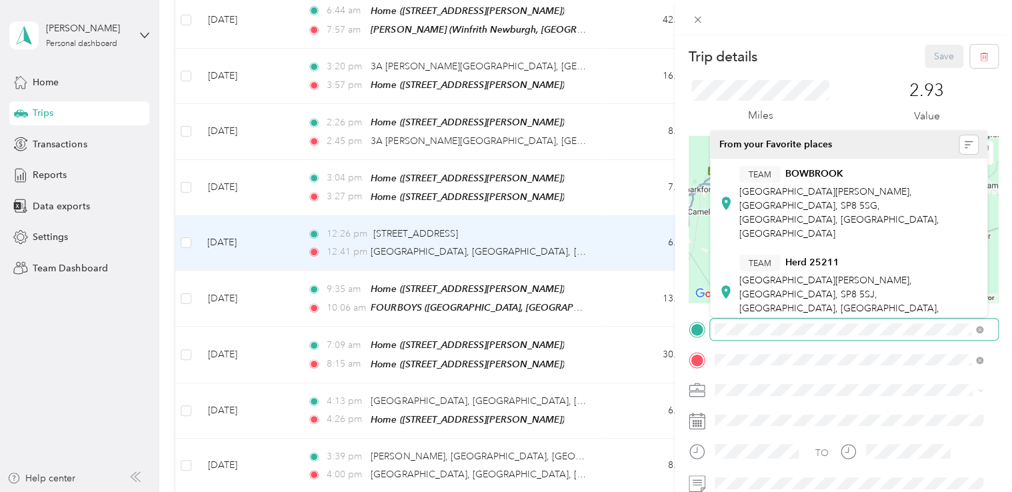
click at [690, 337] on div at bounding box center [843, 329] width 309 height 21
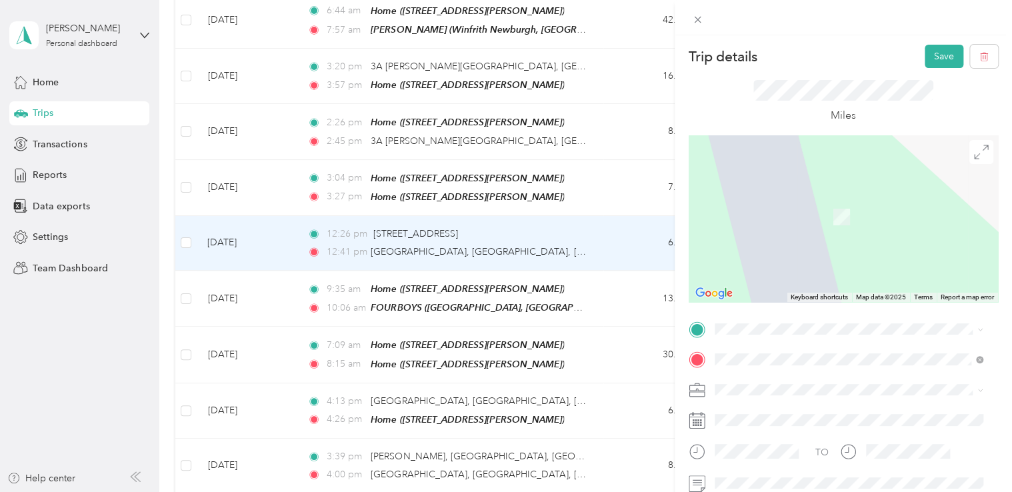
click at [763, 376] on span "[STREET_ADDRESS]" at bounding box center [781, 375] width 85 height 12
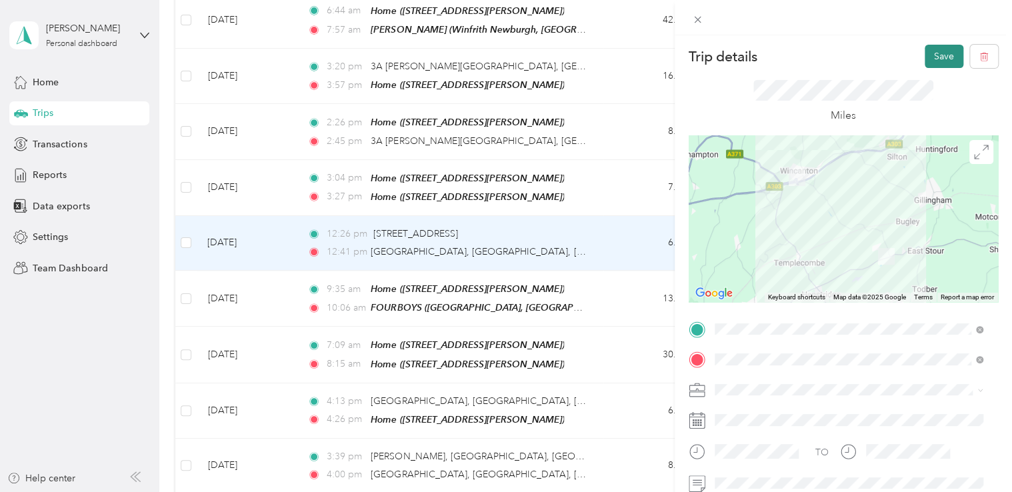
click at [931, 58] on button "Save" at bounding box center [944, 56] width 39 height 23
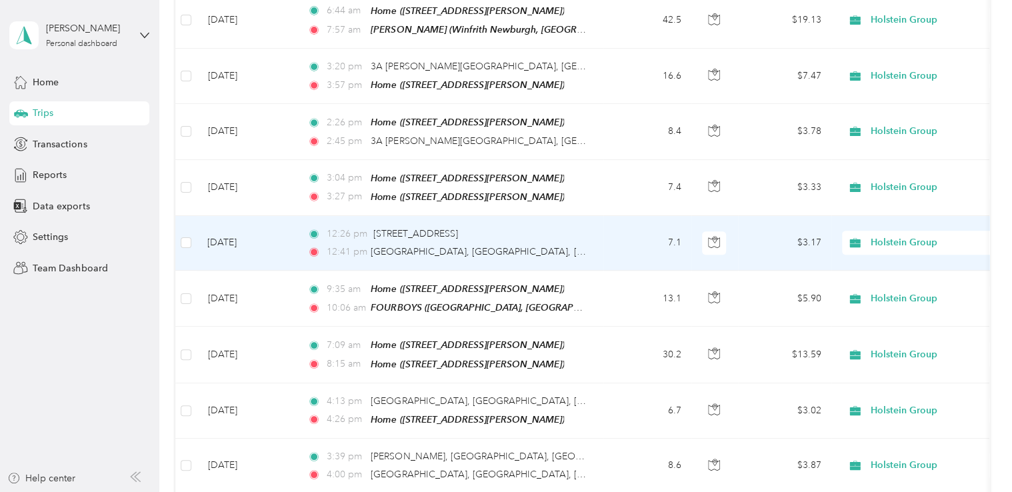
click at [675, 231] on td "7.1" at bounding box center [647, 243] width 88 height 55
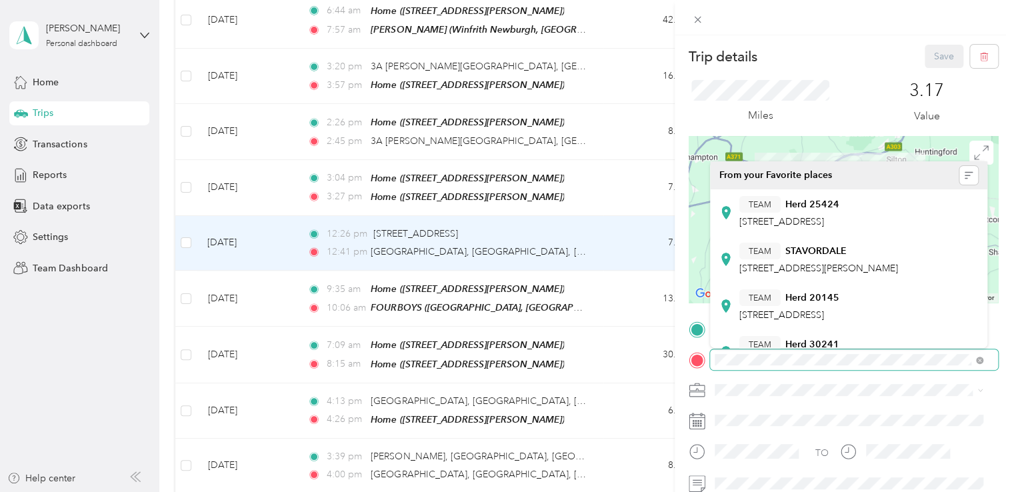
click at [700, 348] on div "TO Add photo" at bounding box center [843, 466] width 309 height 294
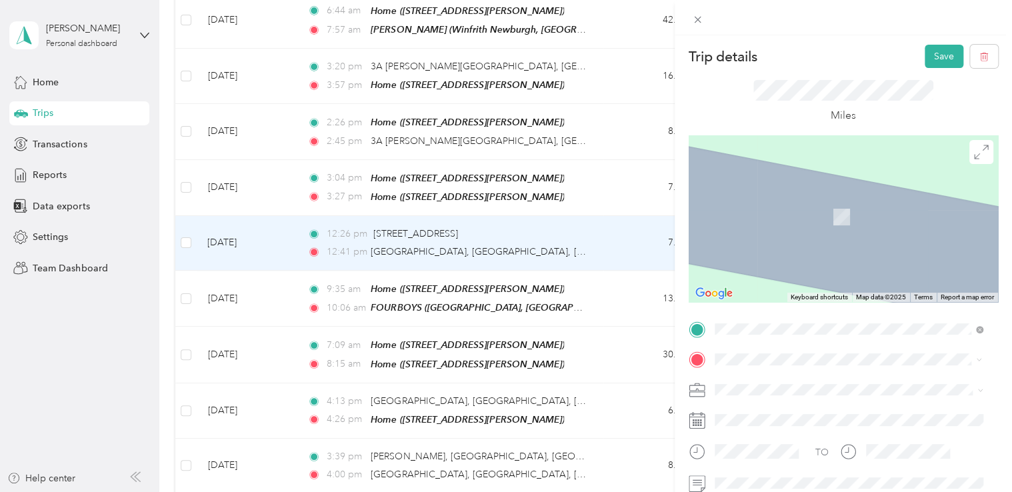
click at [803, 316] on span "[STREET_ADDRESS][PERSON_NAME]" at bounding box center [818, 310] width 159 height 11
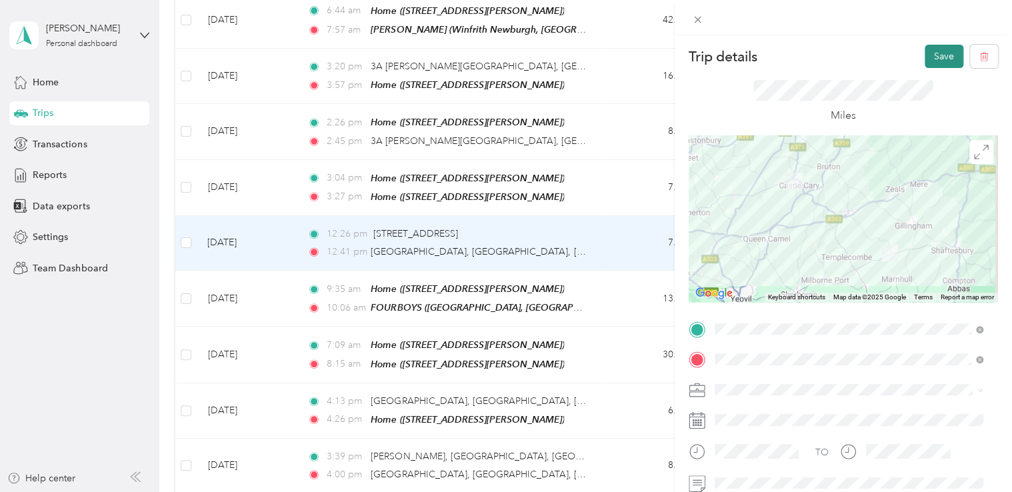
click at [928, 53] on button "Save" at bounding box center [944, 56] width 39 height 23
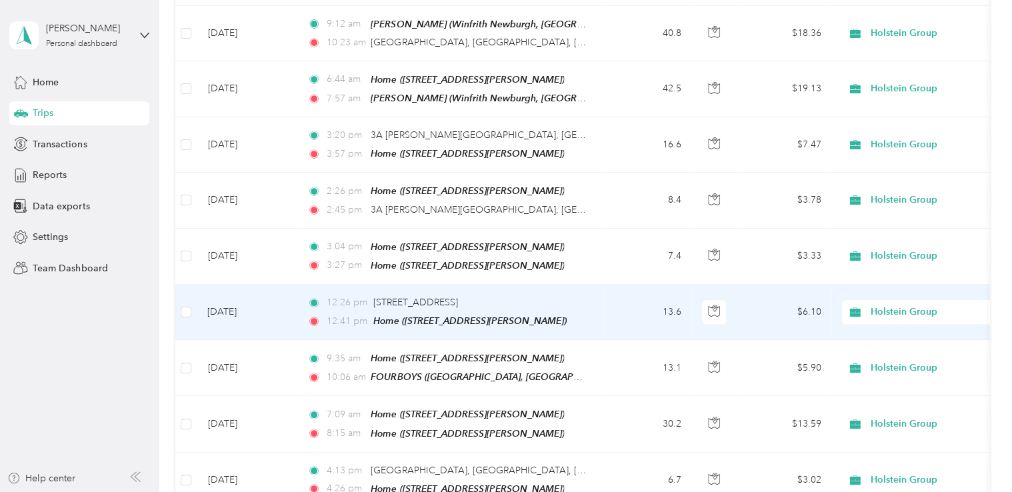
scroll to position [333, 0]
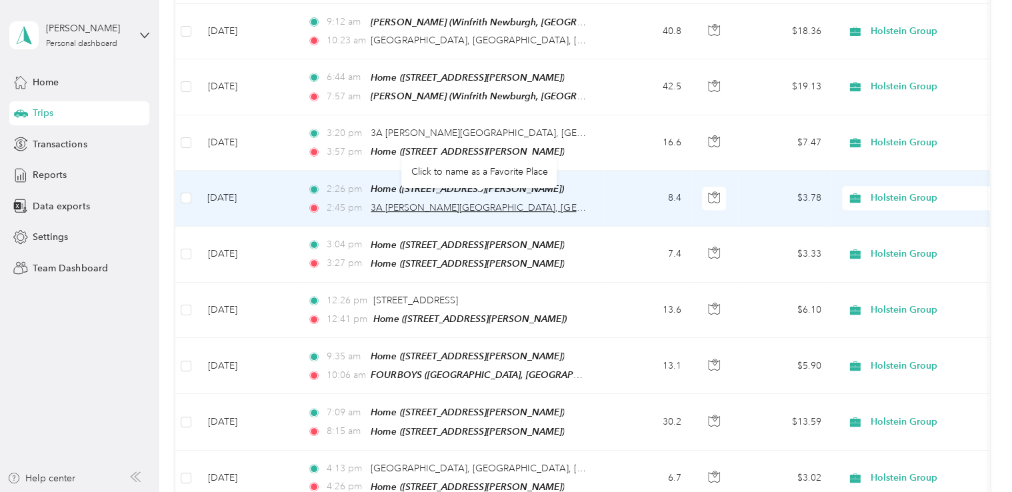
click at [557, 202] on span "3A [PERSON_NAME][GEOGRAPHIC_DATA], [GEOGRAPHIC_DATA], [GEOGRAPHIC_DATA], [GEOGR…" at bounding box center [615, 207] width 489 height 11
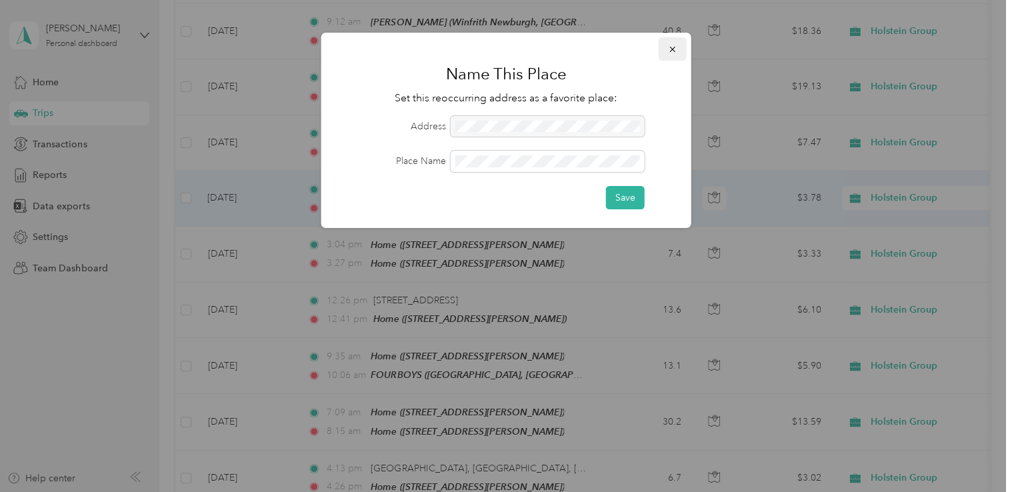
click at [677, 46] on button "button" at bounding box center [673, 48] width 28 height 23
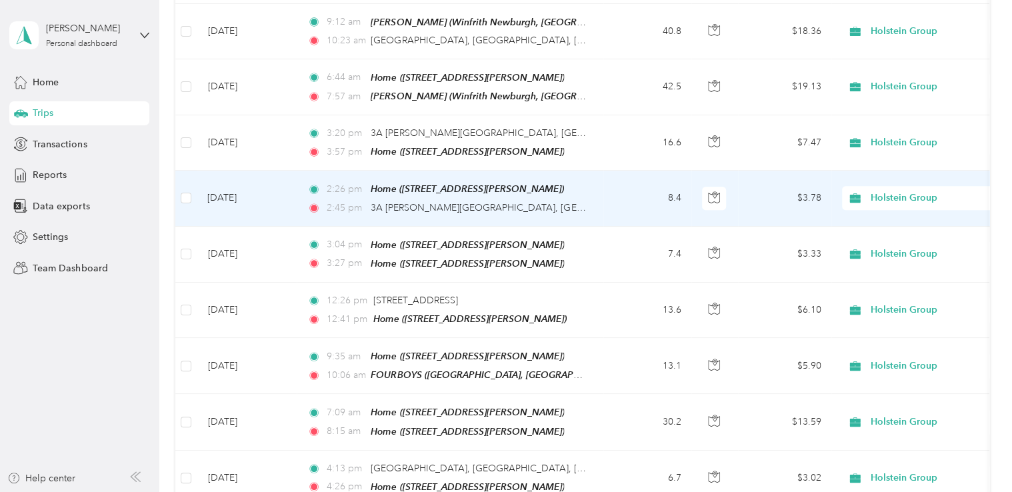
click at [673, 196] on td "8.4" at bounding box center [647, 198] width 88 height 55
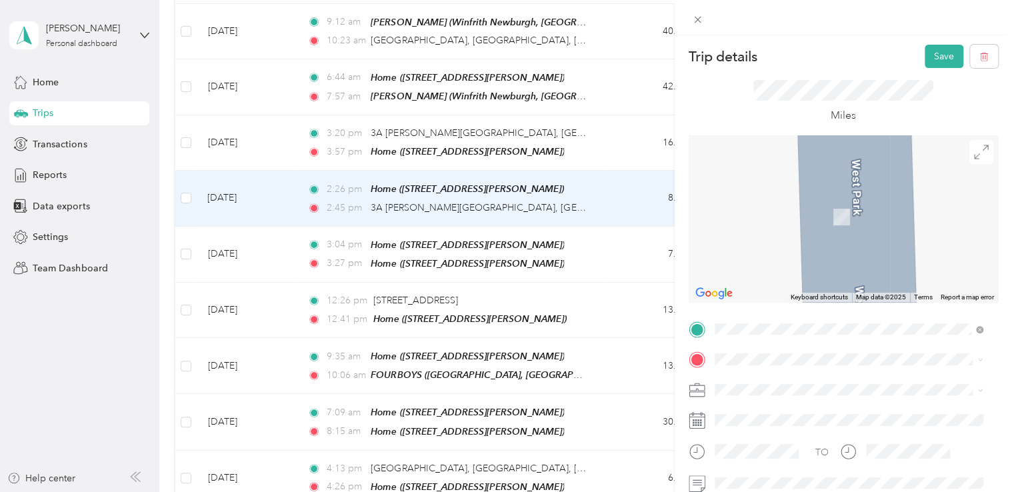
click at [817, 220] on div "TEAM Herd [STREET_ADDRESS][PERSON_NAME]" at bounding box center [858, 222] width 239 height 61
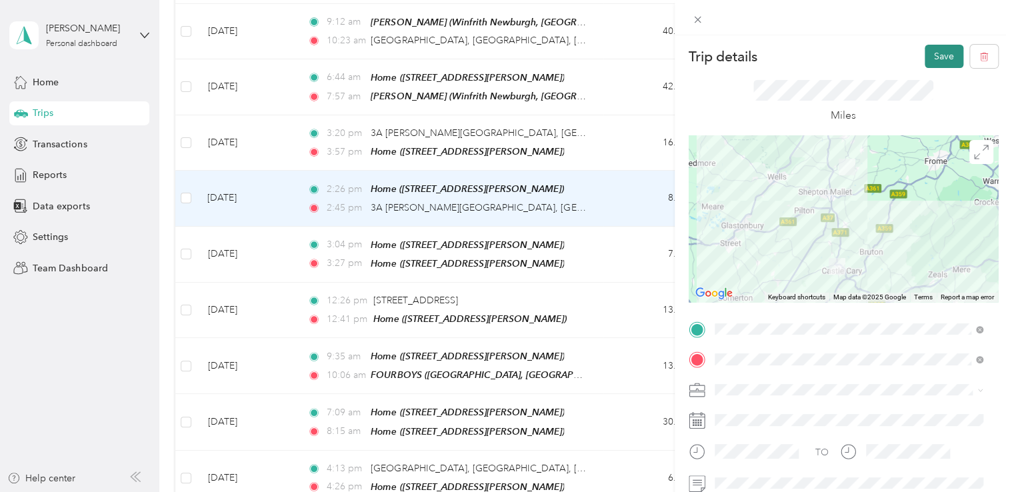
click at [934, 60] on button "Save" at bounding box center [944, 56] width 39 height 23
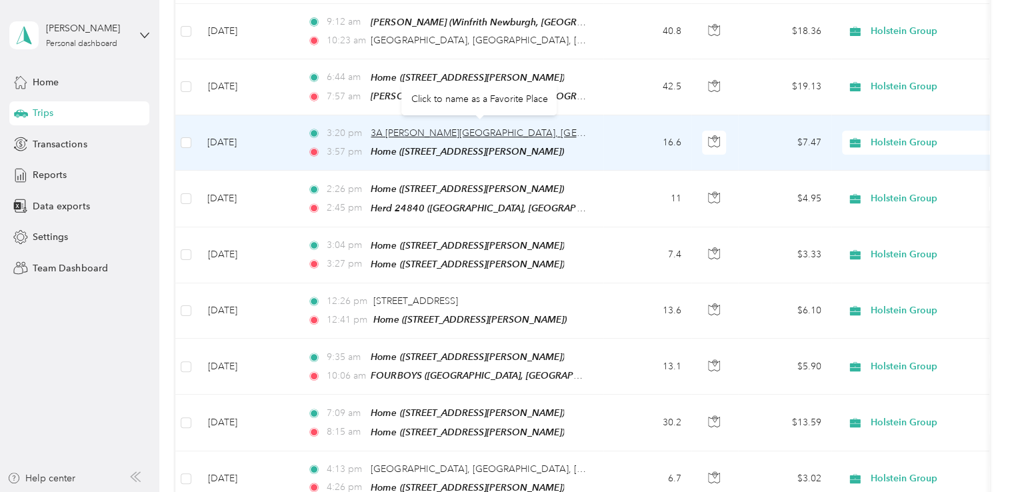
click at [499, 127] on span "3A [PERSON_NAME][GEOGRAPHIC_DATA], [GEOGRAPHIC_DATA], [GEOGRAPHIC_DATA], [GEOGR…" at bounding box center [615, 132] width 489 height 11
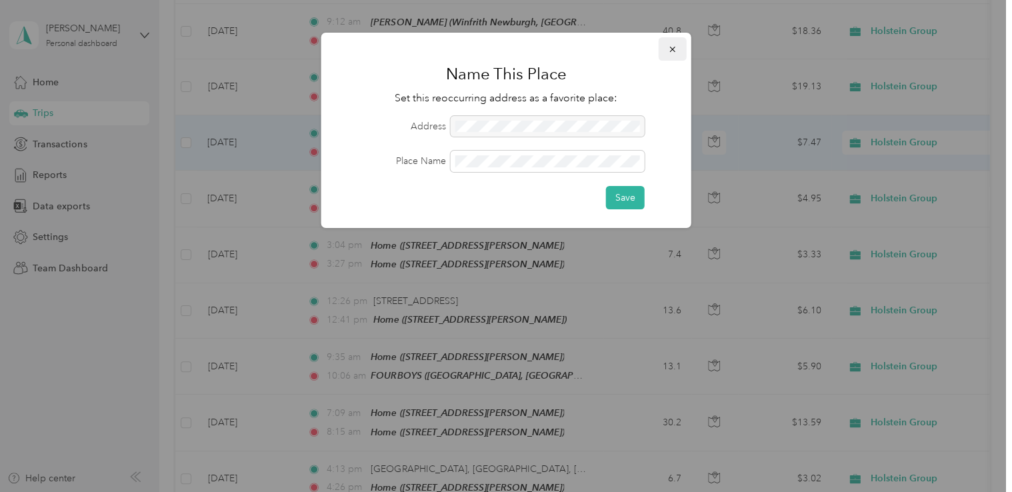
click at [675, 51] on icon "button" at bounding box center [672, 49] width 9 height 9
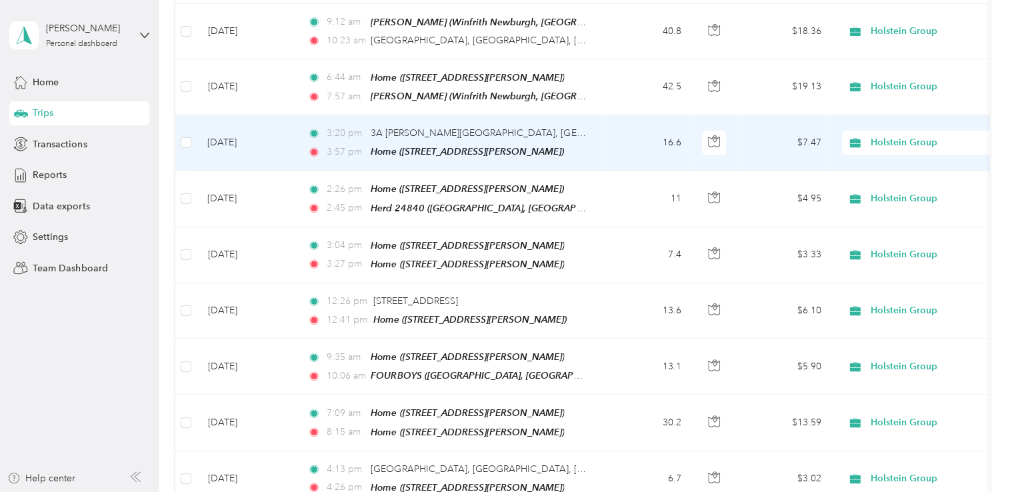
click at [675, 138] on td "16.6" at bounding box center [647, 142] width 88 height 55
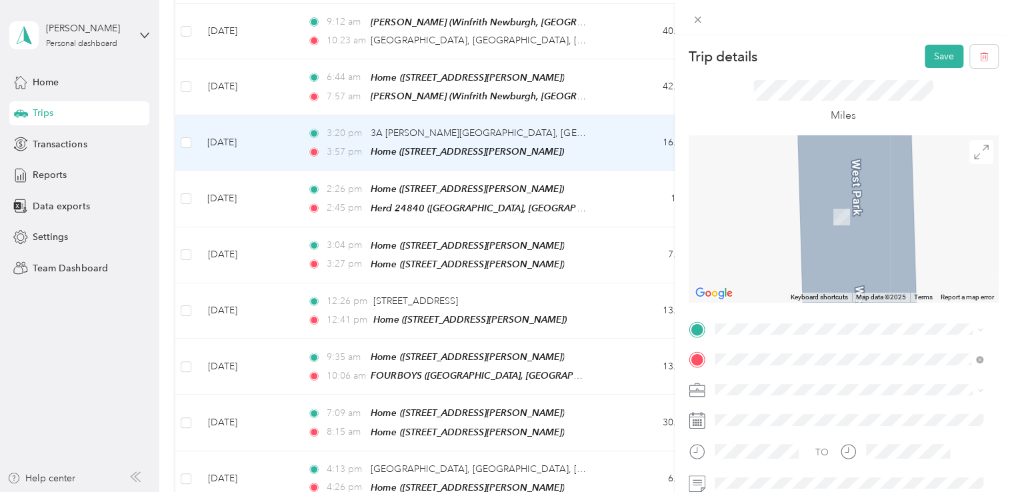
click at [785, 200] on span "[STREET_ADDRESS][PERSON_NAME], NEAR [GEOGRAPHIC_DATA], [GEOGRAPHIC_DATA], [GEOG…" at bounding box center [839, 198] width 200 height 39
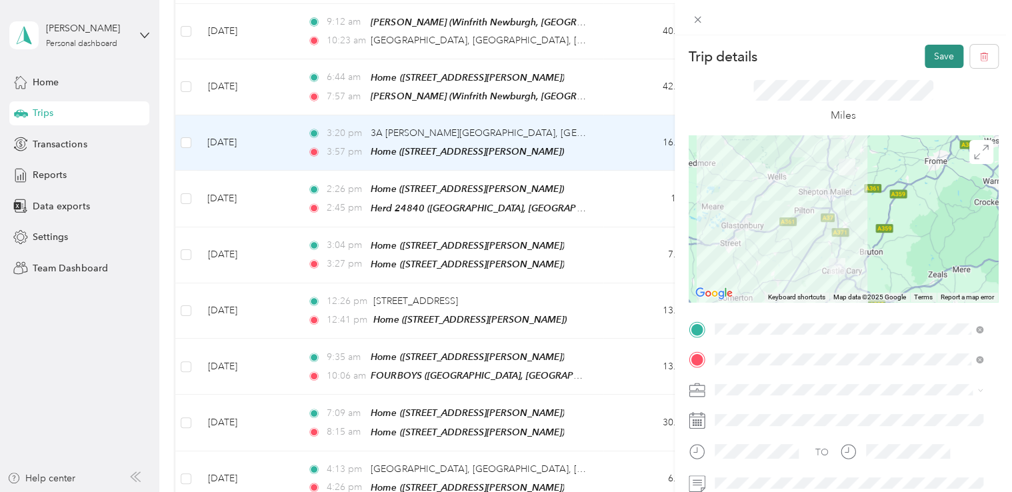
click at [934, 57] on button "Save" at bounding box center [944, 56] width 39 height 23
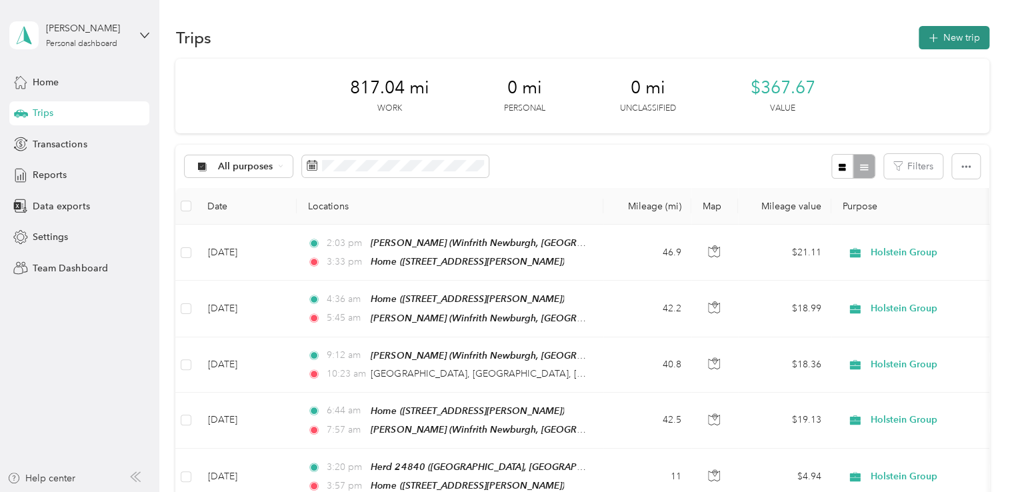
click at [955, 43] on button "New trip" at bounding box center [954, 37] width 71 height 23
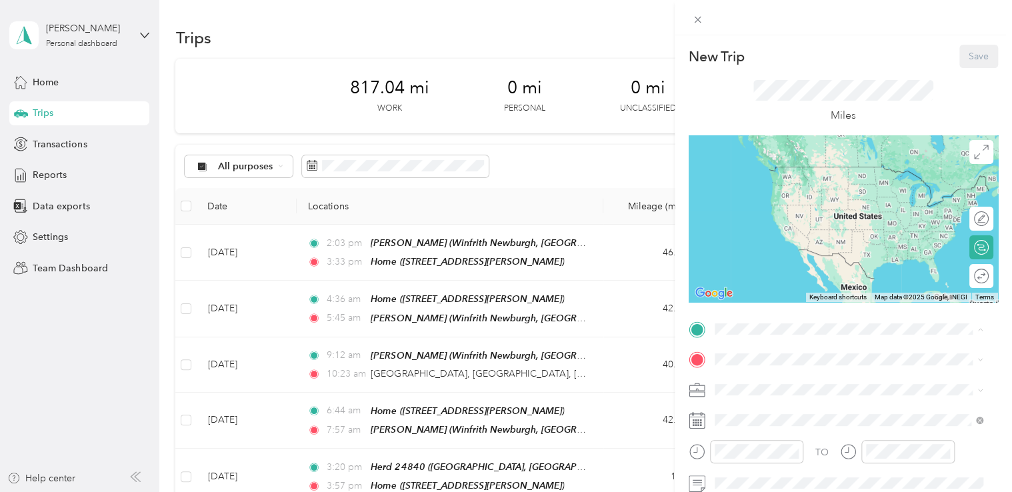
click at [785, 183] on span "[STREET_ADDRESS][PERSON_NAME]" at bounding box center [818, 186] width 159 height 11
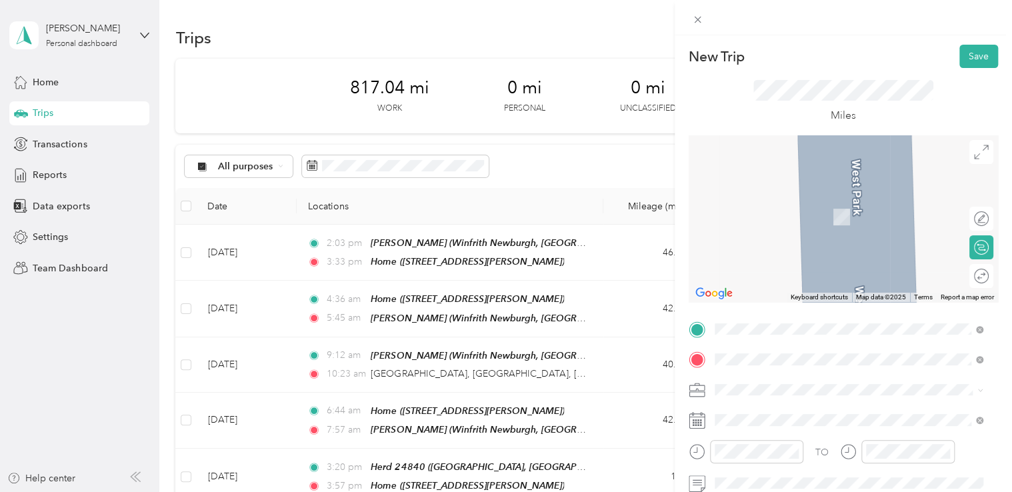
click at [768, 408] on span "[STREET_ADDRESS][PERSON_NAME]" at bounding box center [818, 407] width 159 height 12
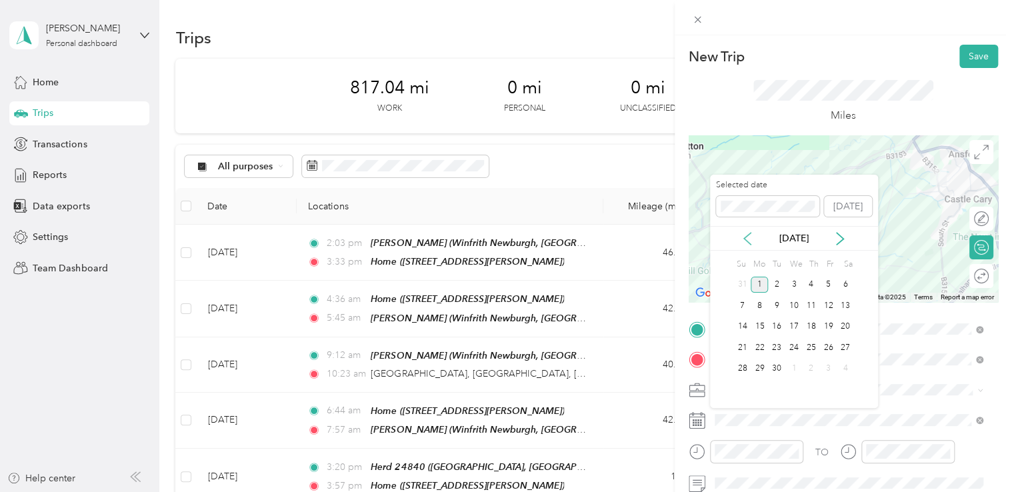
click at [747, 236] on icon at bounding box center [747, 239] width 7 height 12
click at [779, 367] on div "26" at bounding box center [776, 369] width 17 height 17
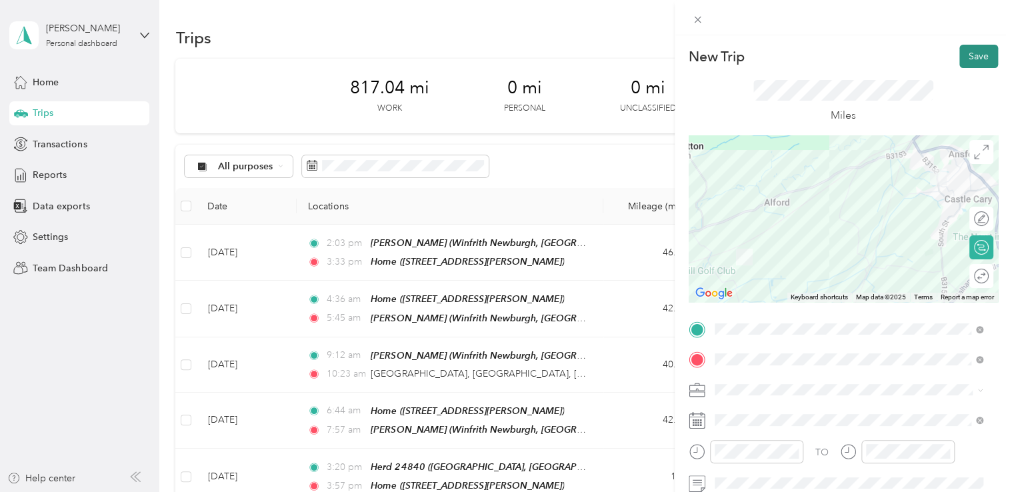
click at [967, 55] on button "Save" at bounding box center [979, 56] width 39 height 23
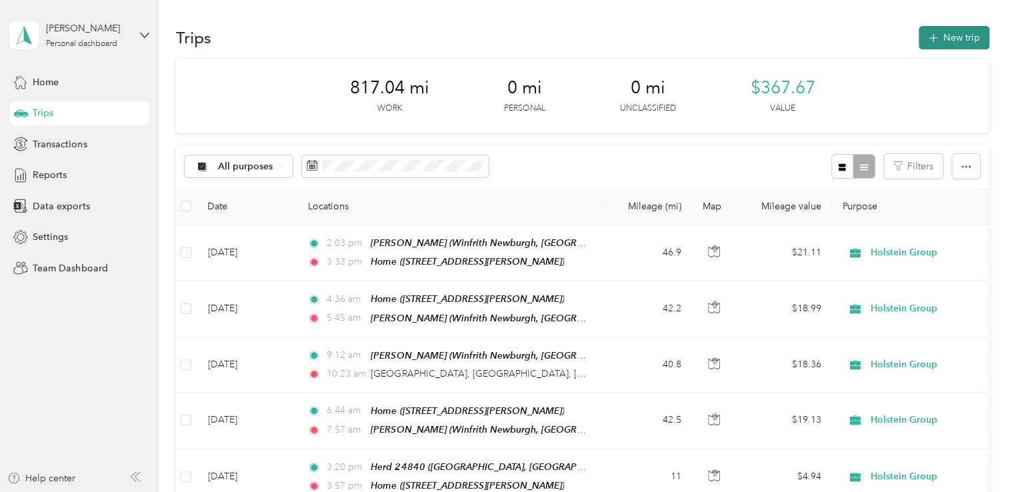
click at [950, 35] on button "New trip" at bounding box center [954, 37] width 71 height 23
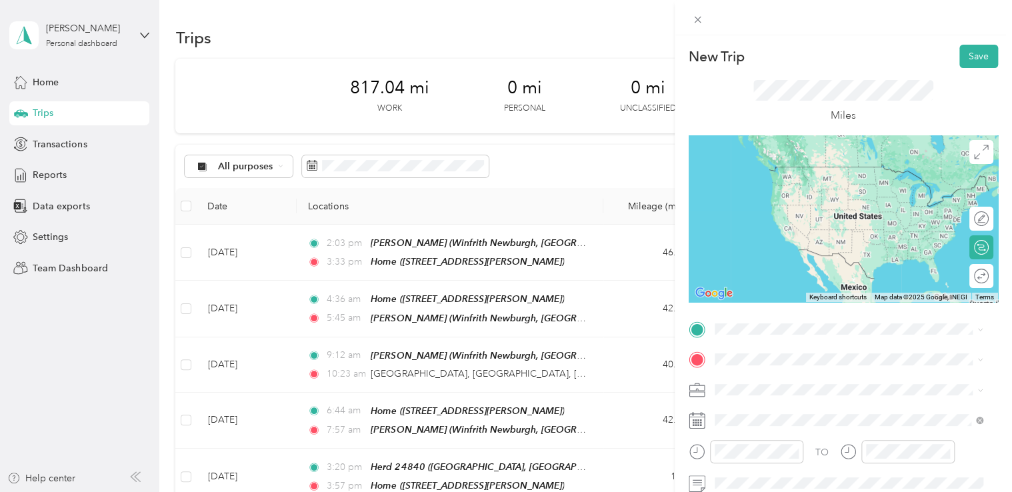
click at [807, 376] on span "[STREET_ADDRESS][PERSON_NAME]" at bounding box center [818, 370] width 159 height 12
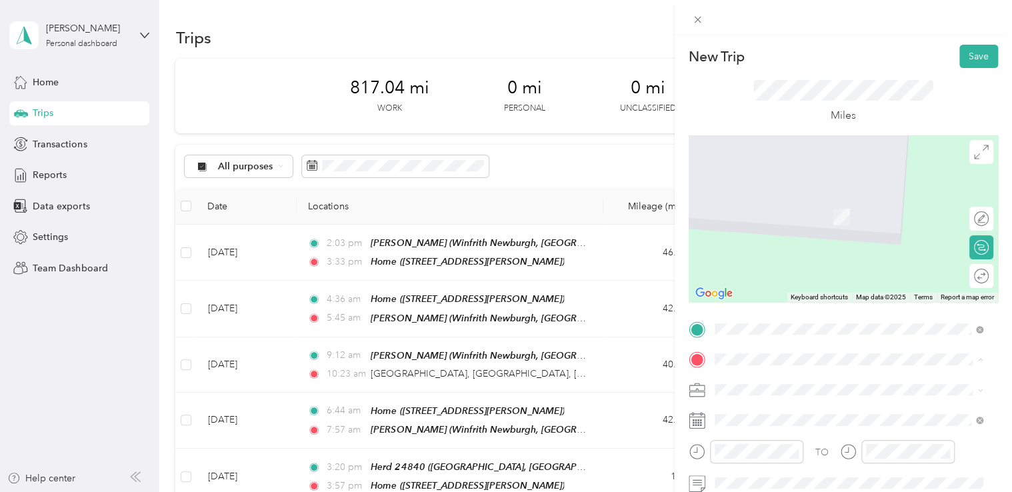
click at [778, 213] on span "[STREET_ADDRESS][PERSON_NAME]" at bounding box center [818, 216] width 159 height 11
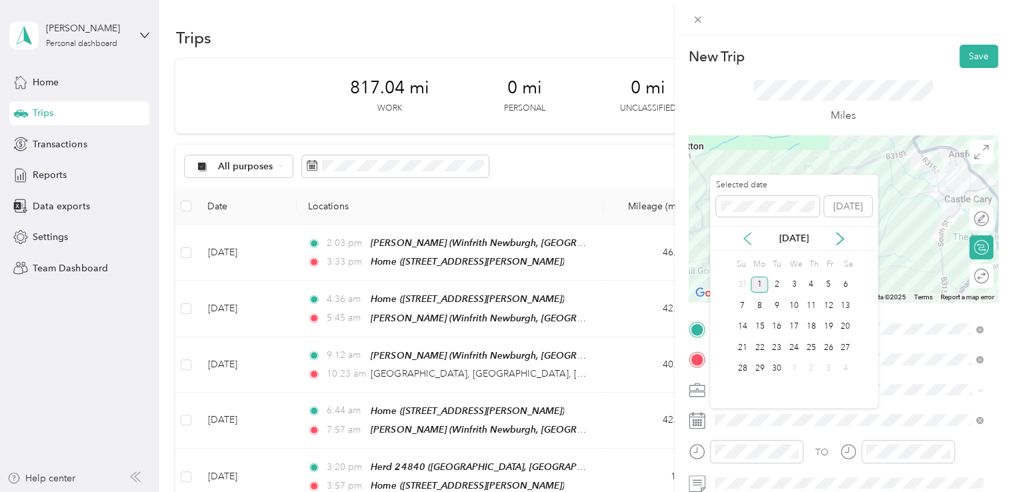
click at [741, 232] on icon at bounding box center [747, 238] width 13 height 13
click at [778, 367] on div "26" at bounding box center [776, 369] width 17 height 17
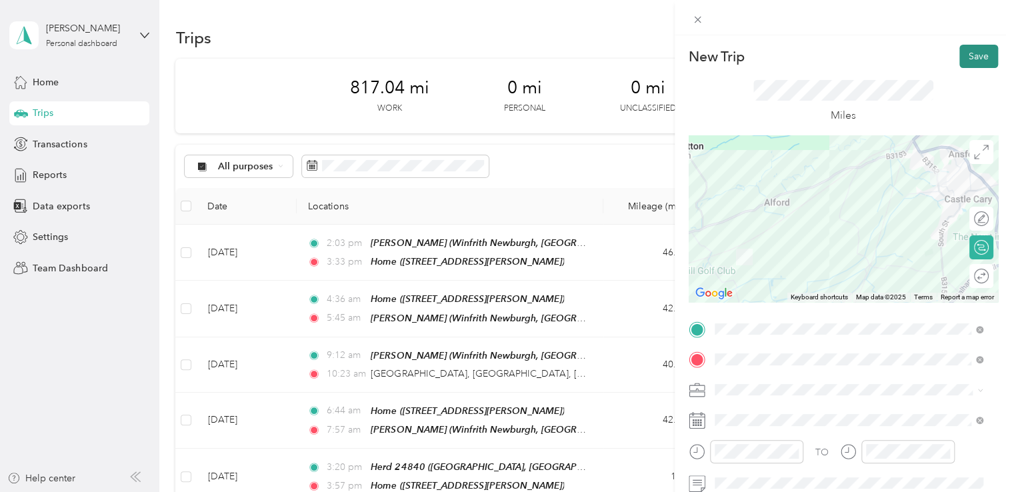
click at [960, 59] on button "Save" at bounding box center [979, 56] width 39 height 23
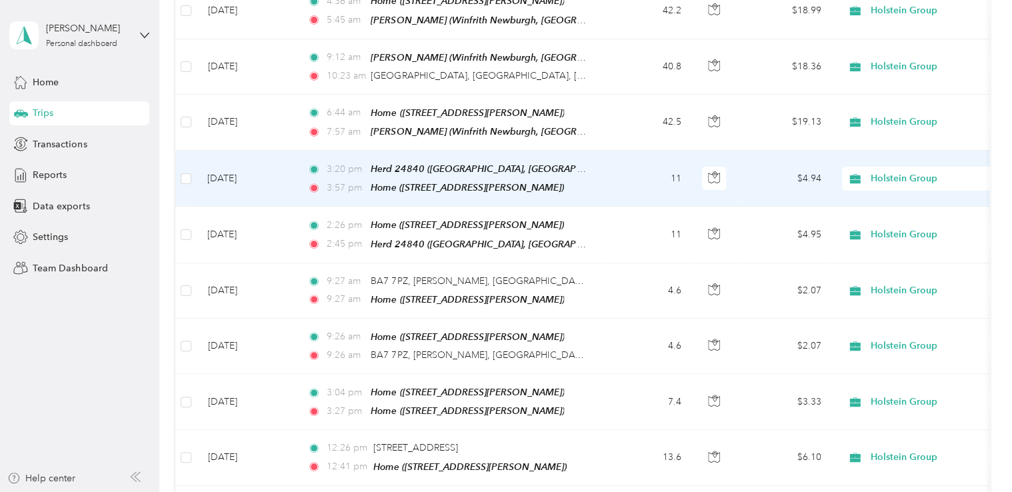
scroll to position [267, 0]
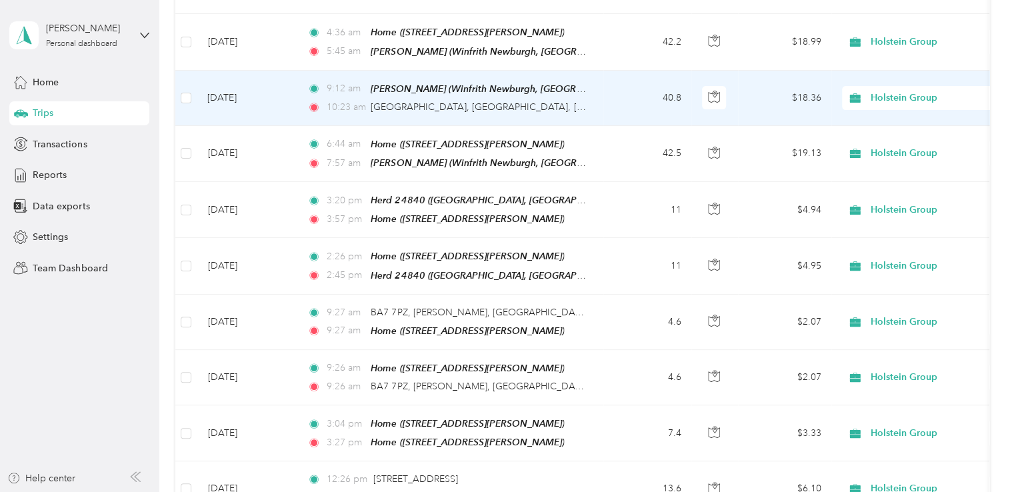
click at [664, 90] on td "40.8" at bounding box center [647, 98] width 88 height 55
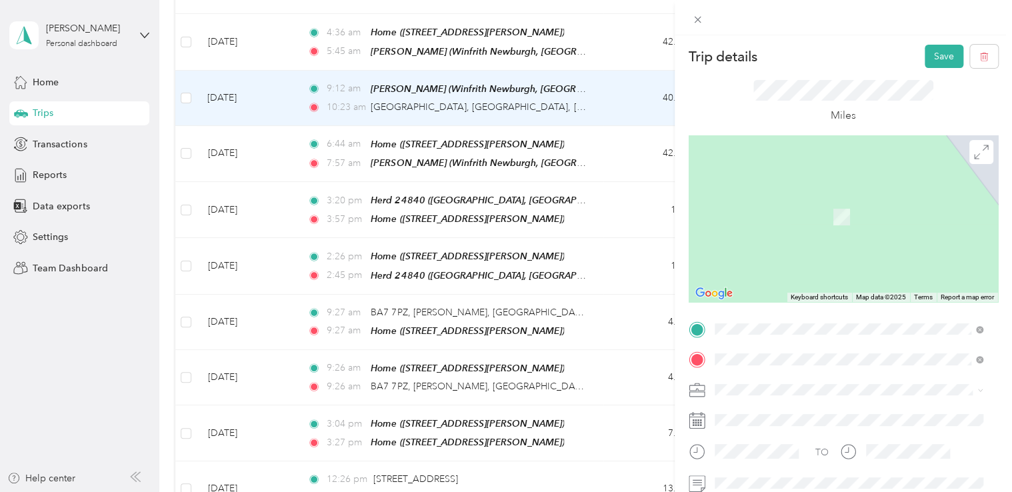
click at [777, 222] on div "Home [STREET_ADDRESS][PERSON_NAME]" at bounding box center [818, 210] width 159 height 28
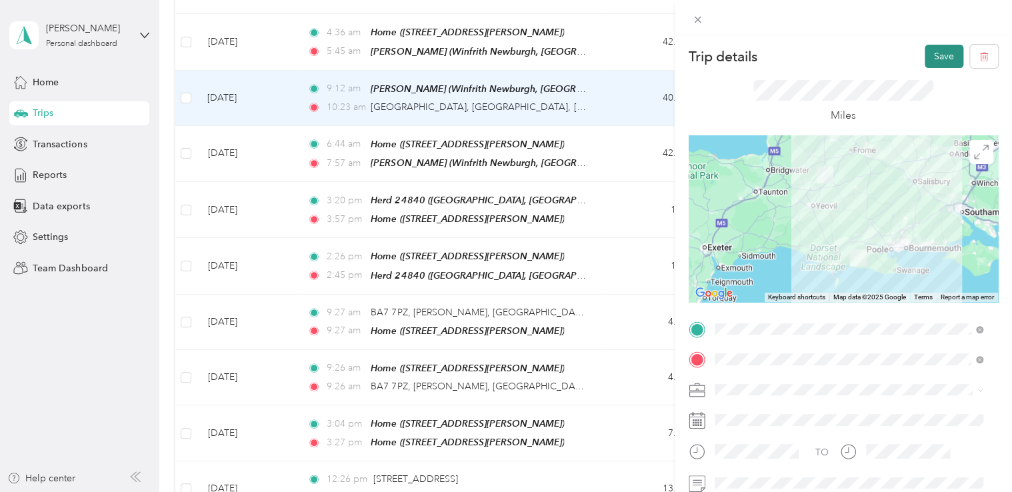
click at [935, 59] on button "Save" at bounding box center [944, 56] width 39 height 23
